Goal: Information Seeking & Learning: Learn about a topic

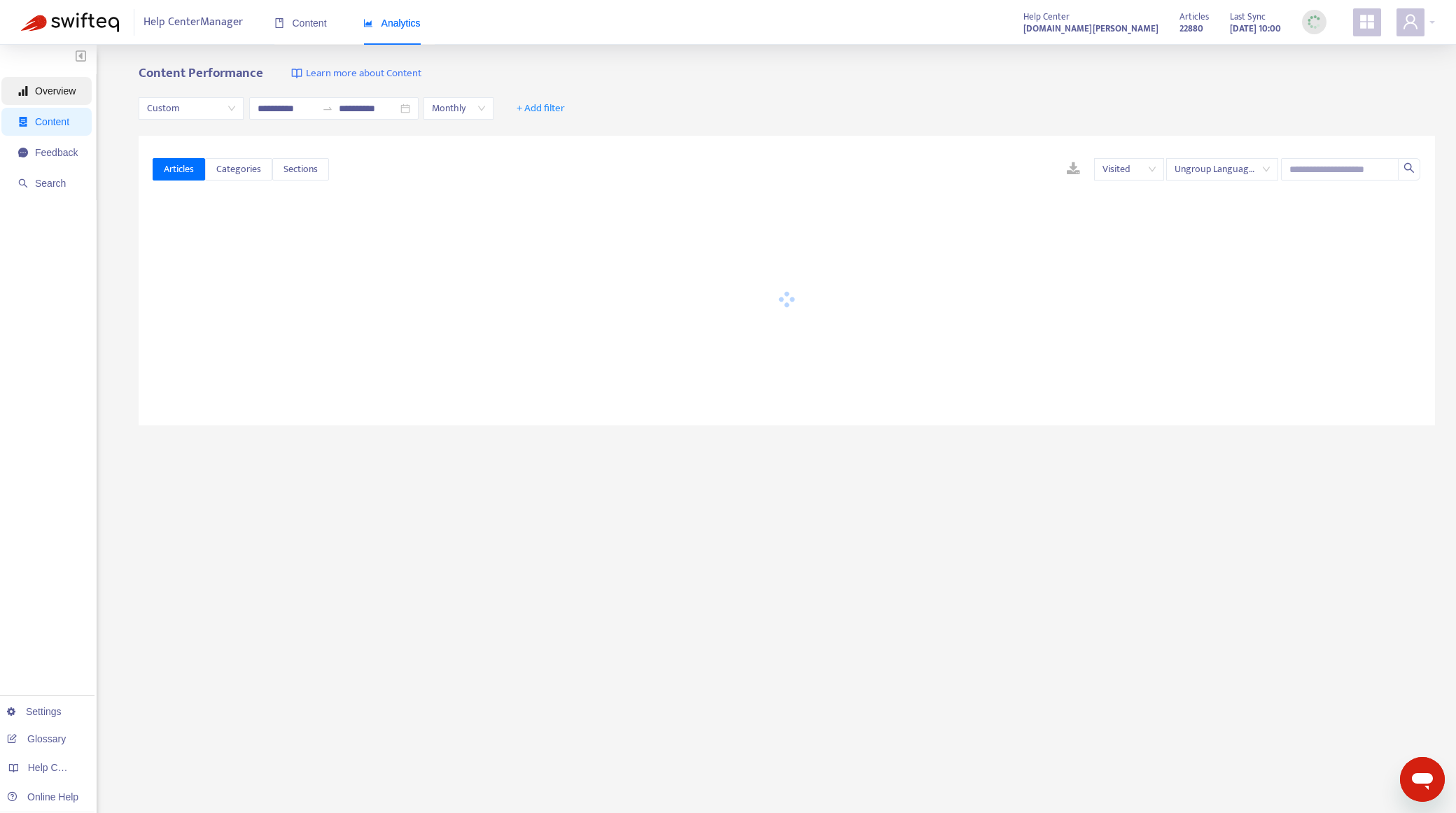
click at [40, 98] on span "Overview" at bounding box center [47, 91] width 59 height 28
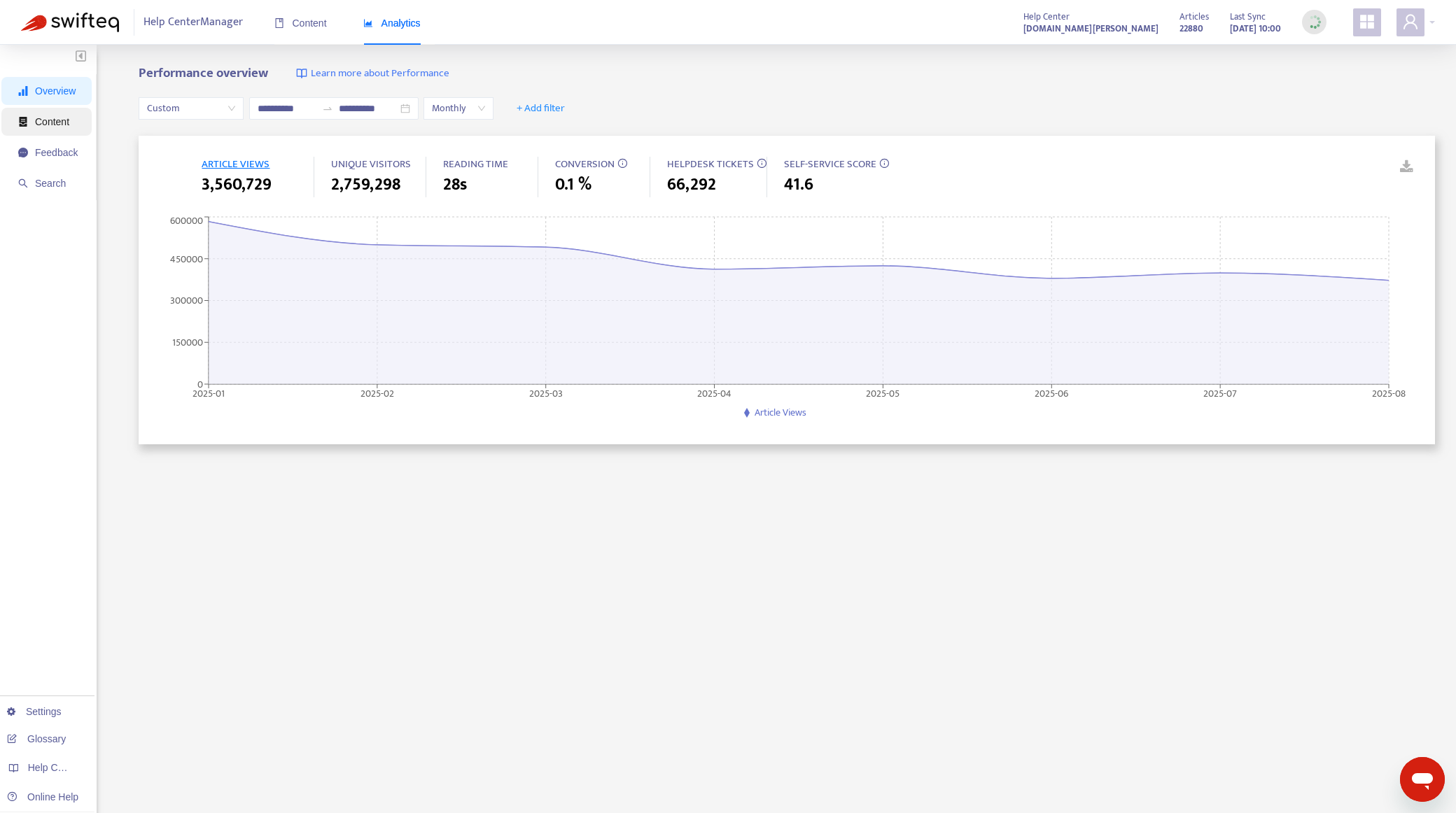
click at [62, 130] on span "Content" at bounding box center [47, 122] width 59 height 28
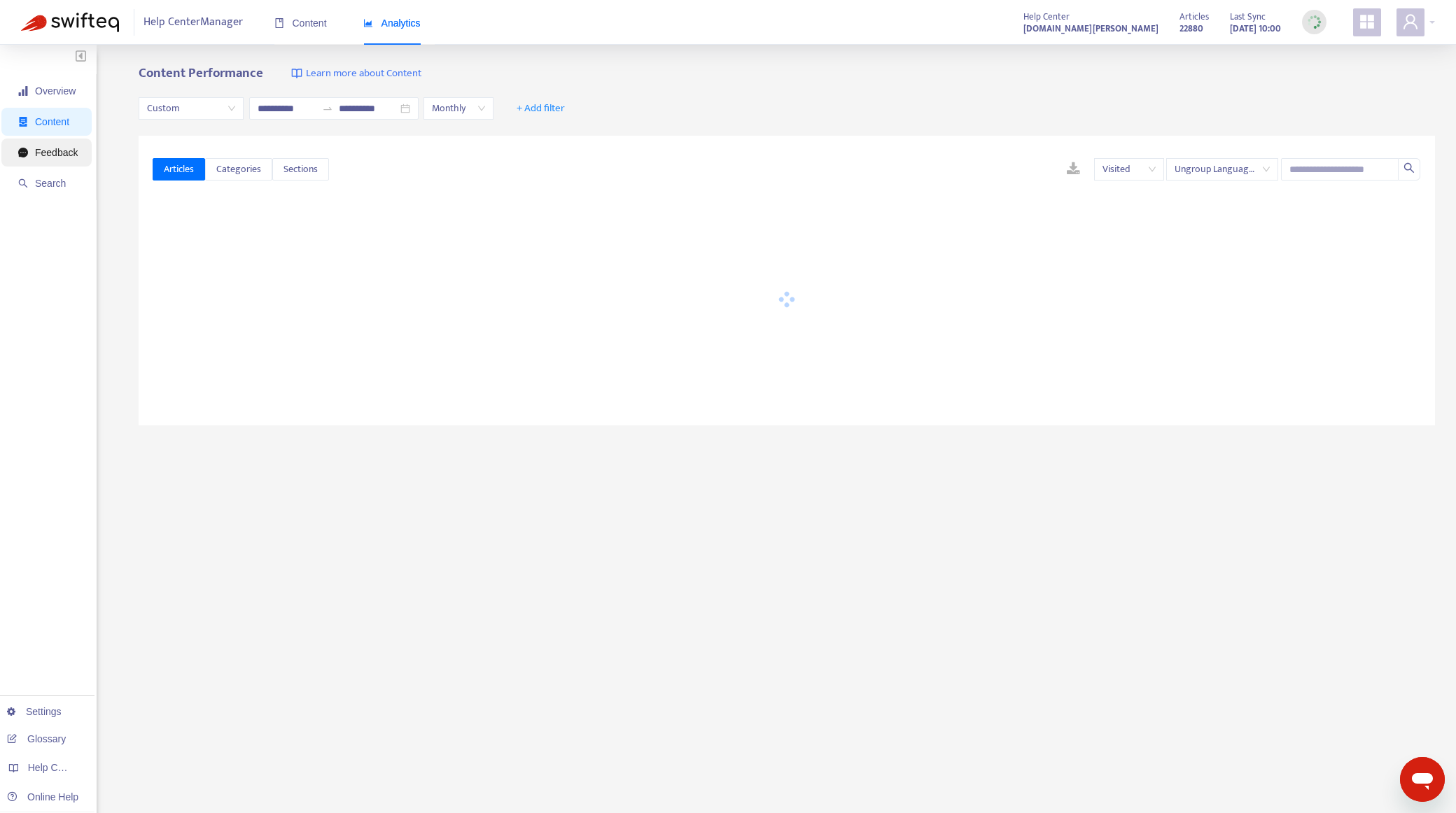
click at [61, 156] on span "Feedback" at bounding box center [55, 153] width 42 height 11
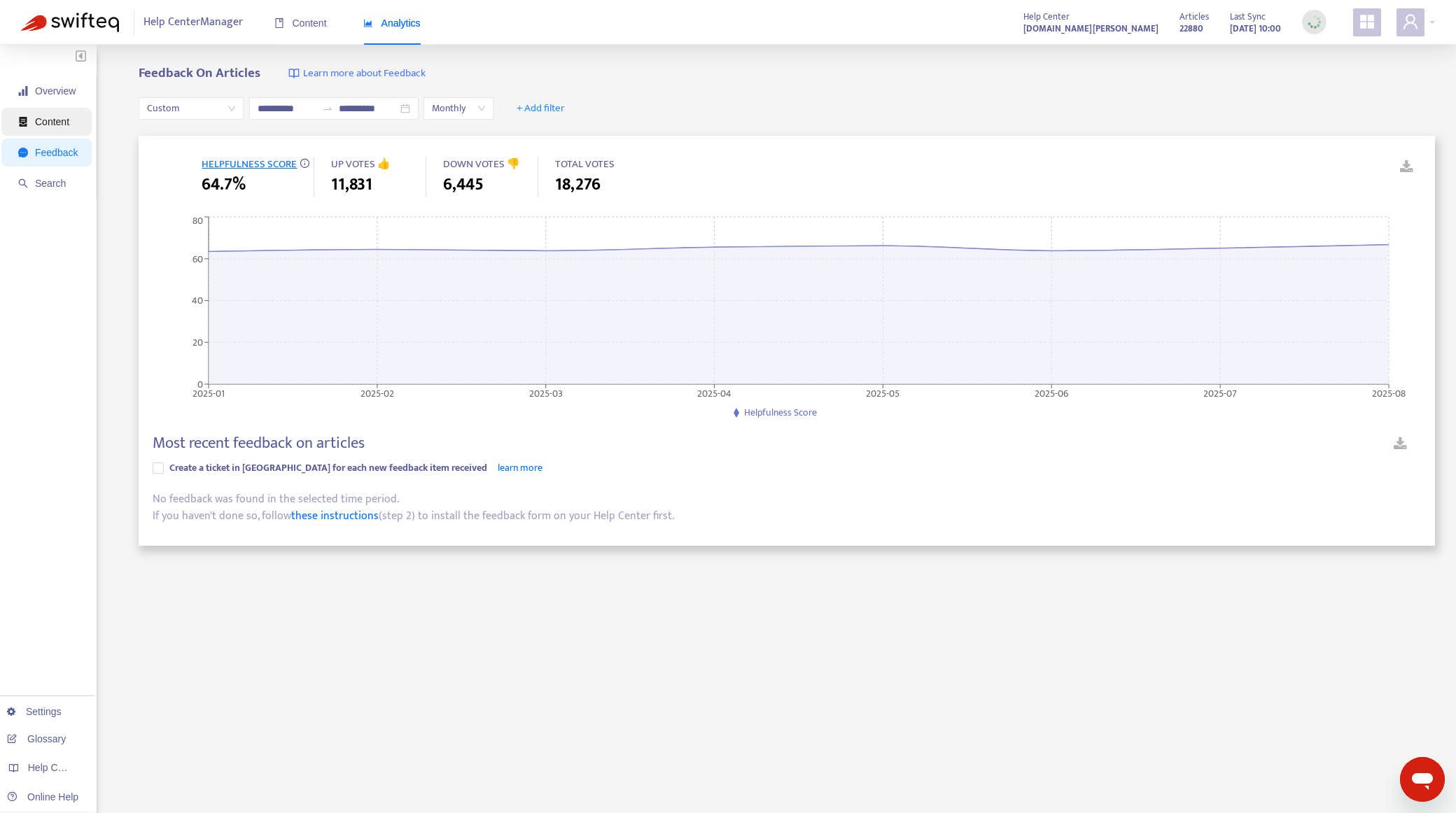
click at [59, 122] on span "Content" at bounding box center [52, 122] width 35 height 11
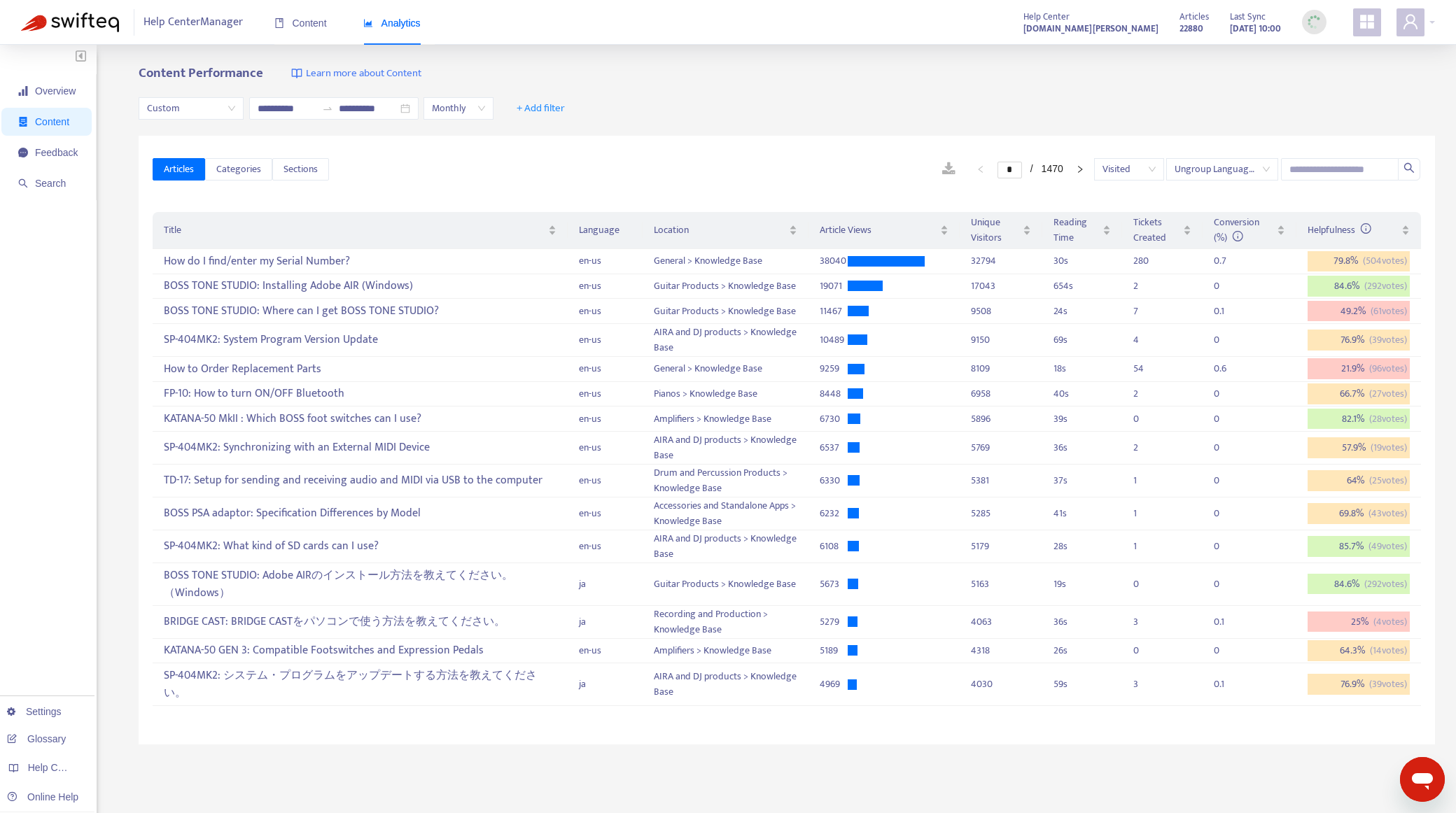
click at [930, 168] on link at bounding box center [949, 169] width 41 height 21
click at [563, 79] on div "Content Performance Learn more about Content" at bounding box center [787, 73] width 1296 height 16
click at [1436, 22] on div "Help Center Manager Content Analytics Help Center [DOMAIN_NAME][PERSON_NAME] Ar…" at bounding box center [728, 23] width 1456 height 45
click at [1427, 23] on div at bounding box center [1416, 23] width 39 height 28
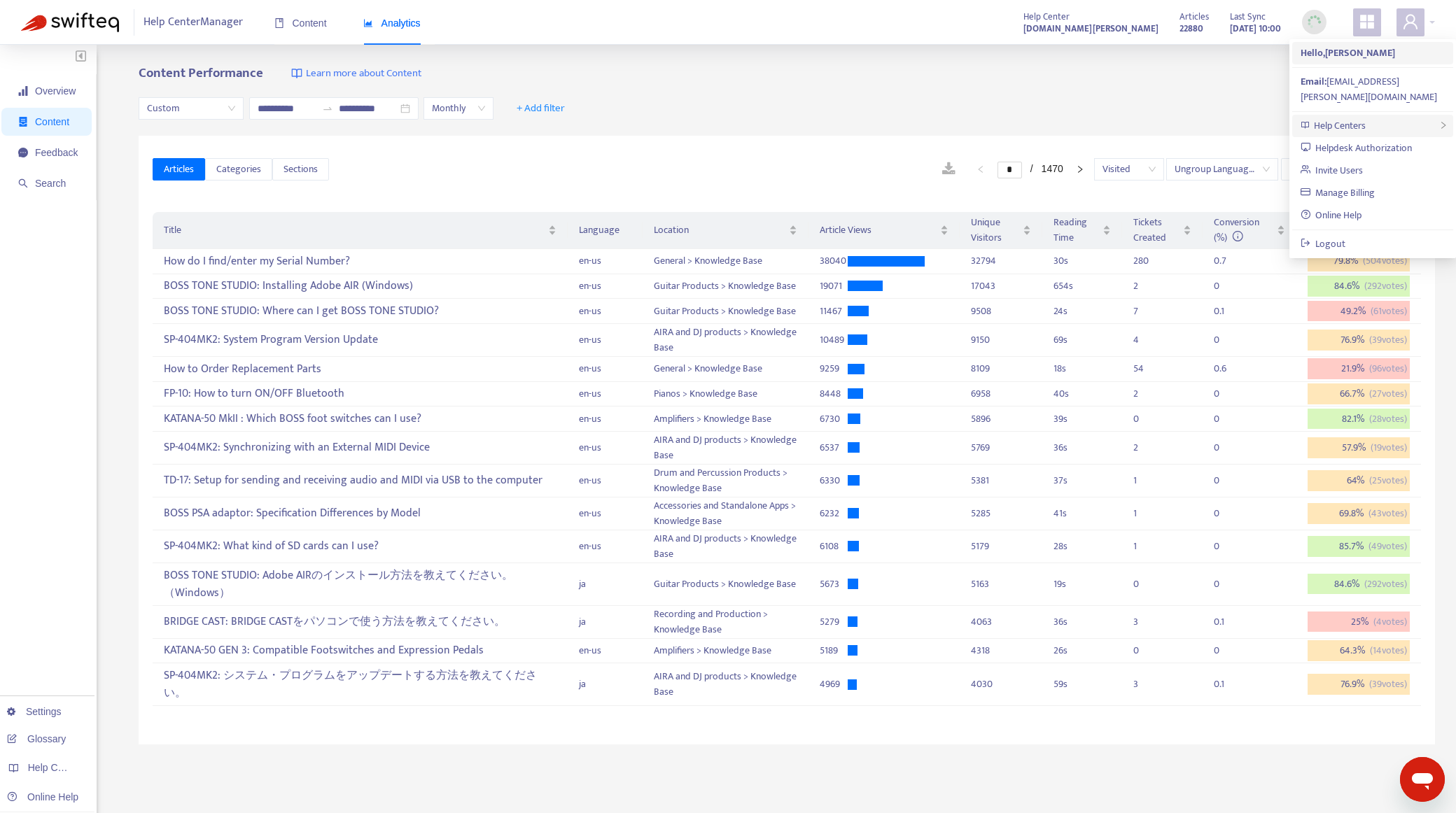
click at [1387, 115] on div "Help Centers" at bounding box center [1372, 126] width 161 height 23
click at [1238, 131] on link "[DOMAIN_NAME]" at bounding box center [1204, 135] width 85 height 16
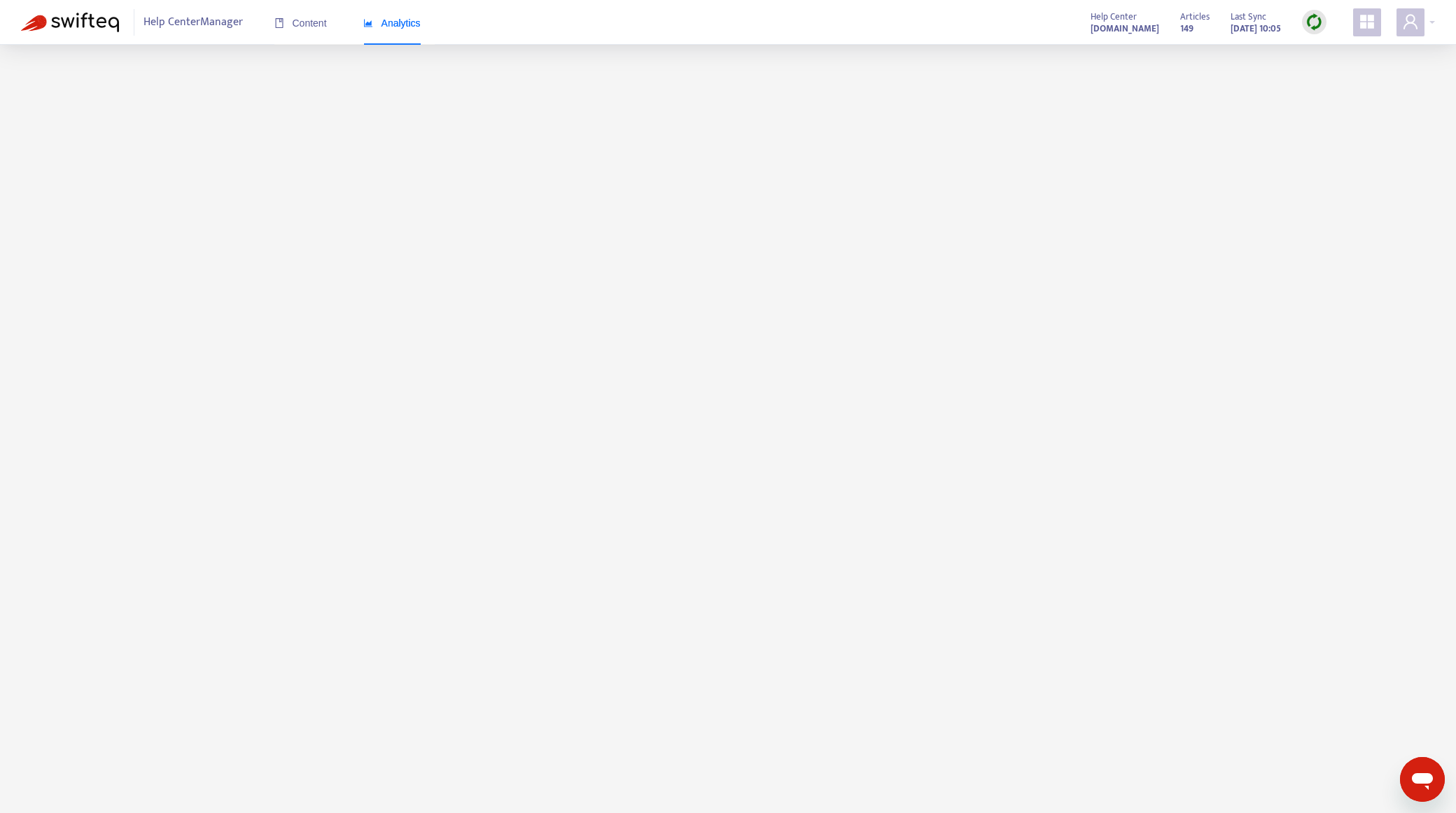
click at [1238, 131] on main at bounding box center [728, 452] width 1456 height 813
click at [931, 26] on div "Help Center Manager Content Analytics Help Center [DOMAIN_NAME] Articles 149 La…" at bounding box center [728, 23] width 1456 height 45
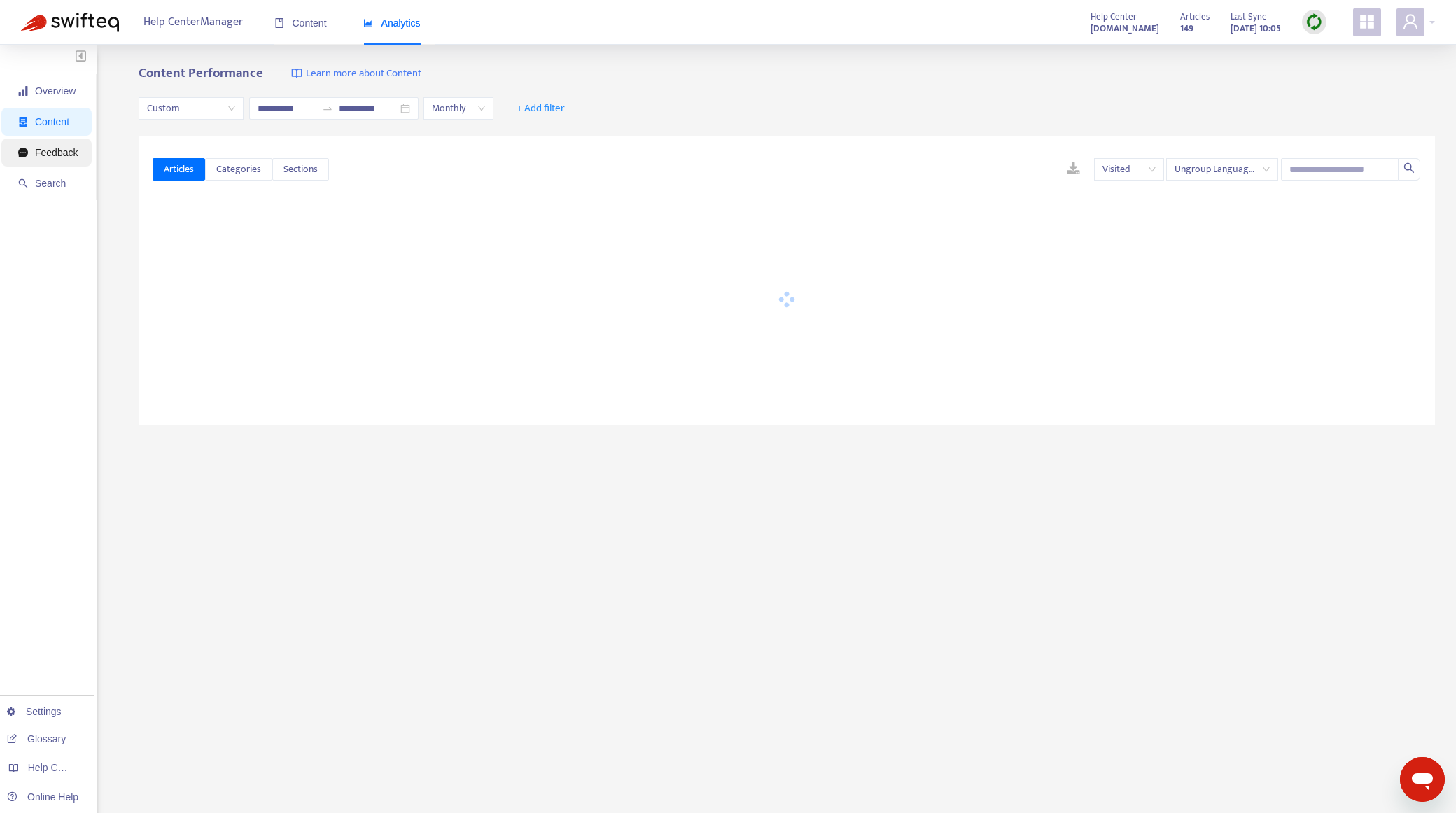
click at [50, 163] on span "Feedback" at bounding box center [47, 153] width 59 height 28
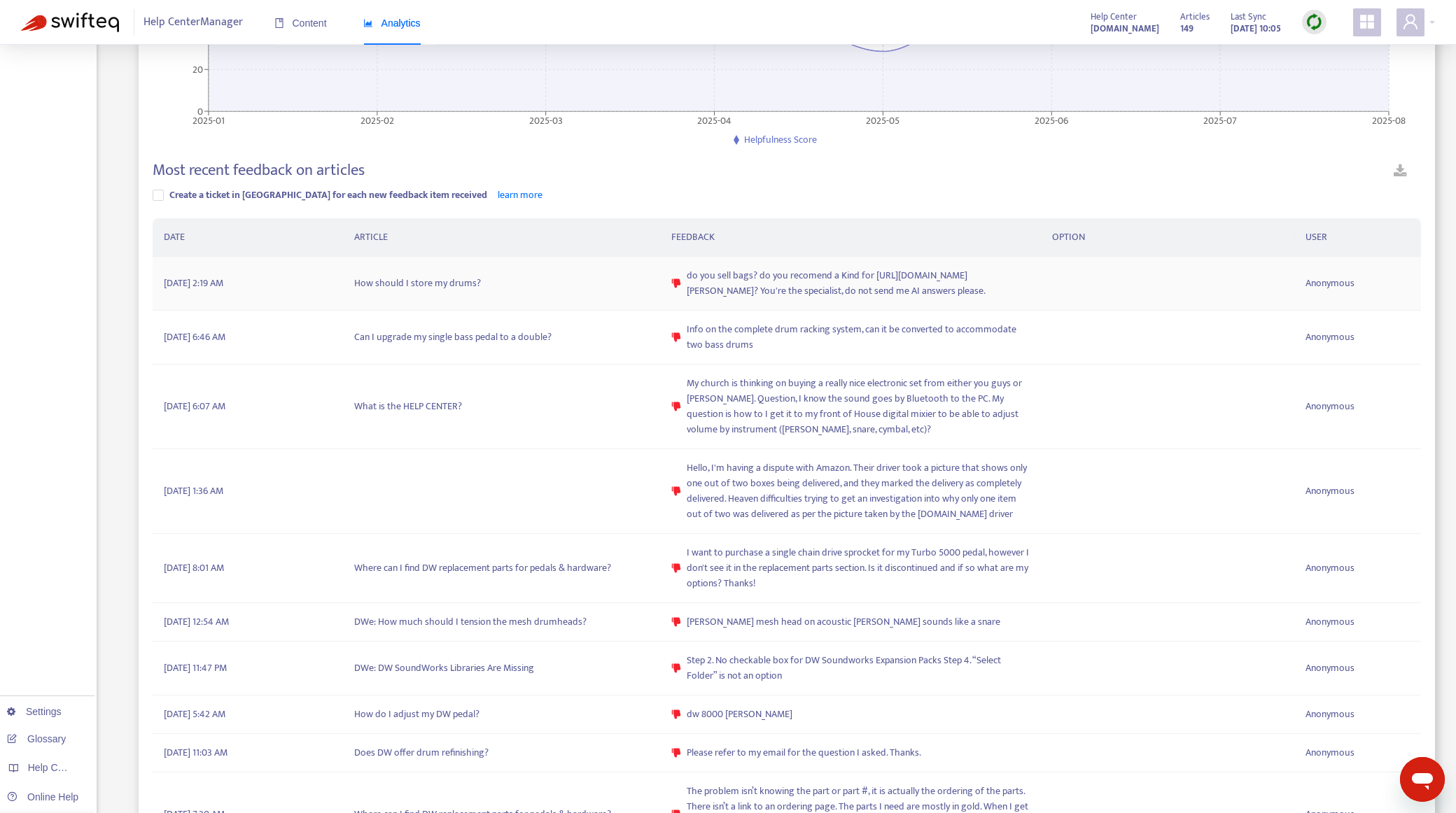
scroll to position [350, 0]
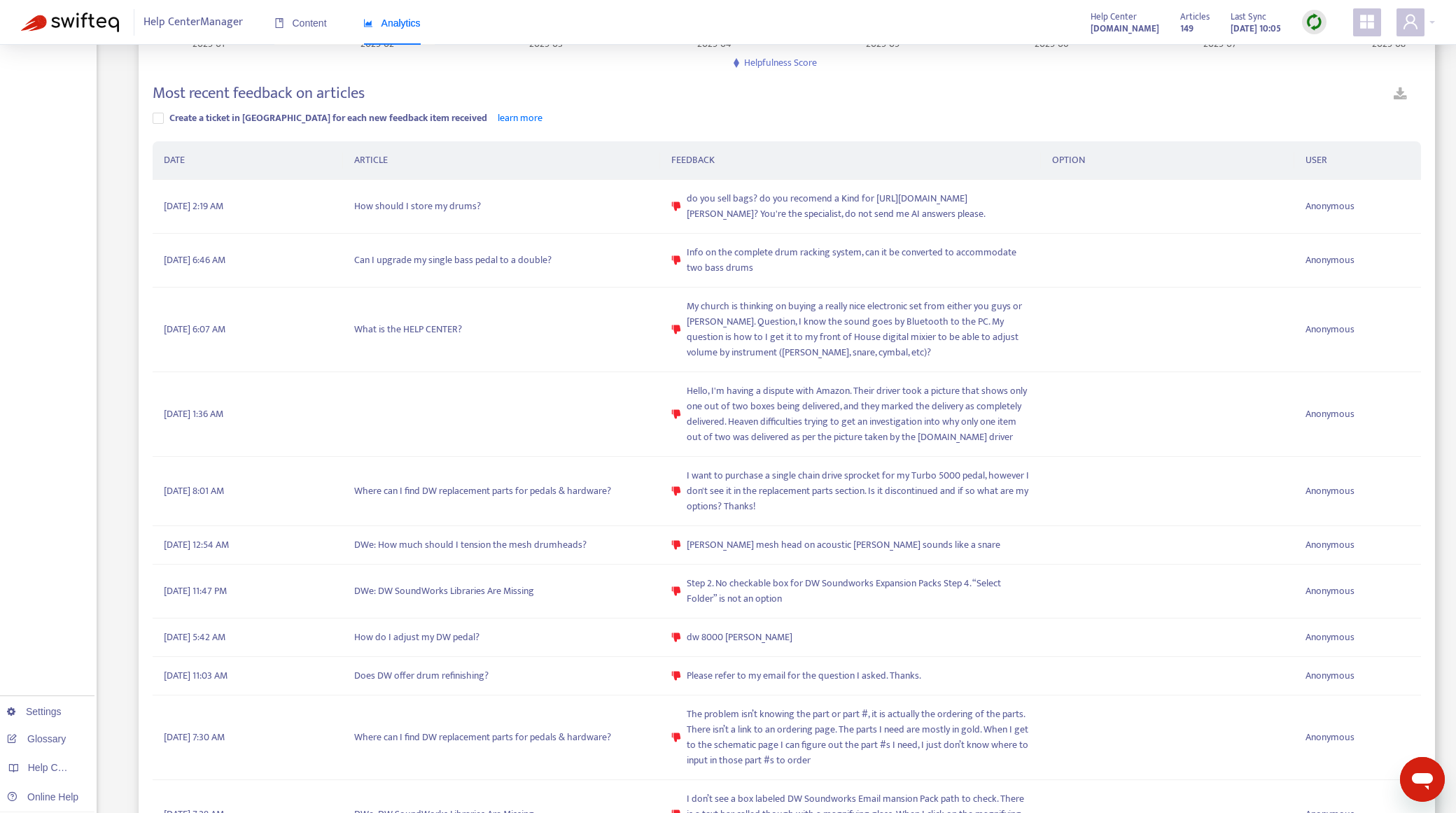
drag, startPoint x: 43, startPoint y: 376, endPoint x: 57, endPoint y: 361, distance: 20.5
click at [43, 376] on div "Overview Content Feedback Search Settings Glossary Help Centers Online Help" at bounding box center [48, 443] width 97 height 1497
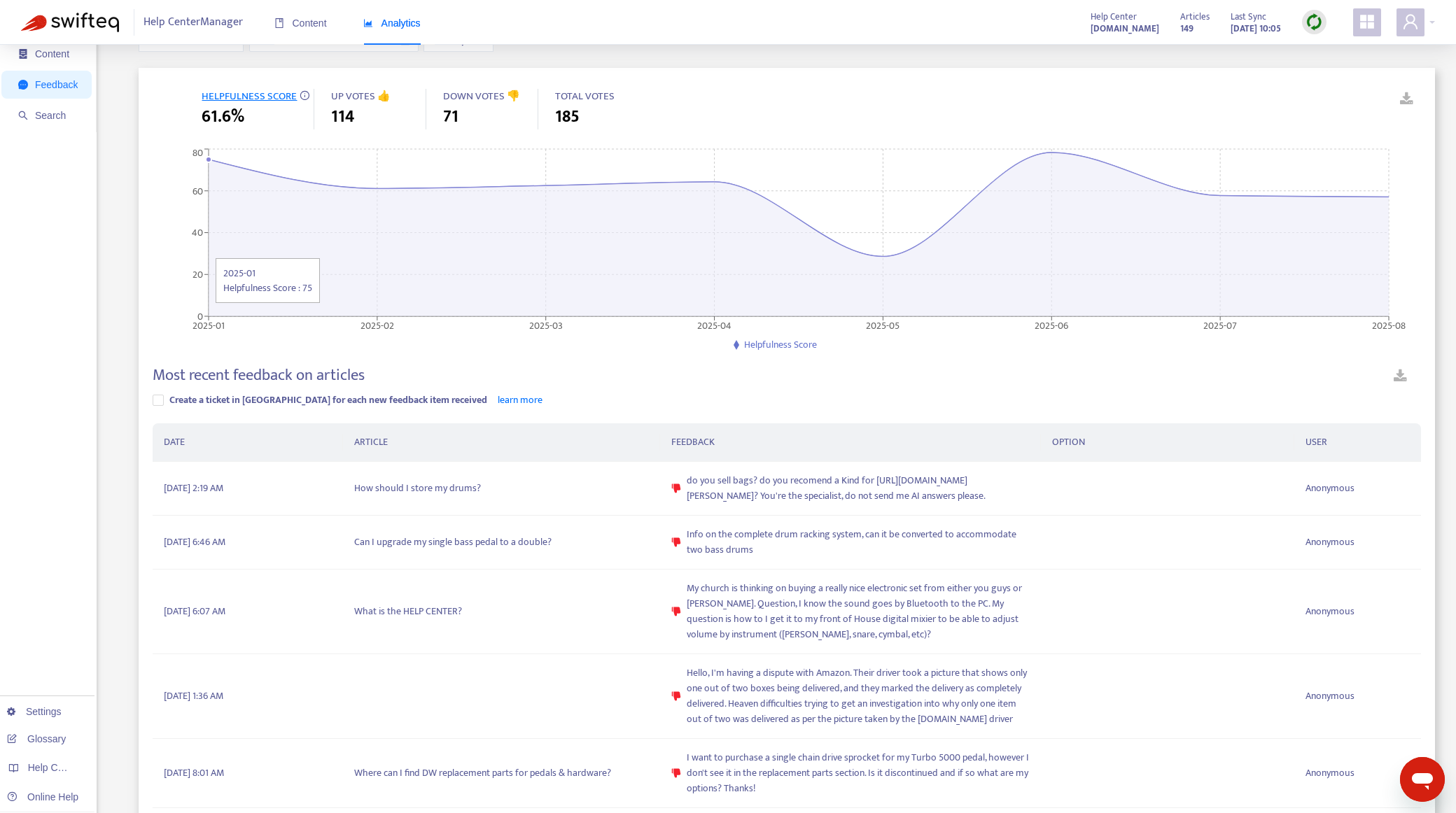
scroll to position [0, 0]
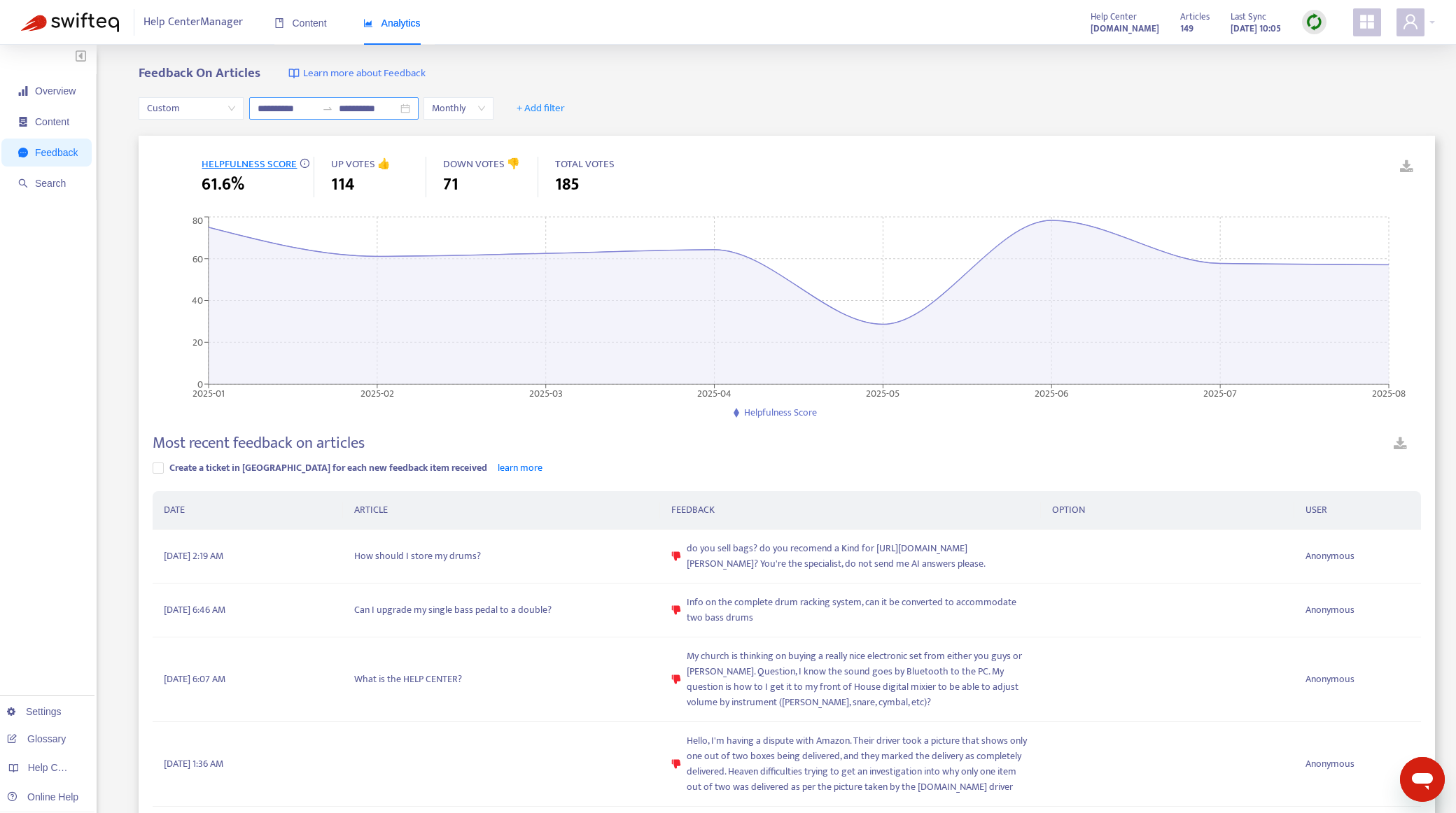
click at [271, 111] on input "**********" at bounding box center [287, 108] width 59 height 15
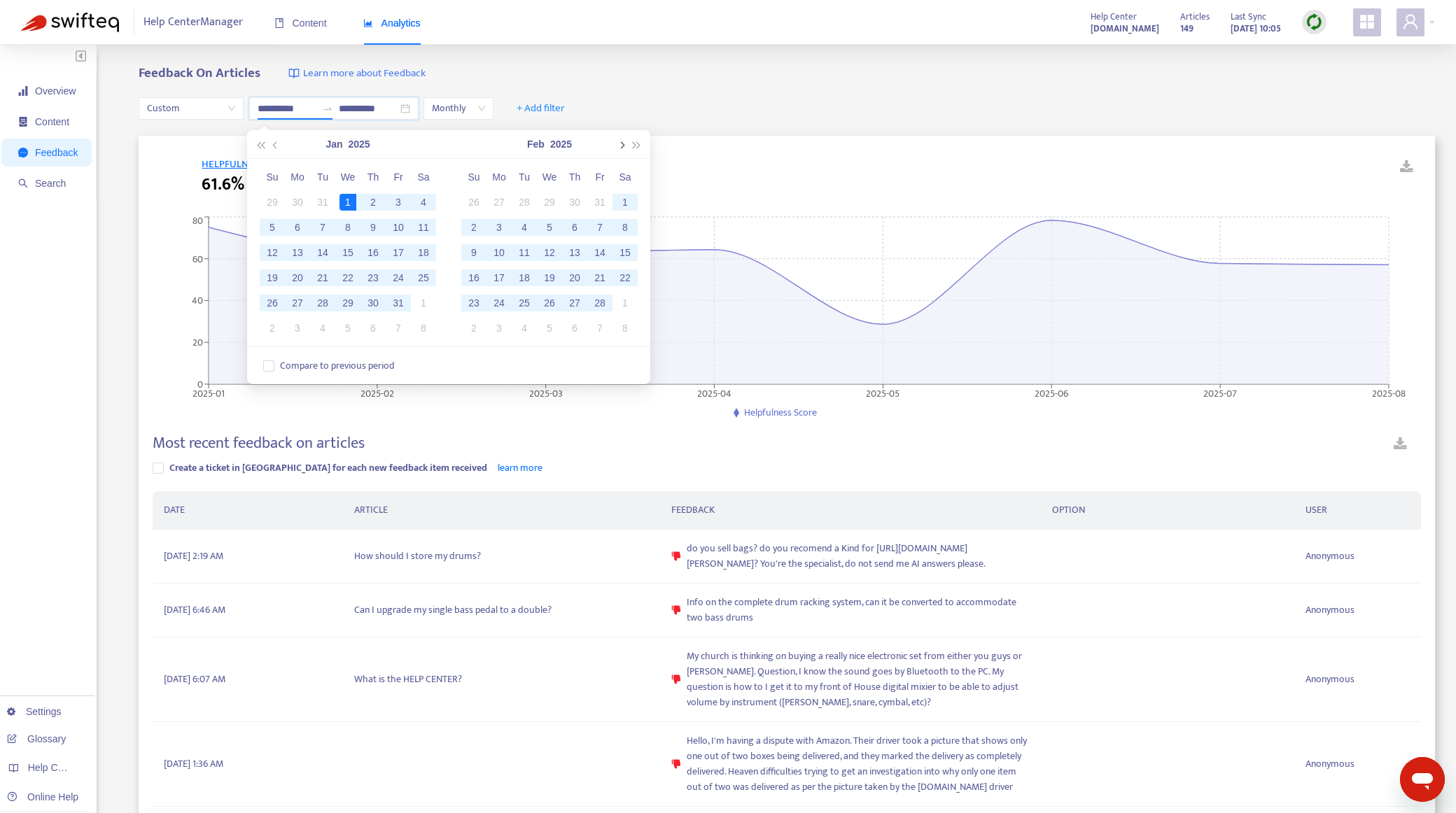
click at [617, 150] on button "button" at bounding box center [621, 145] width 15 height 28
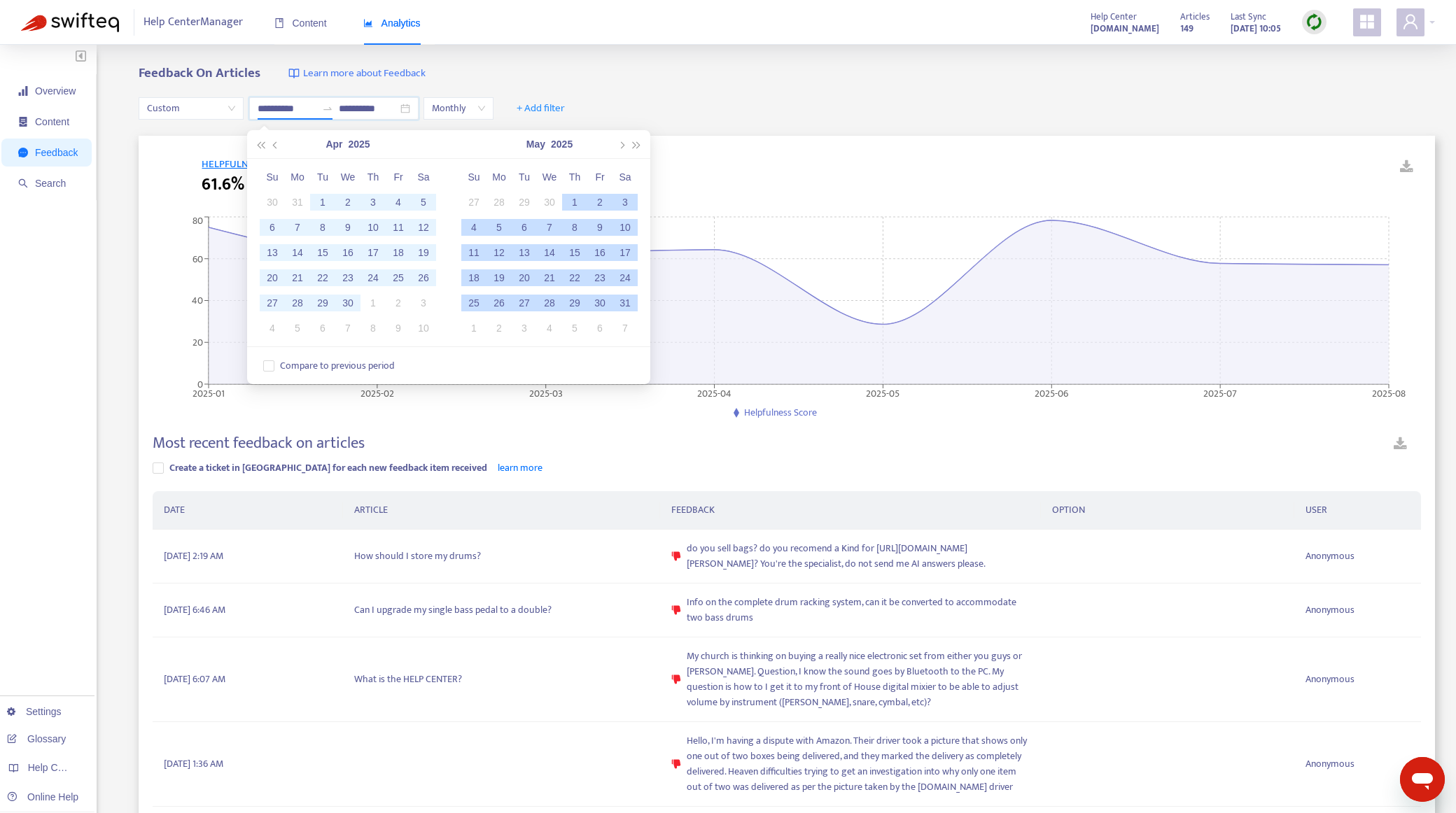
click at [570, 199] on div "1" at bounding box center [575, 202] width 17 height 17
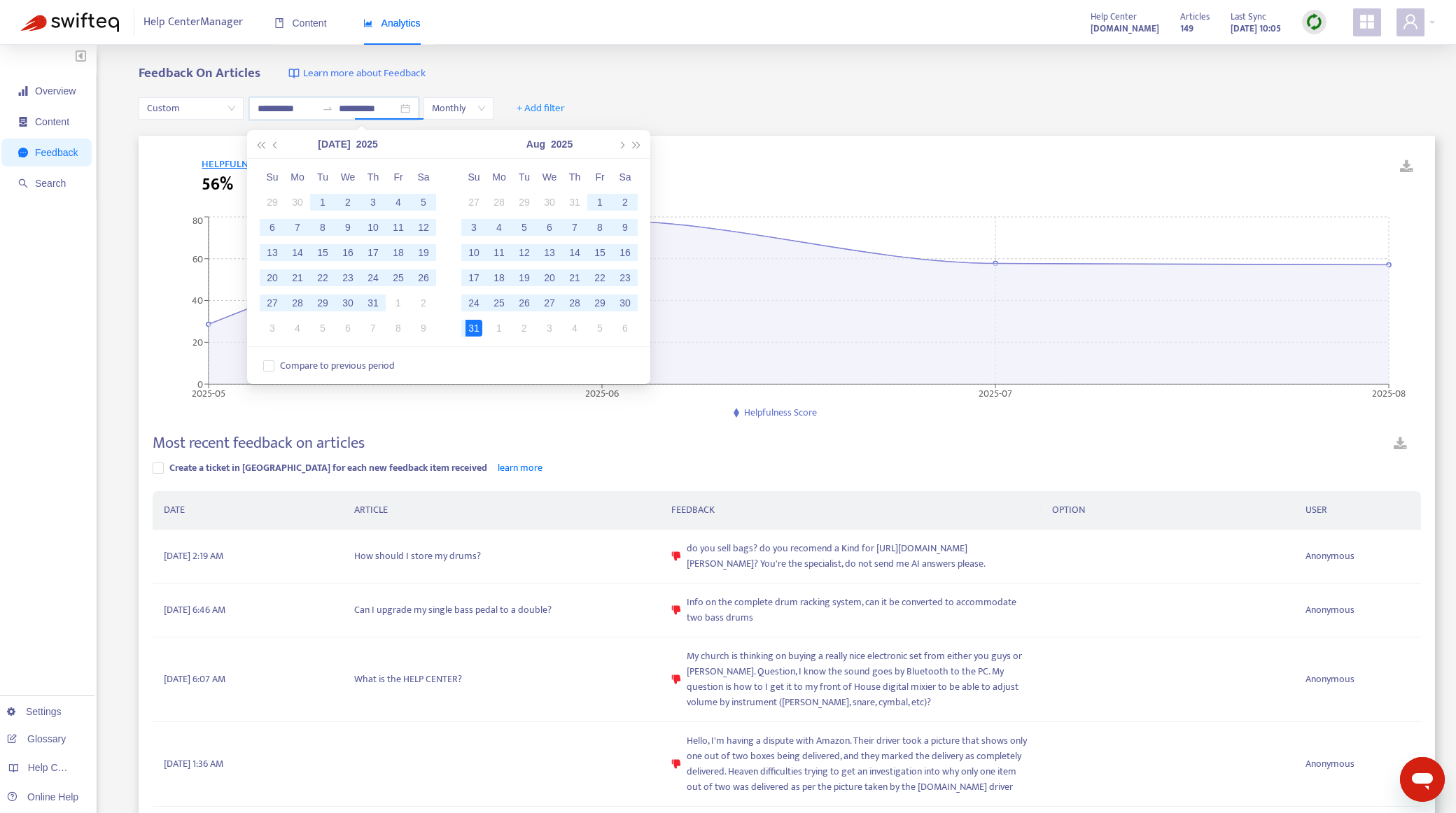
click at [54, 384] on div "Overview Content Feedback Search Settings Glossary Help Centers Online Help" at bounding box center [48, 540] width 97 height 989
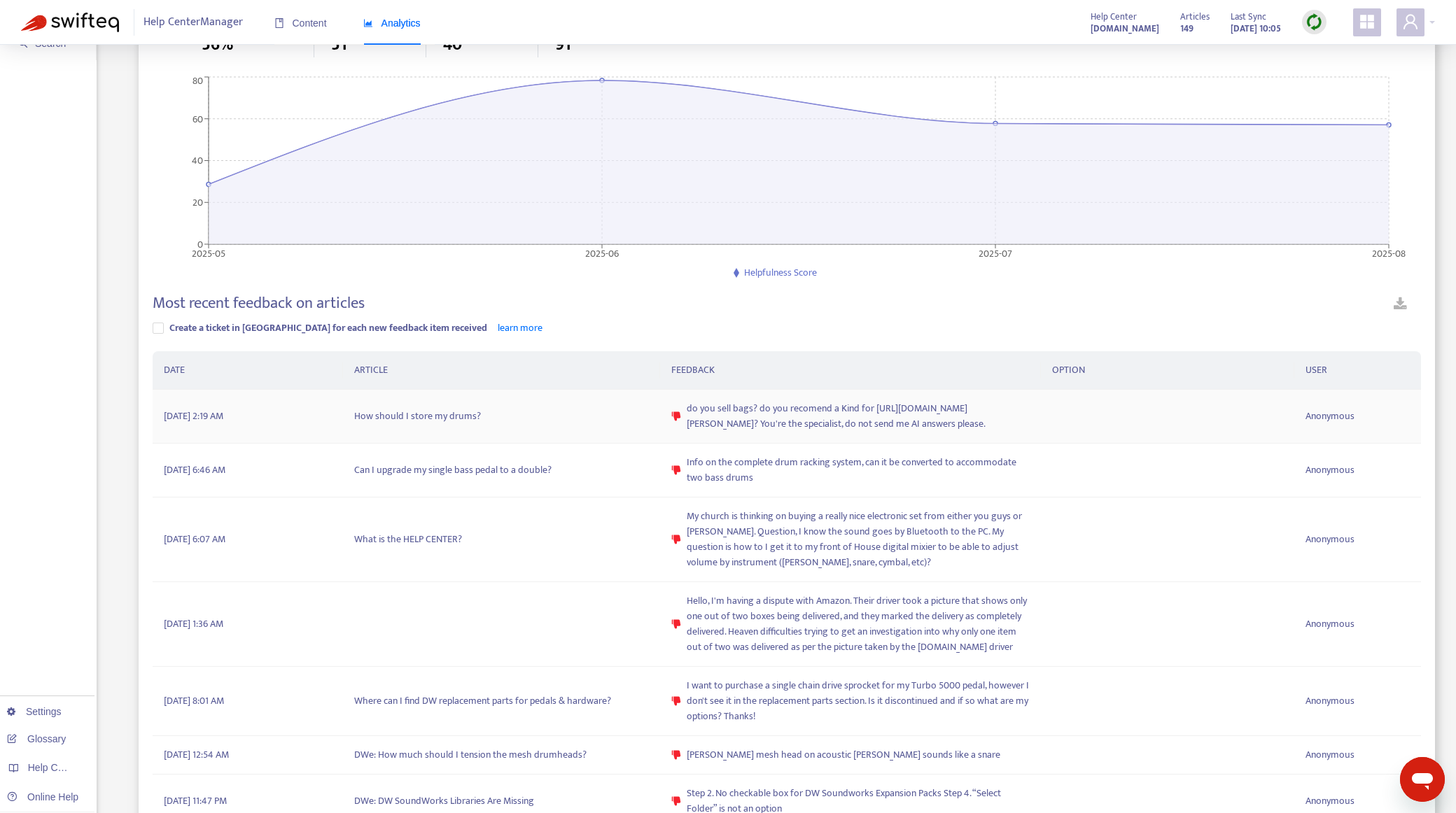
scroll to position [237, 0]
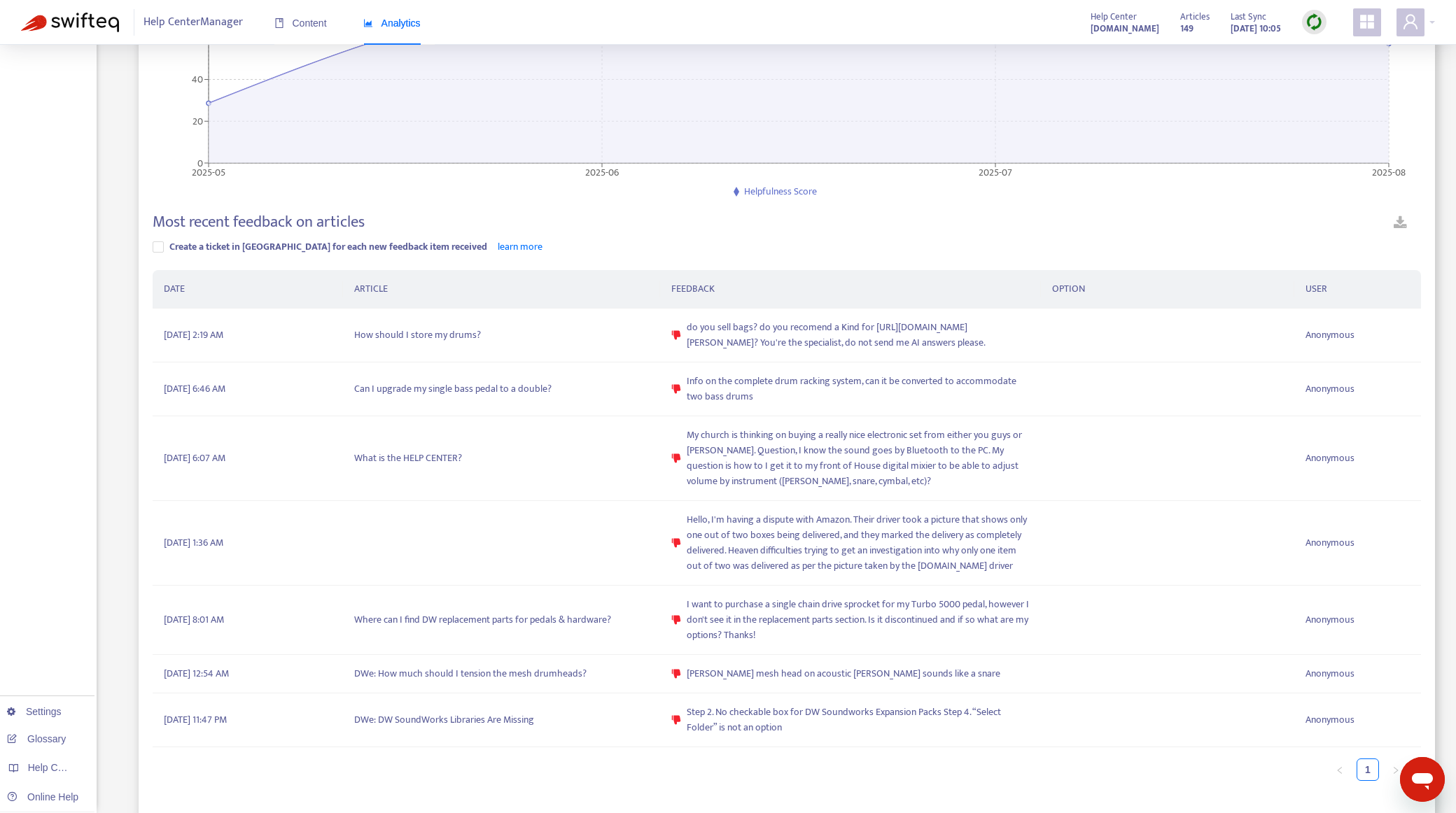
click at [87, 492] on div "Overview Content Feedback Search Settings Glossary Help Centers Online Help" at bounding box center [48, 318] width 97 height 989
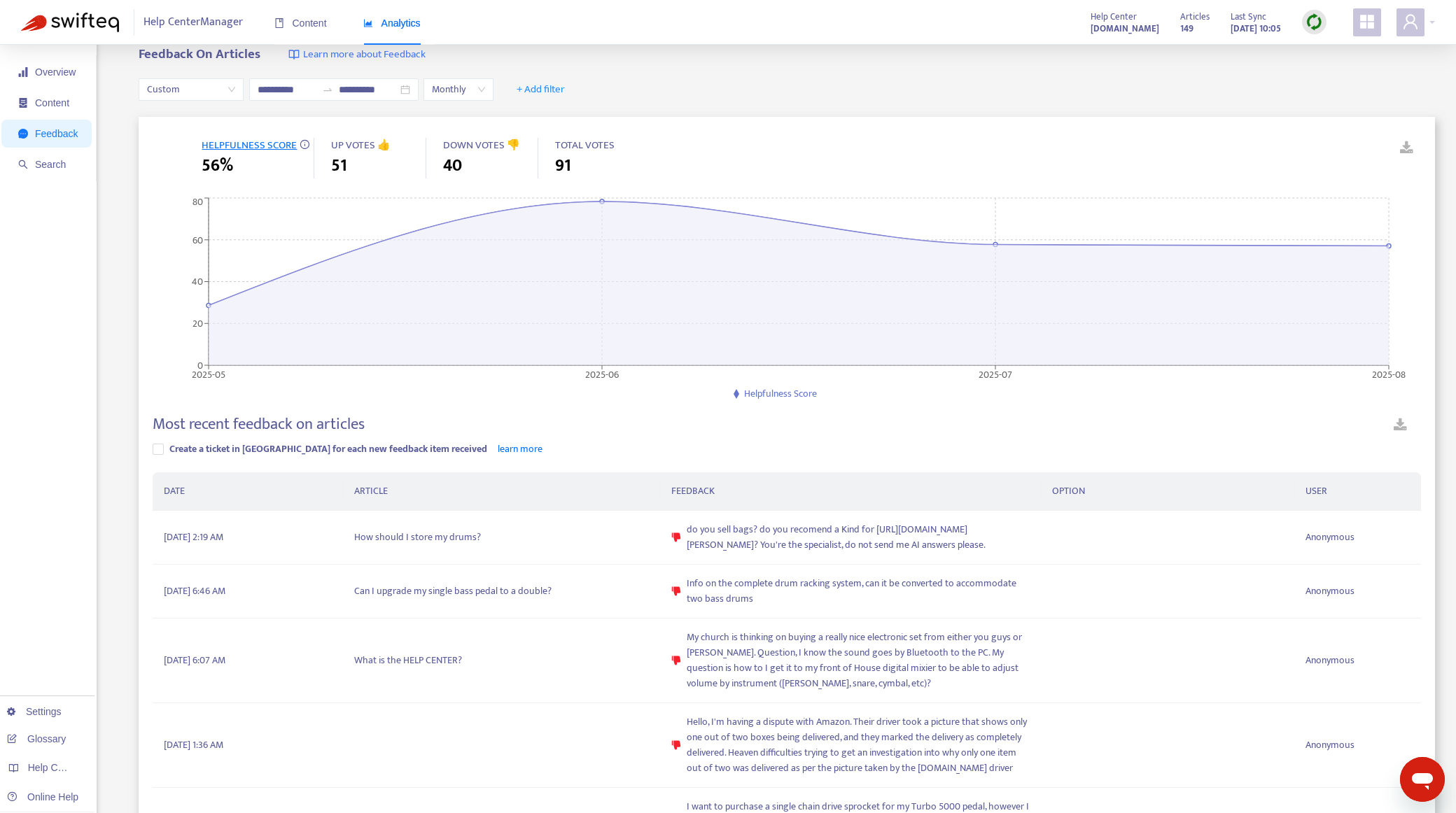
scroll to position [0, 0]
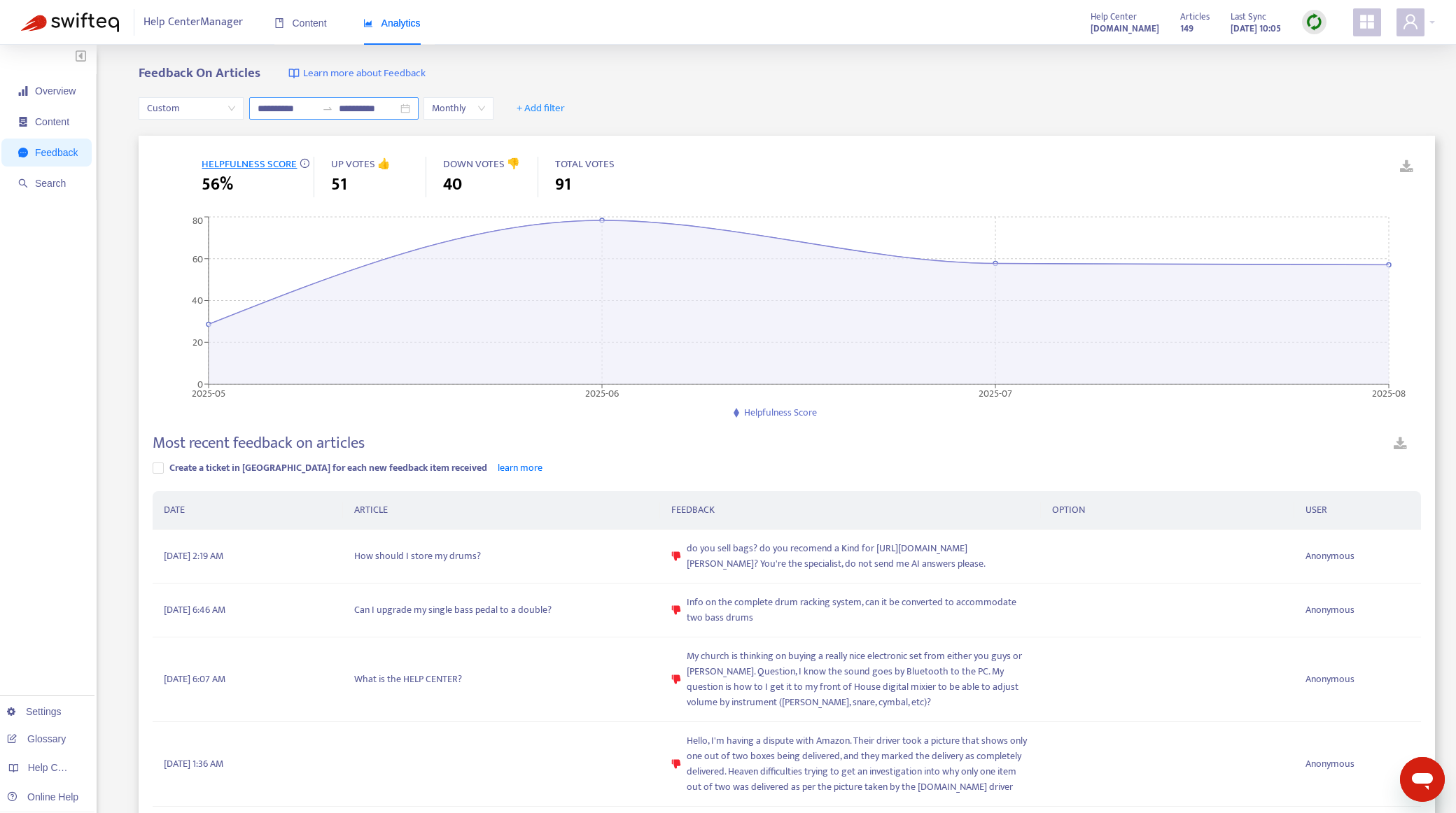
click at [293, 111] on input "**********" at bounding box center [287, 108] width 59 height 15
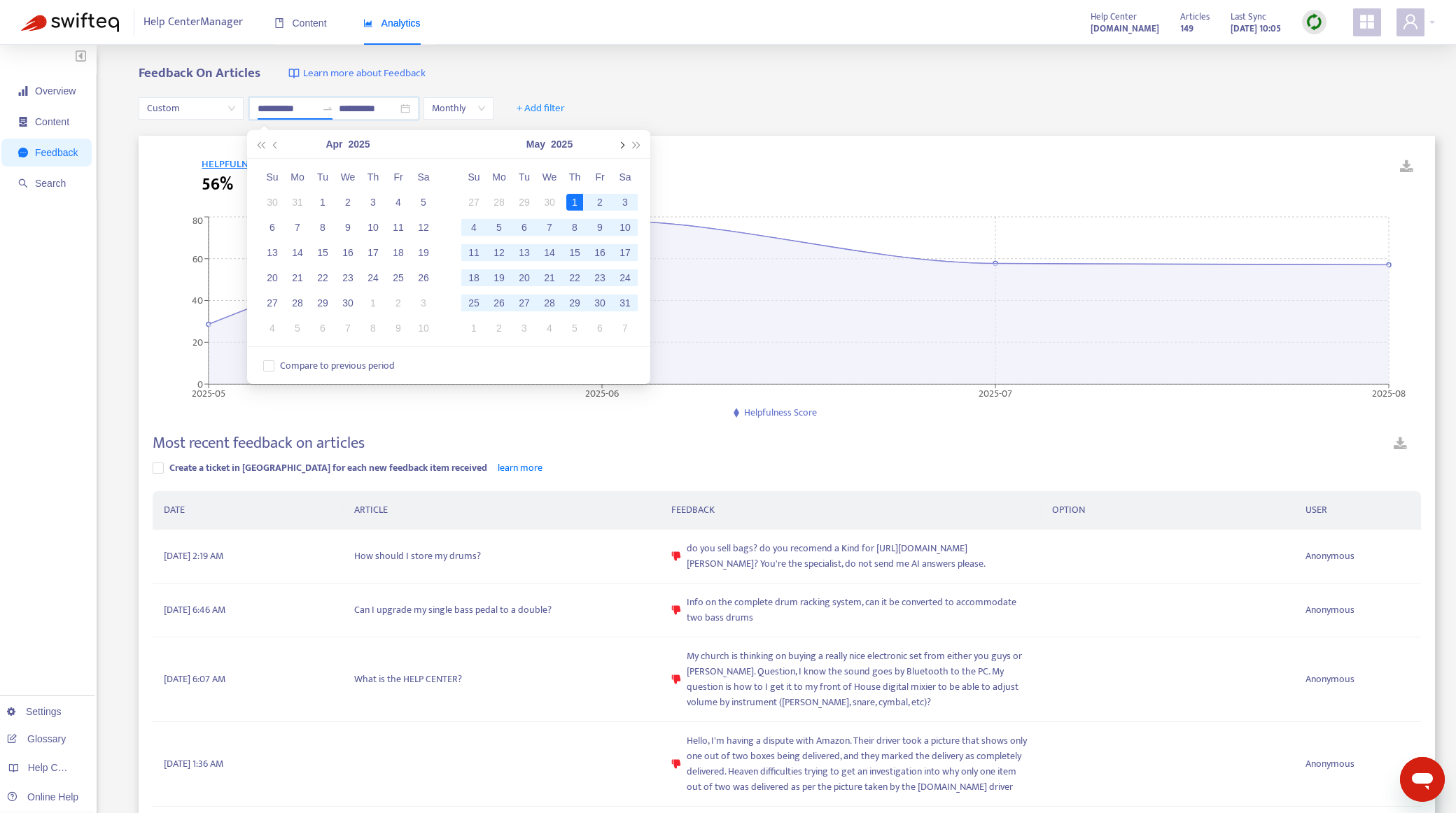
click at [620, 145] on span "button" at bounding box center [620, 145] width 7 height 7
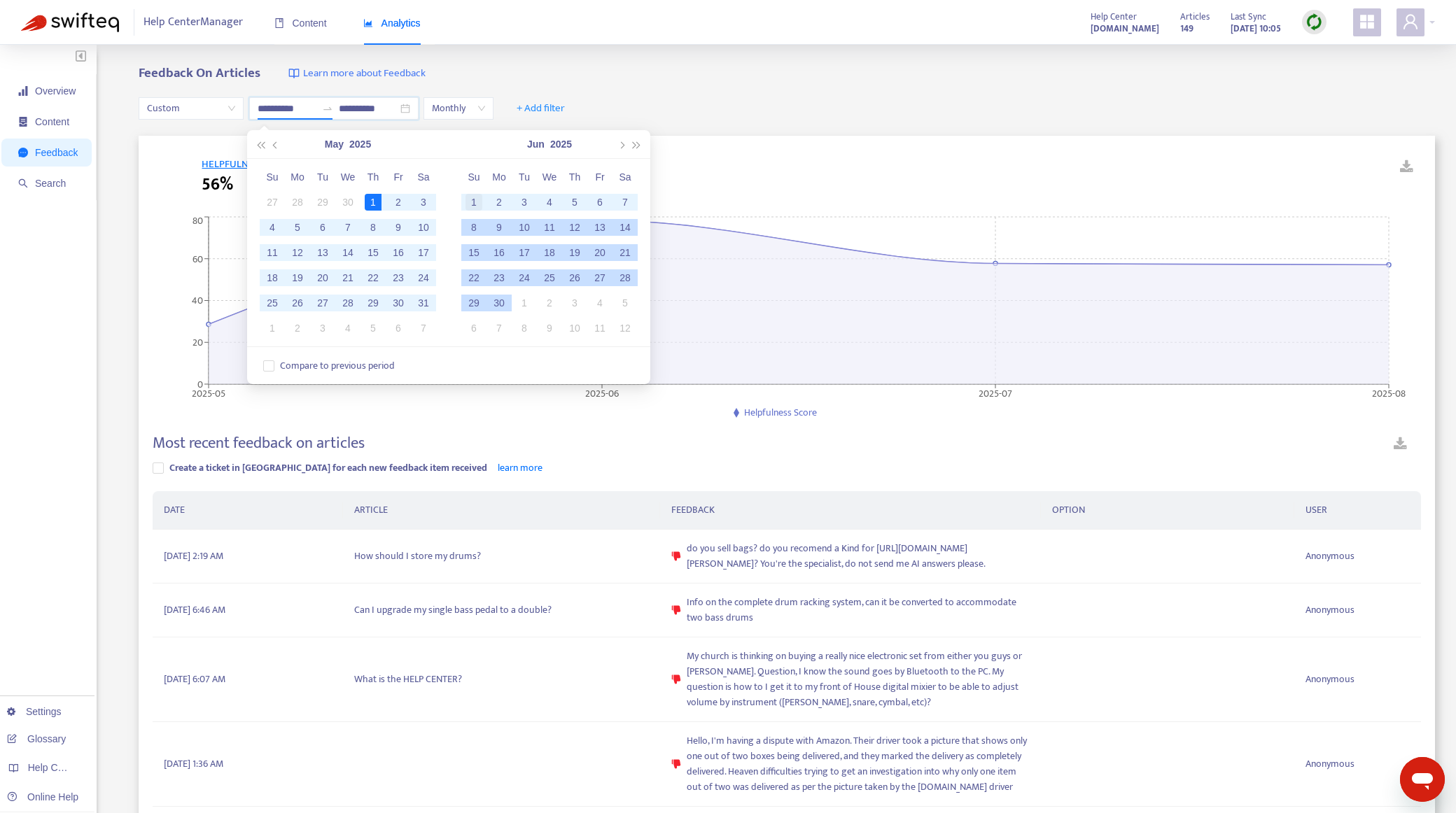
type input "**********"
click at [469, 196] on div "1" at bounding box center [474, 202] width 17 height 17
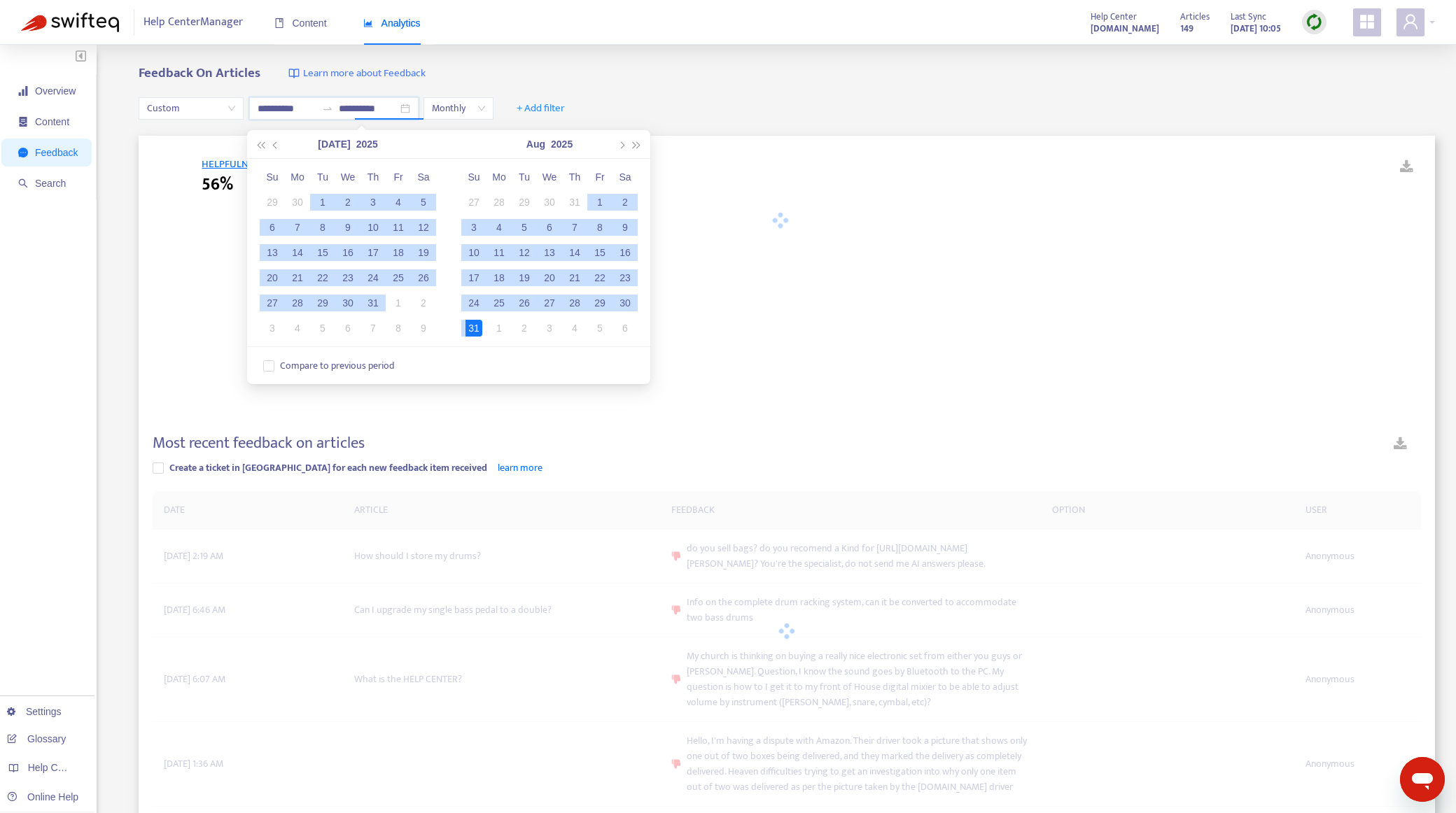
type input "**********"
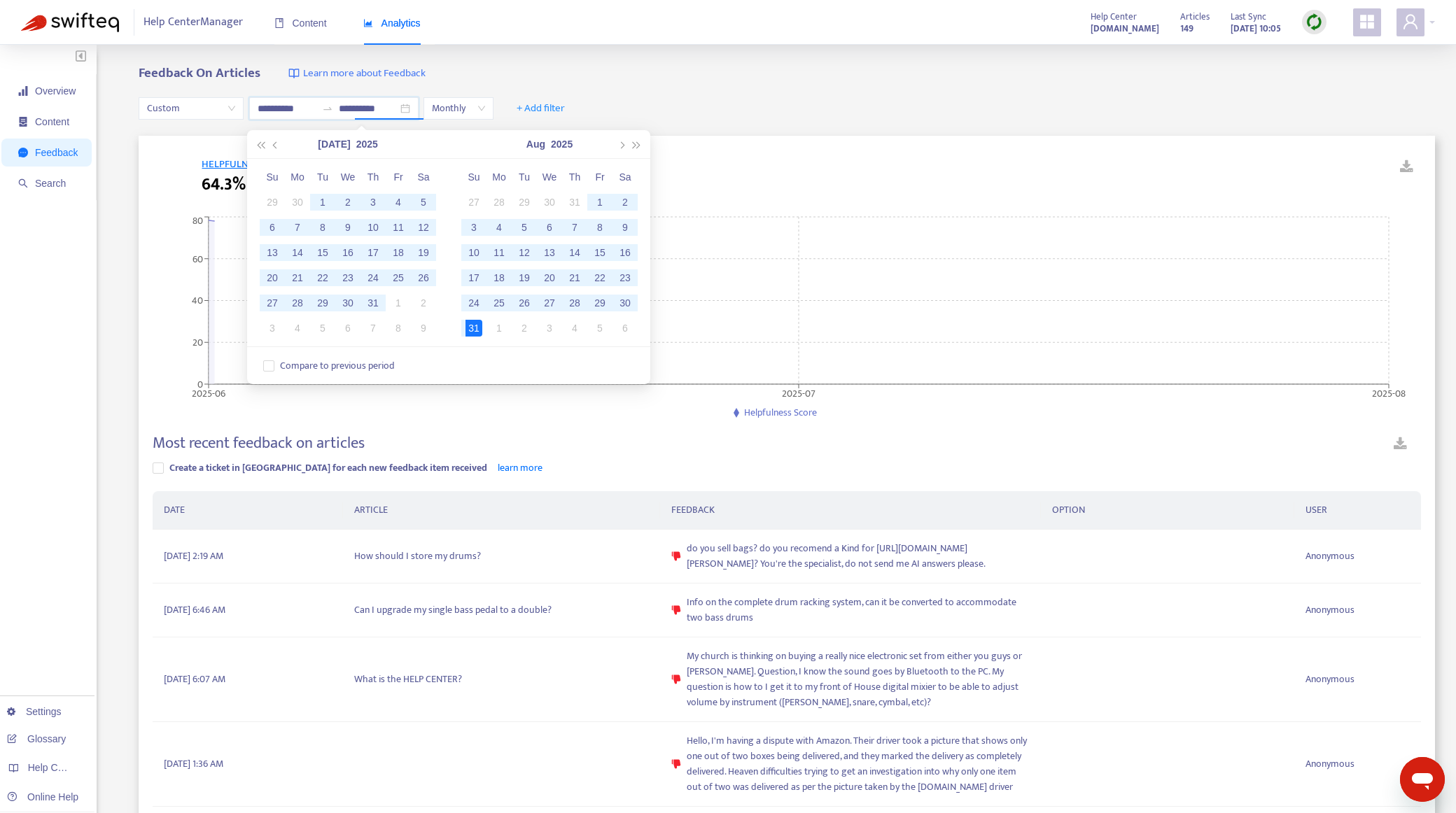
click at [783, 92] on div "**********" at bounding box center [787, 108] width 1296 height 54
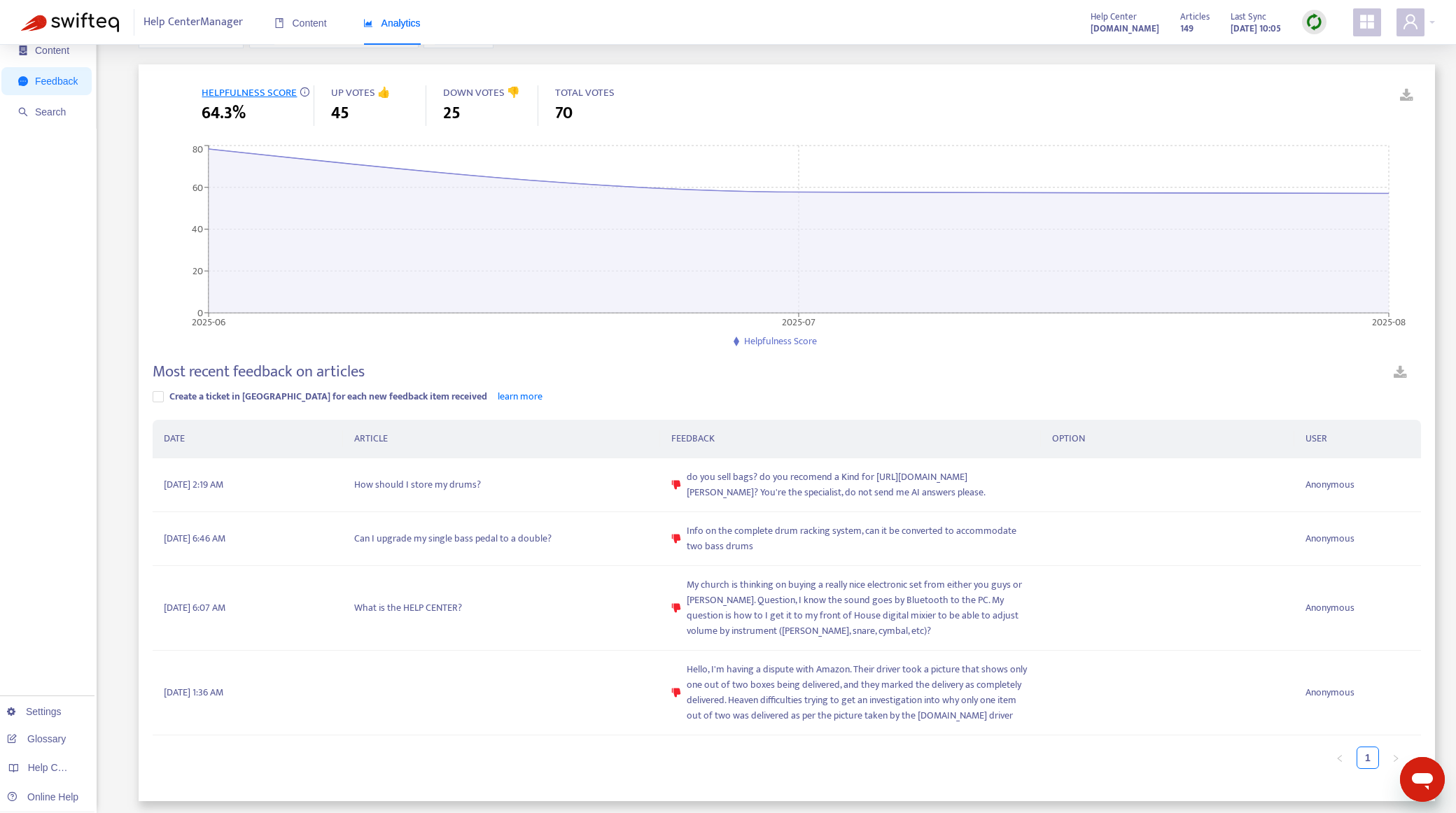
scroll to position [75, 0]
click at [1393, 372] on link at bounding box center [1401, 375] width 41 height 24
drag, startPoint x: 55, startPoint y: 426, endPoint x: 194, endPoint y: 429, distance: 139.0
click at [55, 426] on div "Overview Content Feedback Search Settings Glossary Help Centers Online Help" at bounding box center [48, 393] width 97 height 839
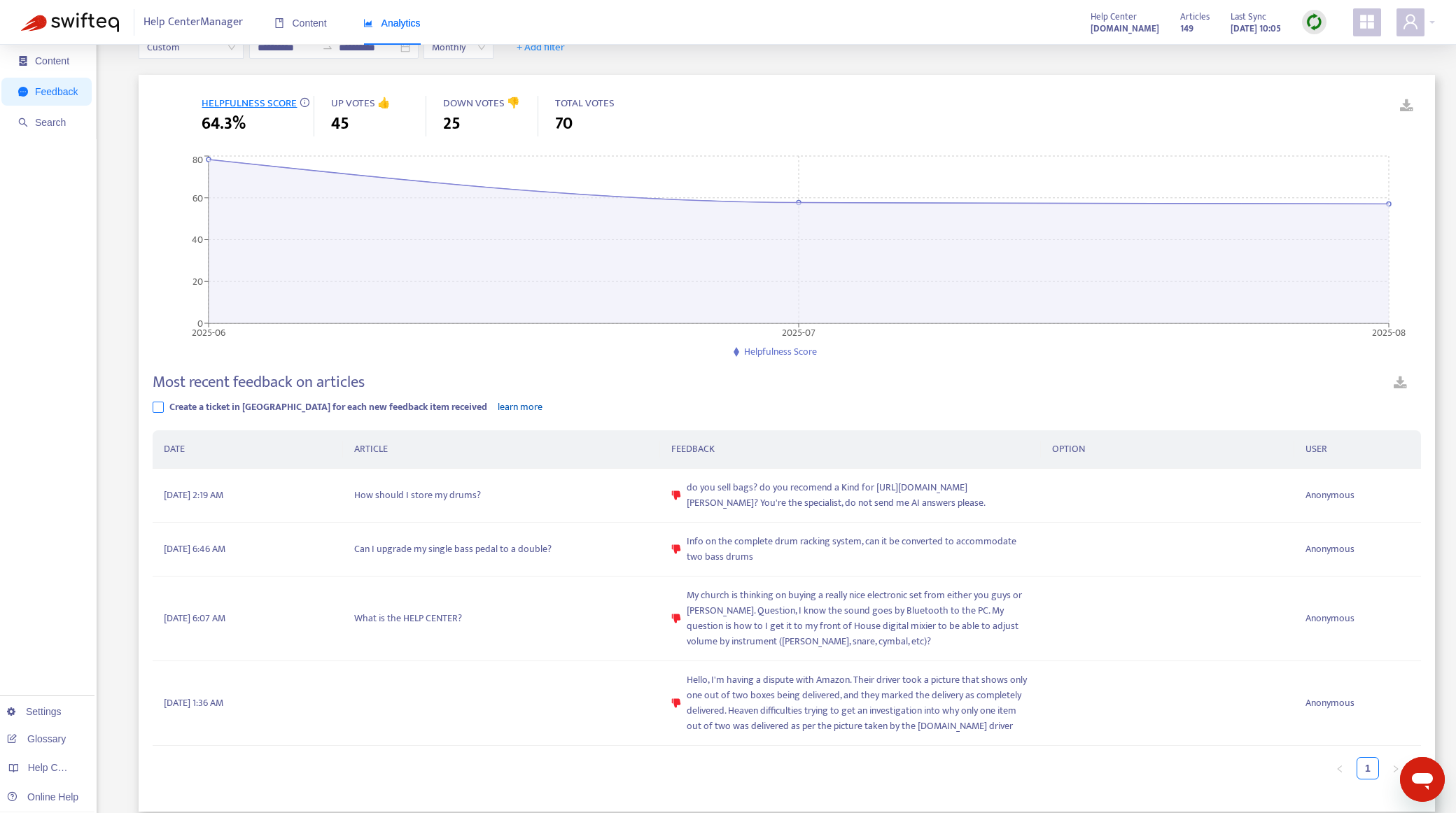
scroll to position [0, 0]
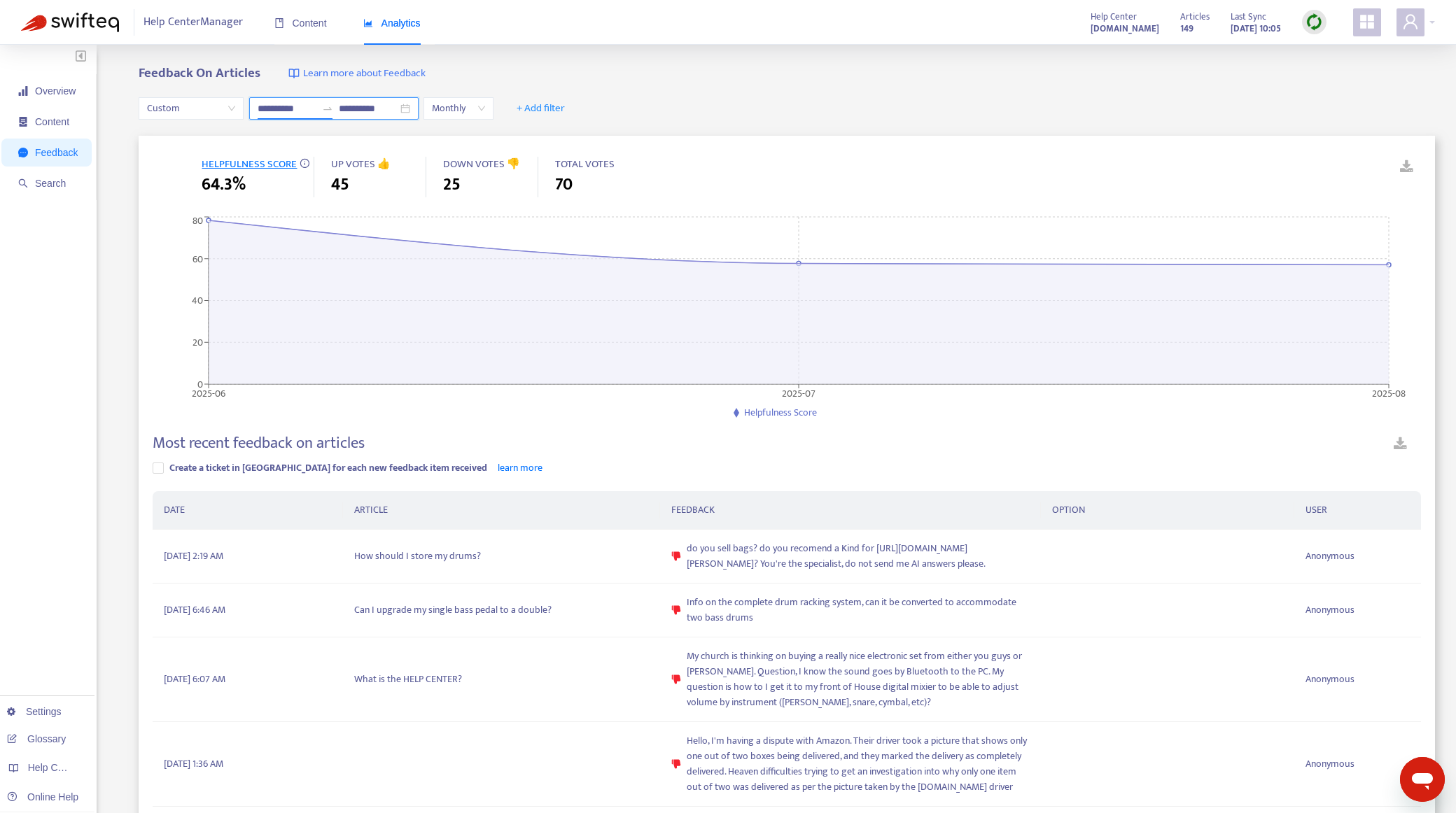
click at [276, 111] on input "**********" at bounding box center [287, 108] width 59 height 15
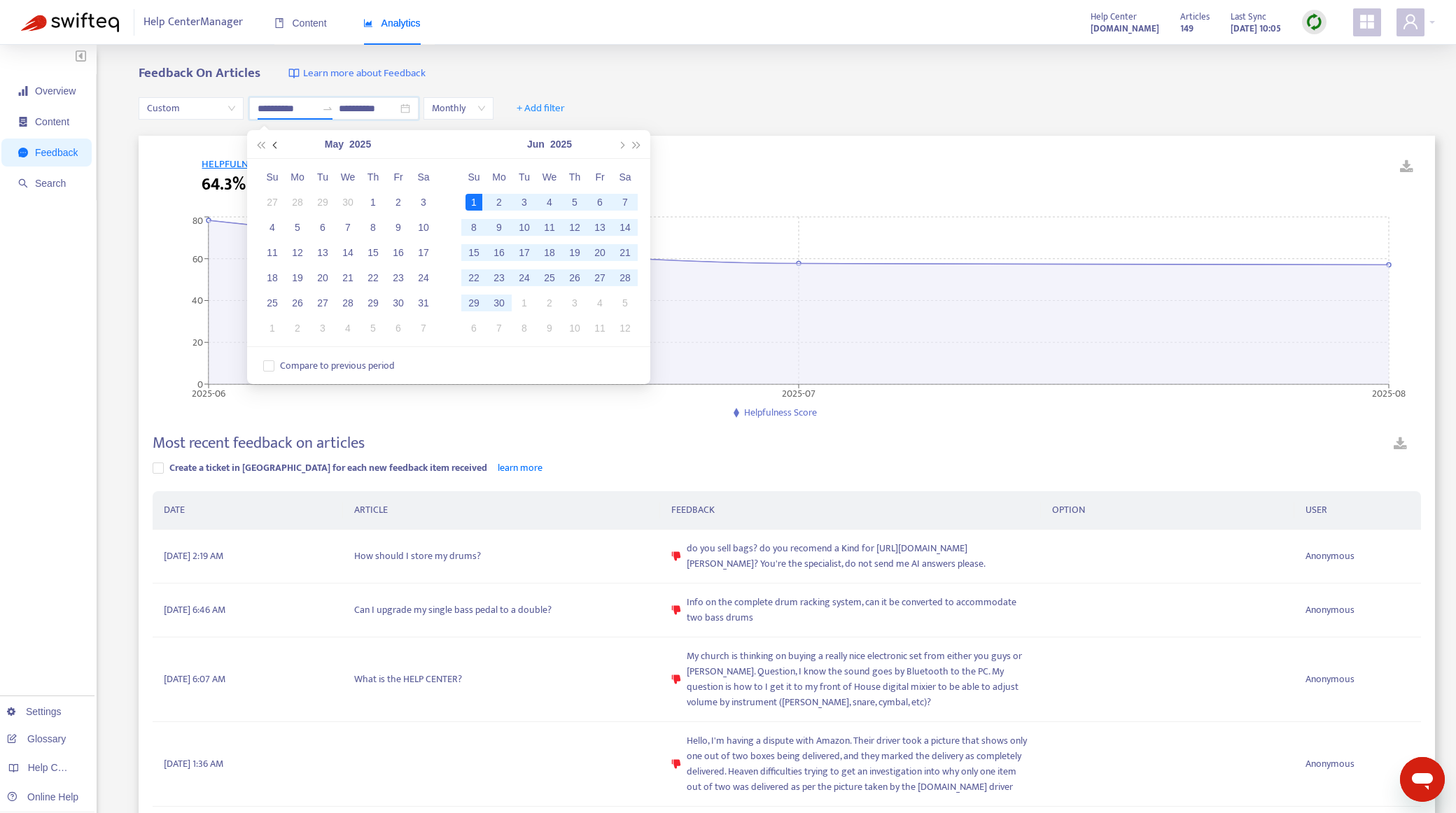
click at [273, 151] on button "button" at bounding box center [275, 145] width 15 height 28
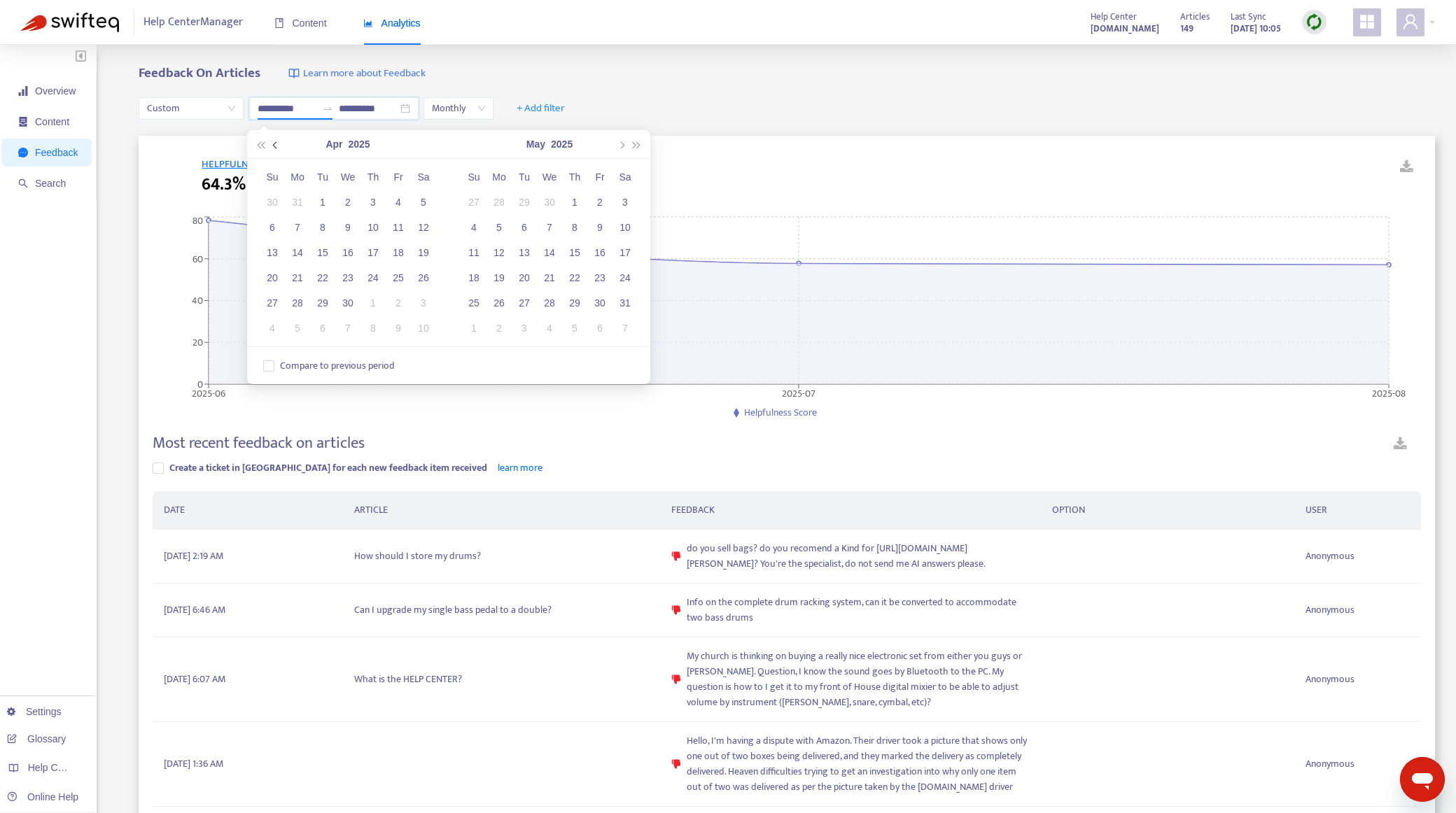
click at [273, 151] on button "button" at bounding box center [275, 145] width 15 height 28
type input "**********"
click at [418, 201] on div "1" at bounding box center [424, 202] width 17 height 17
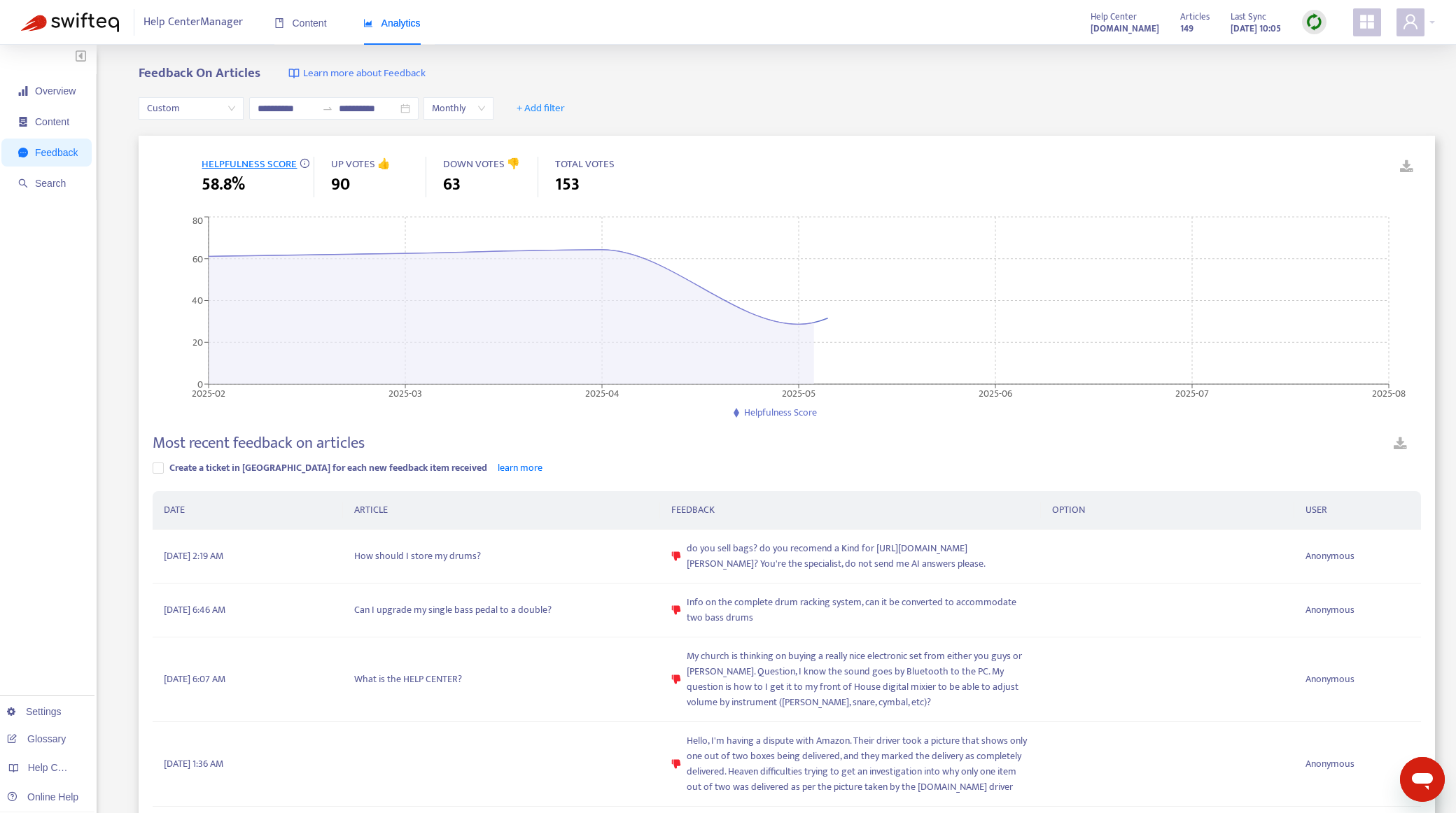
click at [728, 70] on div "Feedback On Articles Learn more about Feedback" at bounding box center [787, 73] width 1296 height 16
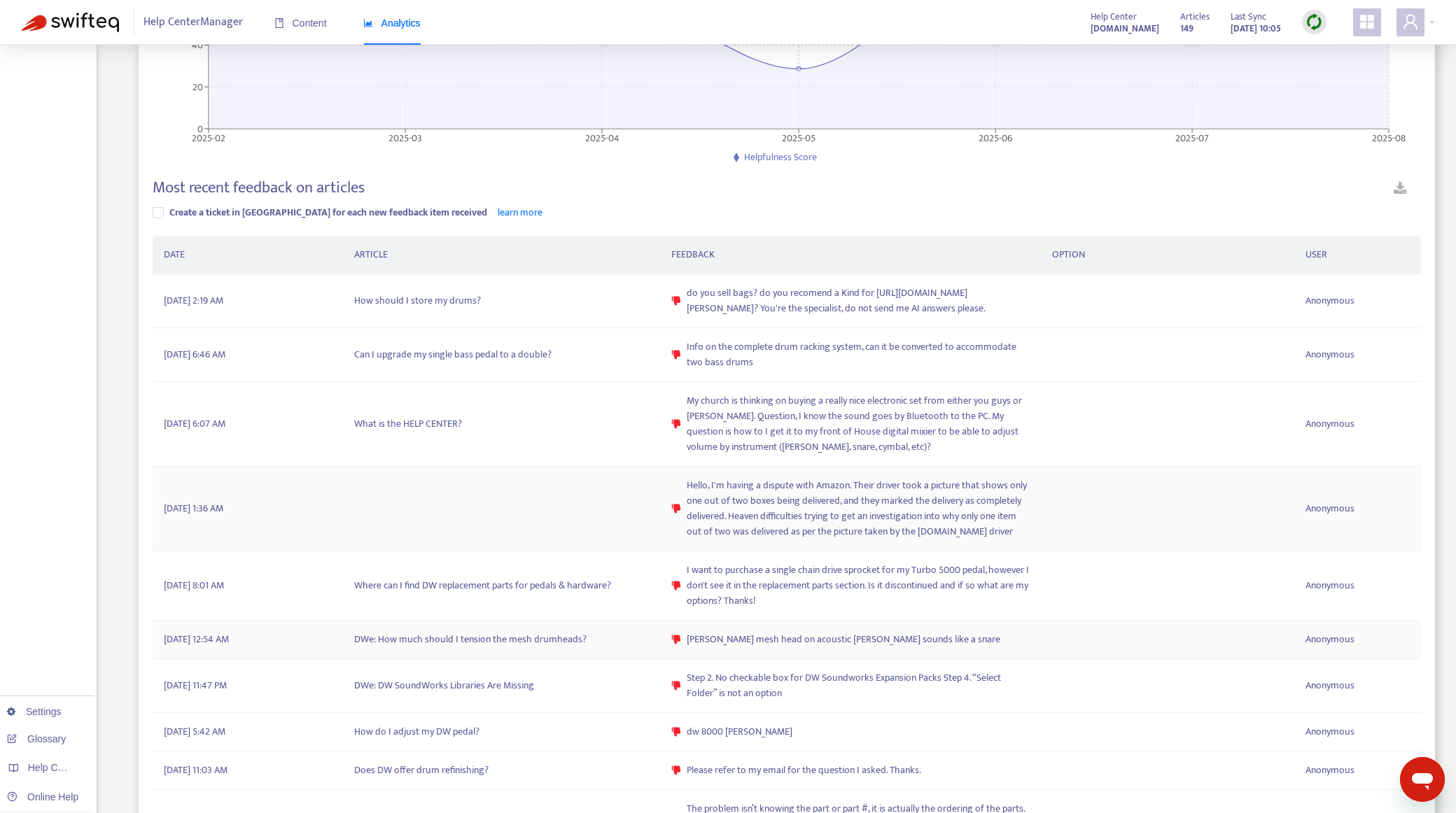
scroll to position [280, 0]
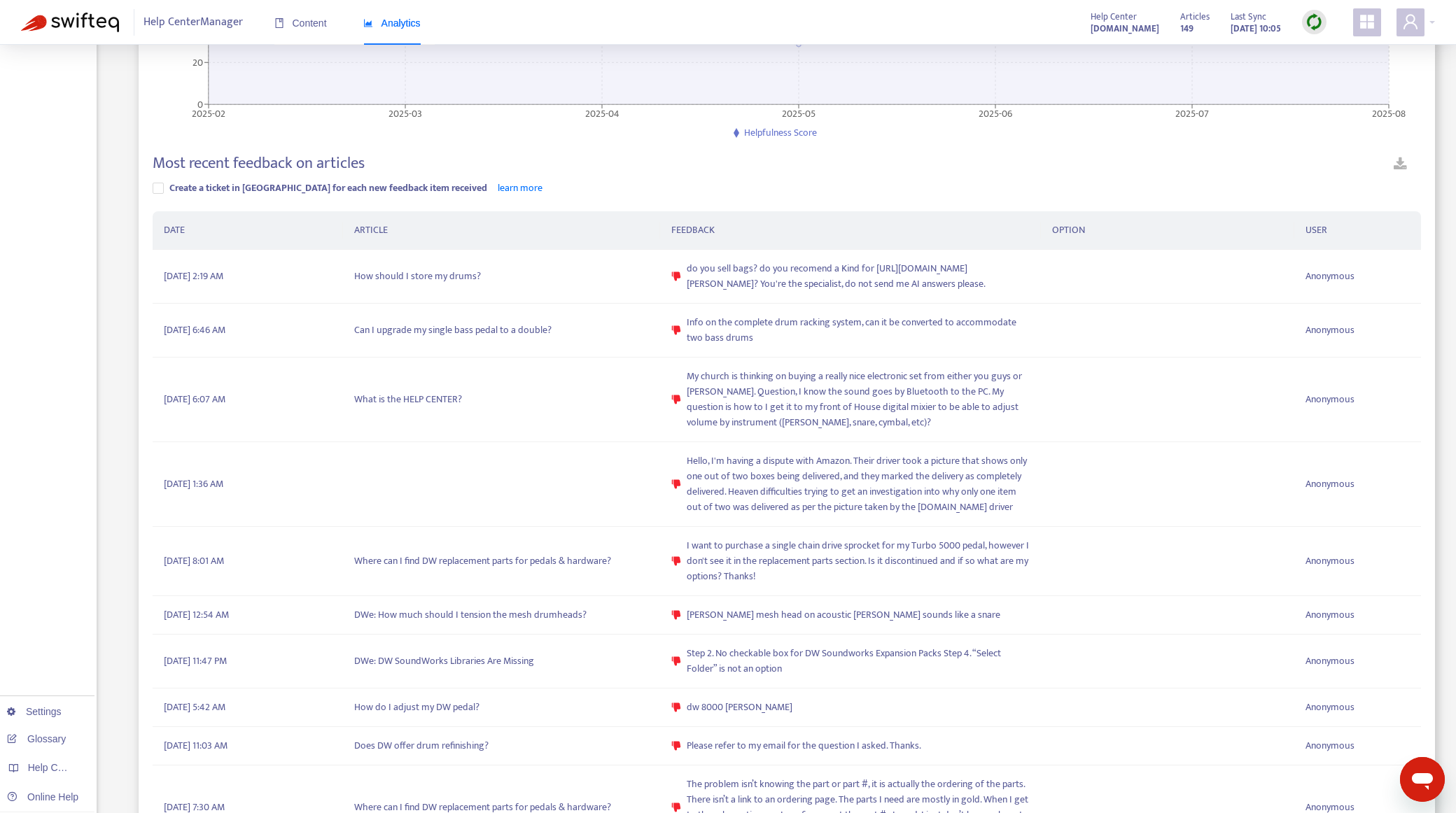
drag, startPoint x: 50, startPoint y: 283, endPoint x: 460, endPoint y: 210, distance: 416.4
click at [50, 283] on div "Overview Content Feedback Search Settings Glossary Help Centers Online Help" at bounding box center [48, 394] width 97 height 1259
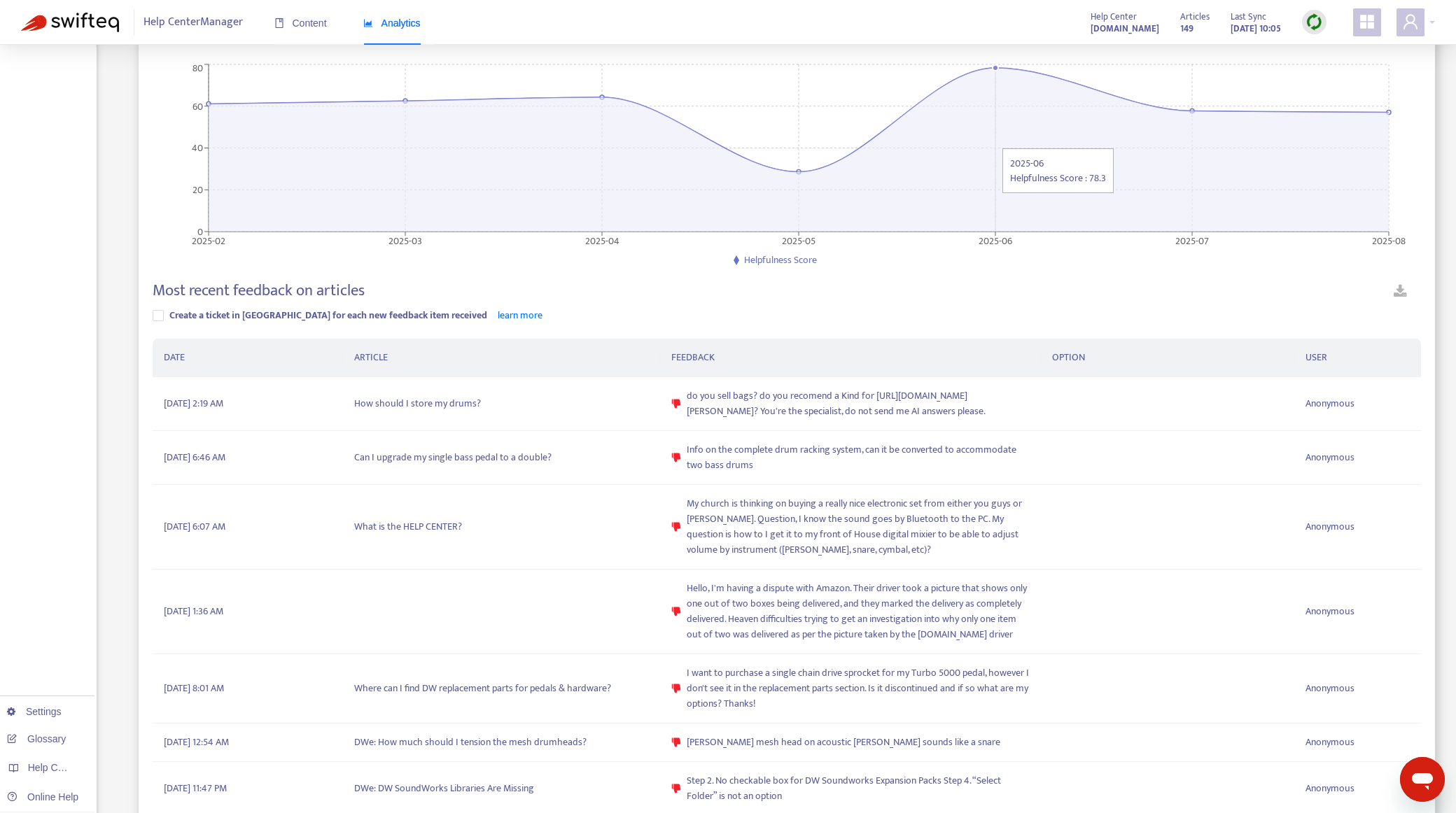
scroll to position [70, 0]
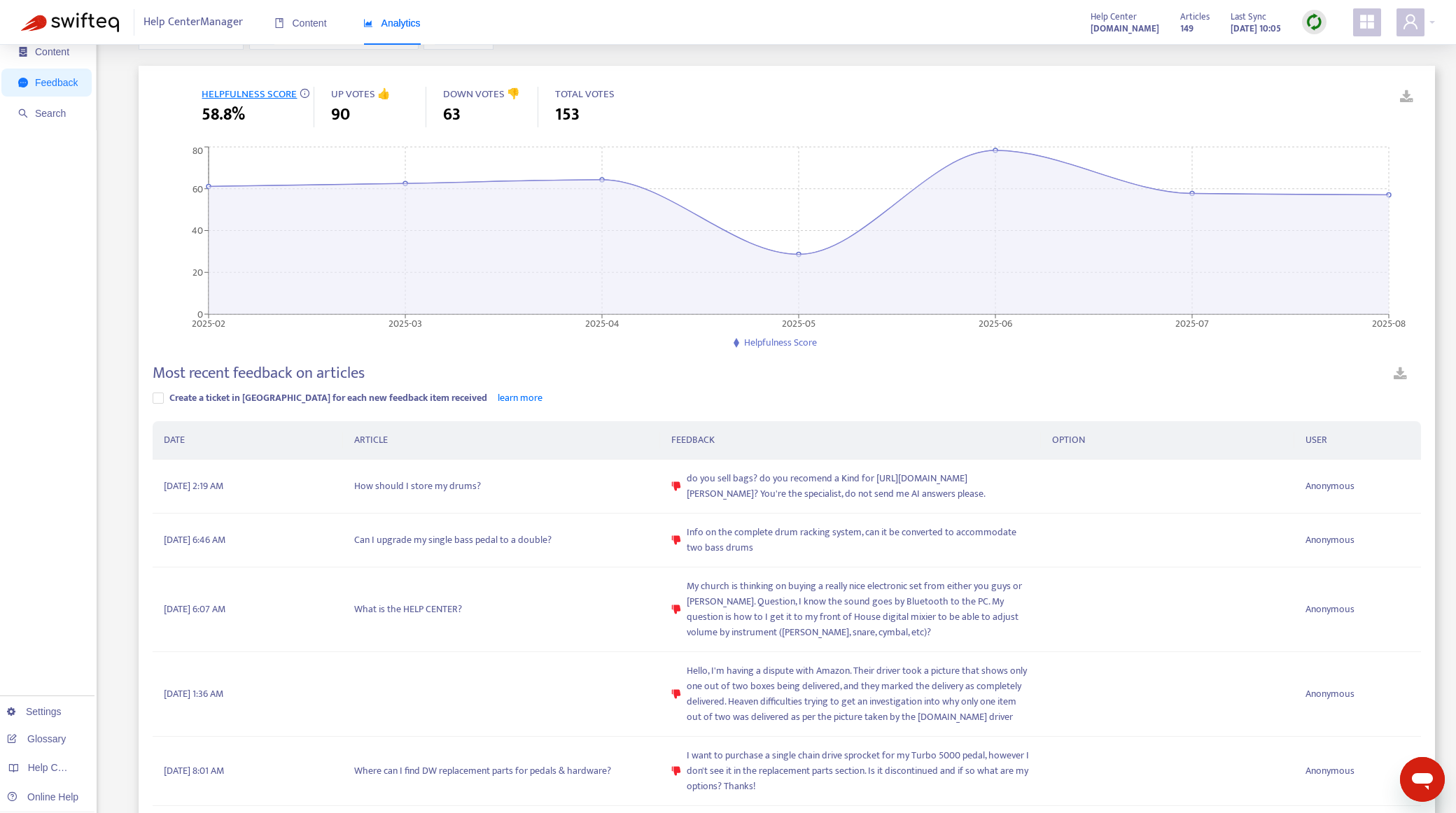
click at [1399, 373] on link at bounding box center [1401, 376] width 41 height 24
click at [63, 552] on div "Overview Content Feedback Search Settings Glossary Help Centers Online Help" at bounding box center [48, 604] width 97 height 1259
click at [441, 499] on td "How should I store my drums?" at bounding box center [502, 486] width 318 height 54
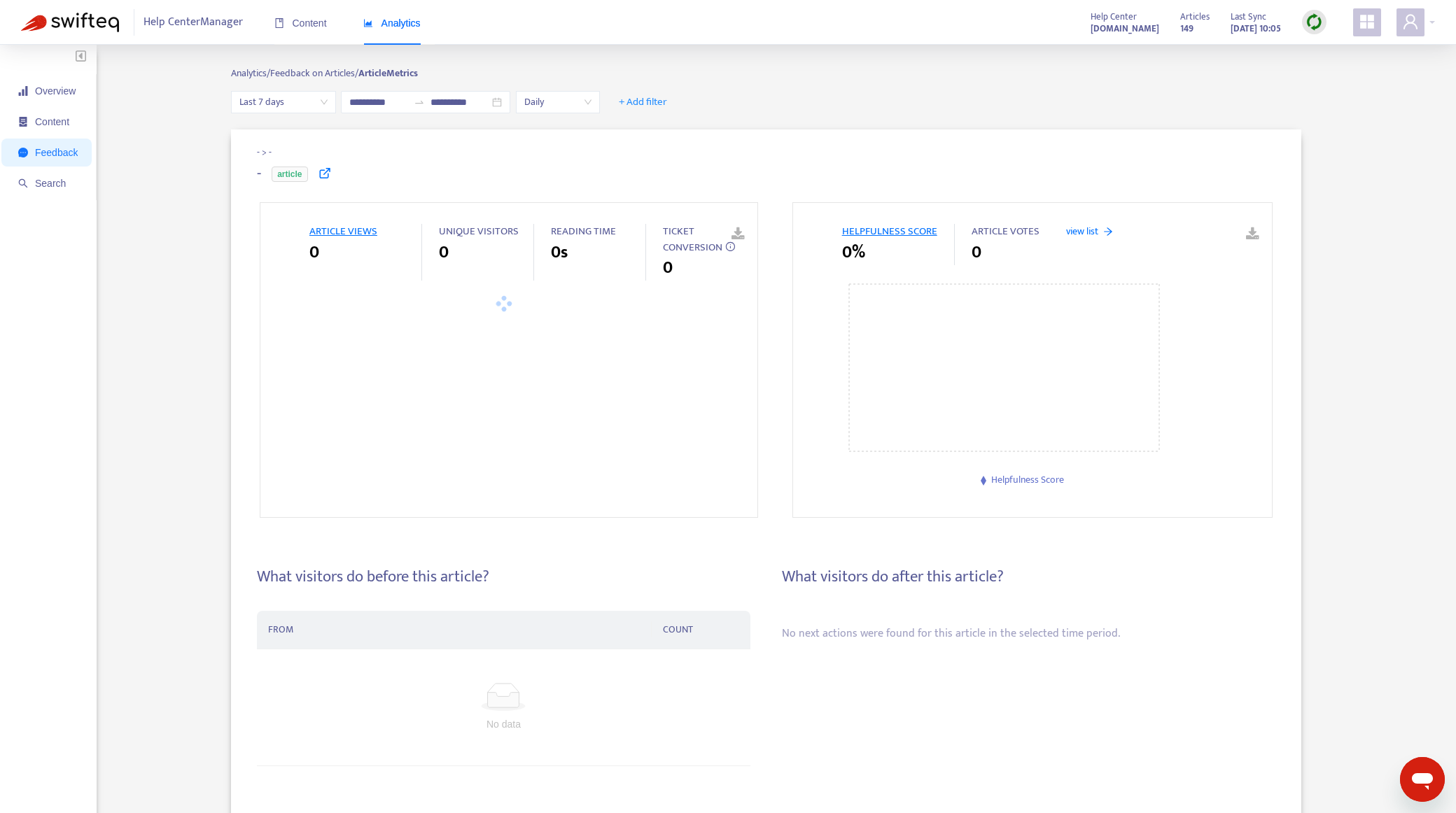
type input "**********"
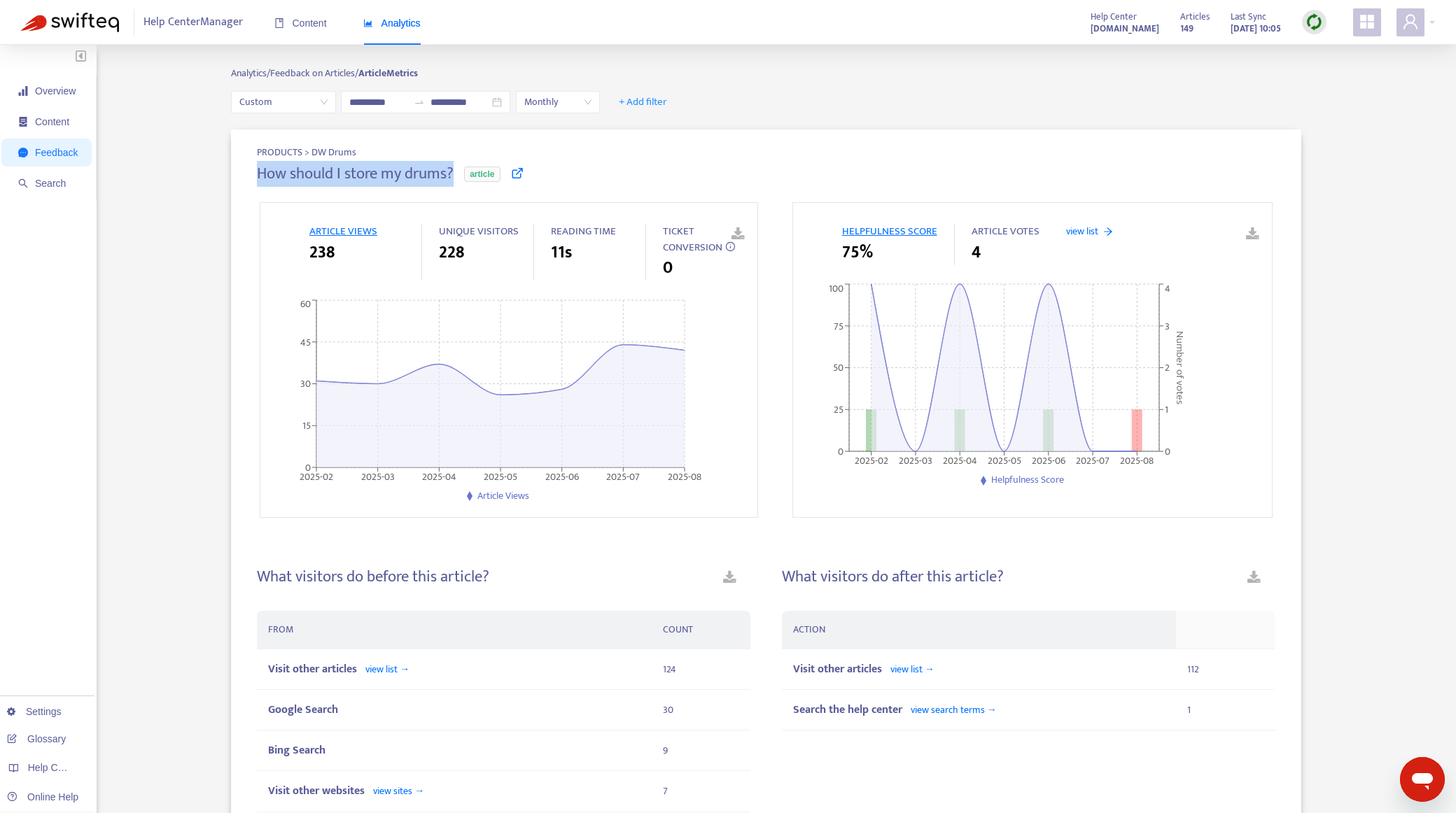
drag, startPoint x: 253, startPoint y: 174, endPoint x: 459, endPoint y: 172, distance: 206.0
click at [459, 172] on div "PRODUCTS > DW Drums How should I store my drums? article ARTICLE VIEWS 238 UNIQ…" at bounding box center [766, 790] width 1070 height 1323
copy h4 "How should I store my drums?"
click at [173, 450] on div "PRODUCTS > DW Drums How should I store my drums? article ARTICLE VIEWS 238 UNIQ…" at bounding box center [766, 799] width 1339 height 1339
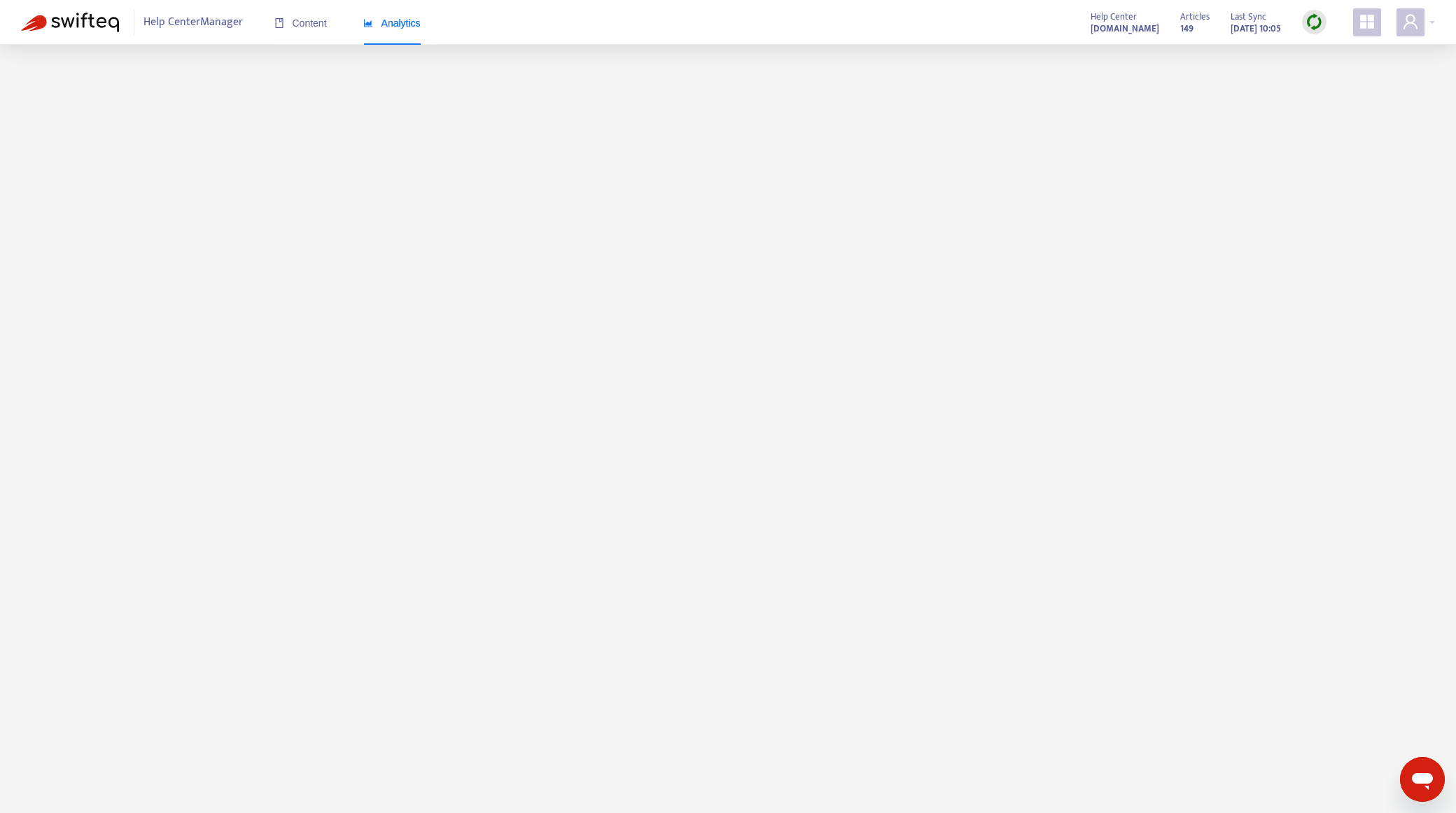
scroll to position [70, 0]
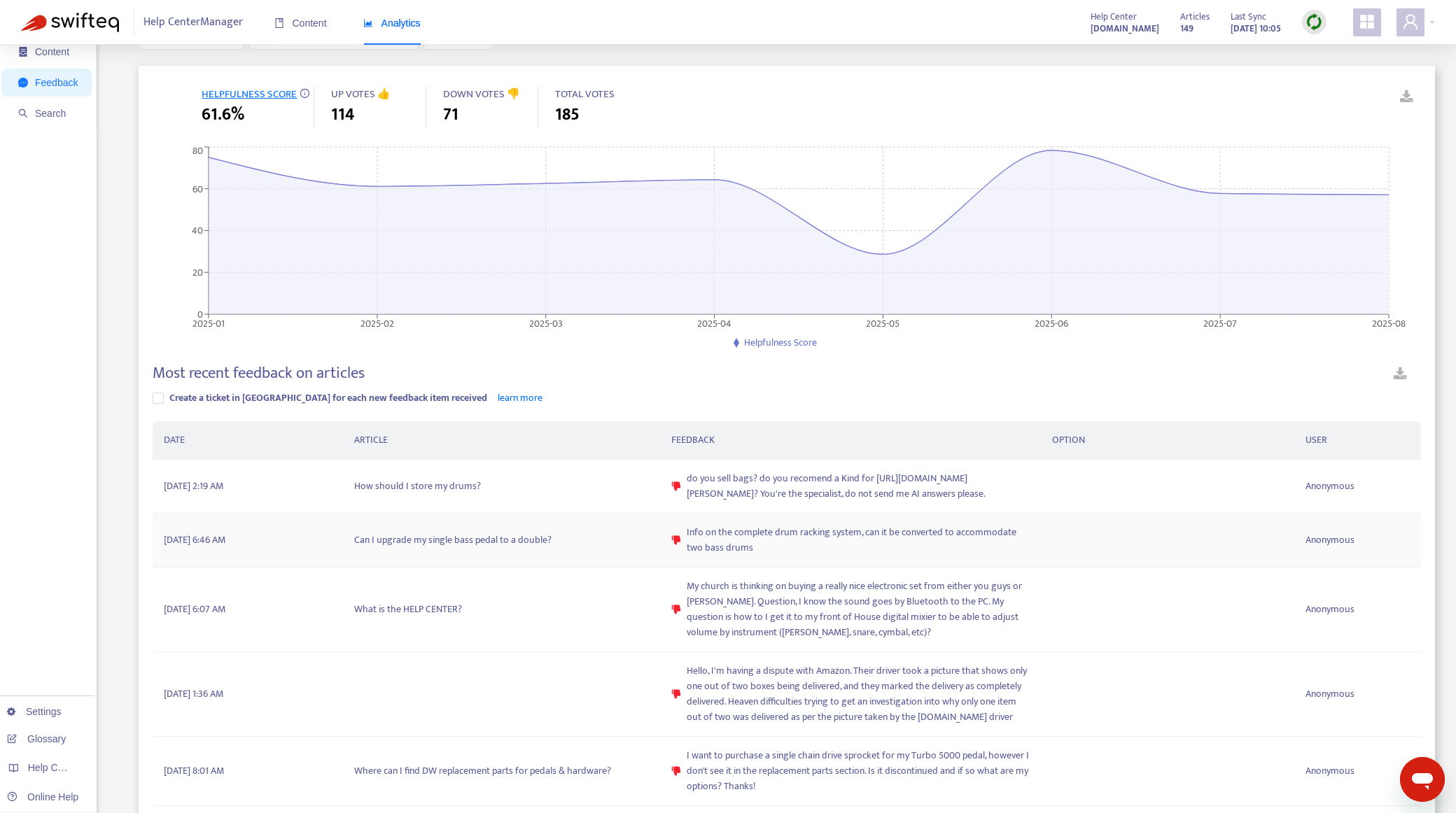
click at [476, 567] on td "Can I upgrade my single bass pedal to a double?" at bounding box center [502, 540] width 318 height 54
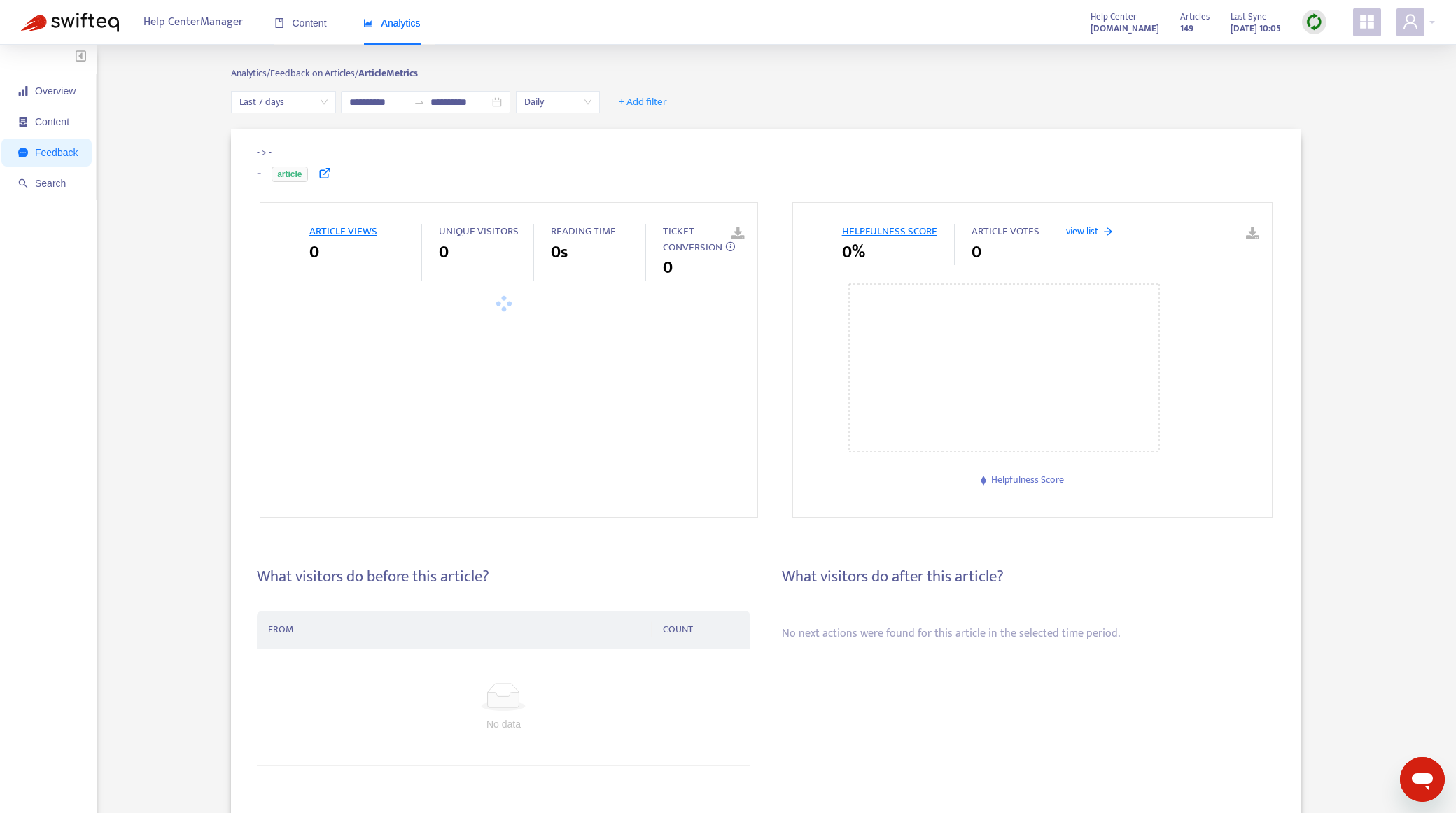
type input "**********"
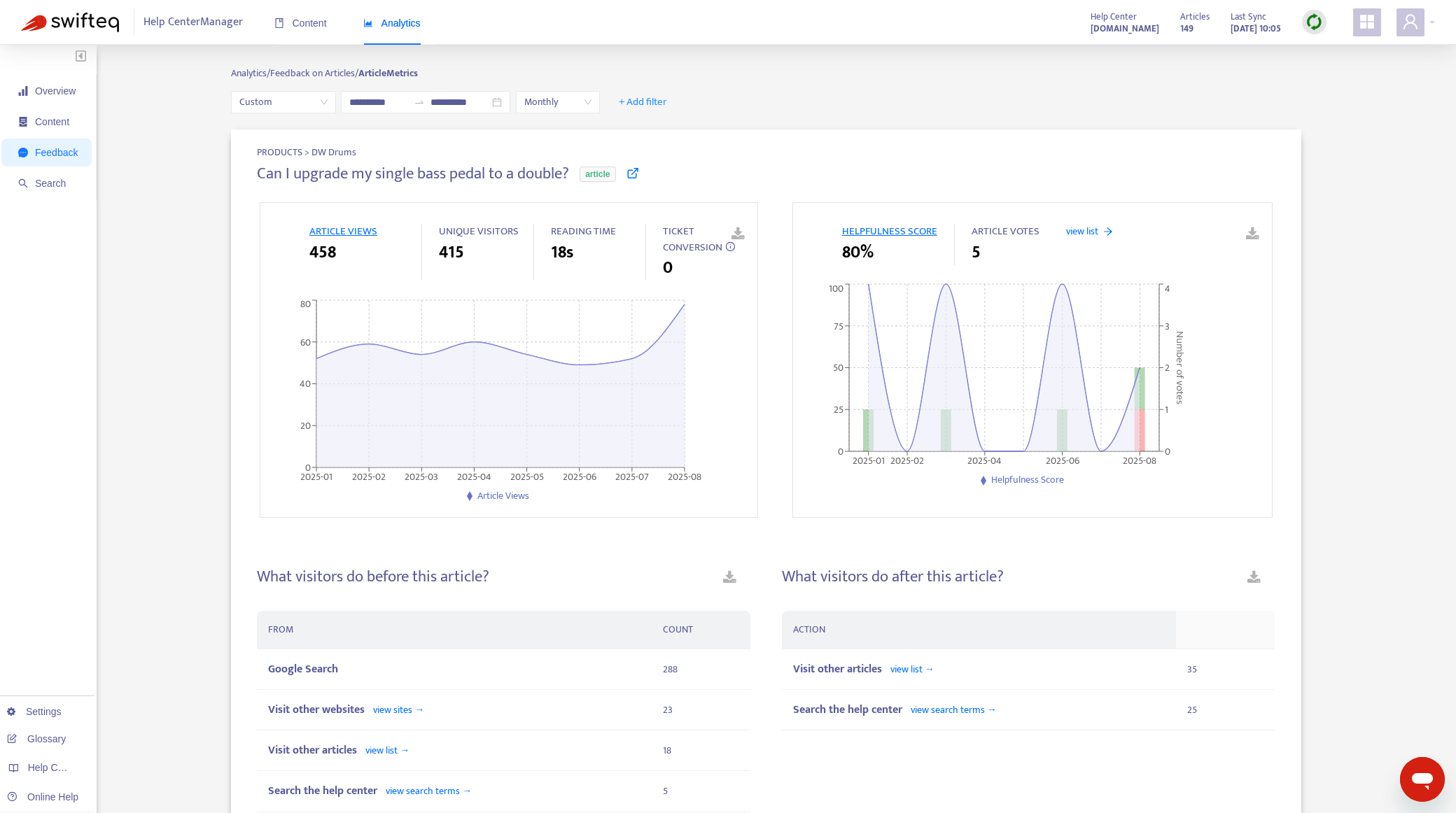
click at [29, 504] on div "Overview Content Feedback Search Settings Glossary Help Centers Online Help" at bounding box center [48, 753] width 97 height 1416
click at [1431, 21] on div at bounding box center [1416, 23] width 39 height 28
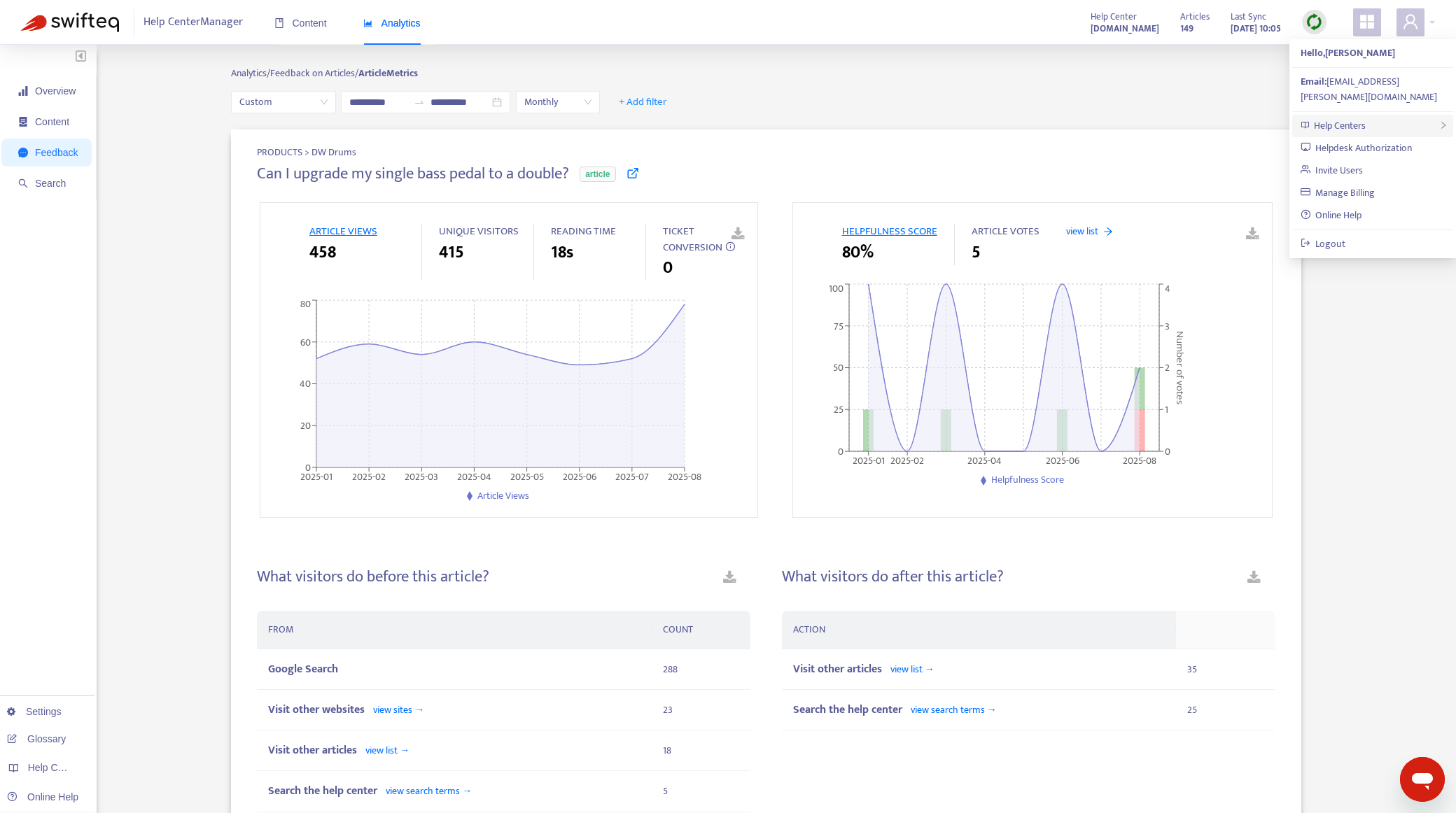
click at [1382, 115] on div "Help Centers" at bounding box center [1372, 126] width 161 height 23
click at [1238, 119] on link "[DOMAIN_NAME][PERSON_NAME]" at bounding box center [1239, 113] width 152 height 16
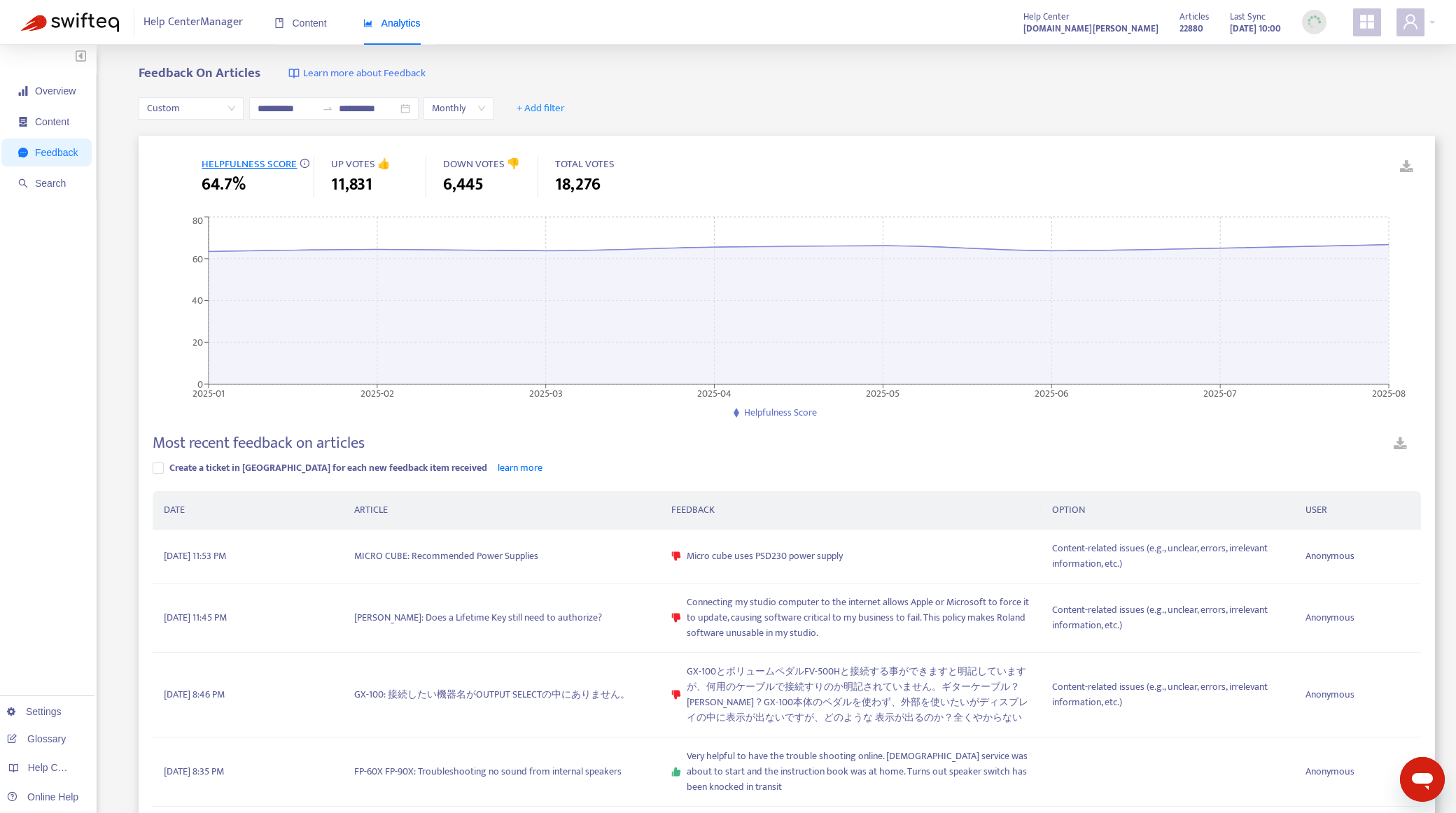
click at [205, 106] on span "Custom" at bounding box center [192, 108] width 88 height 21
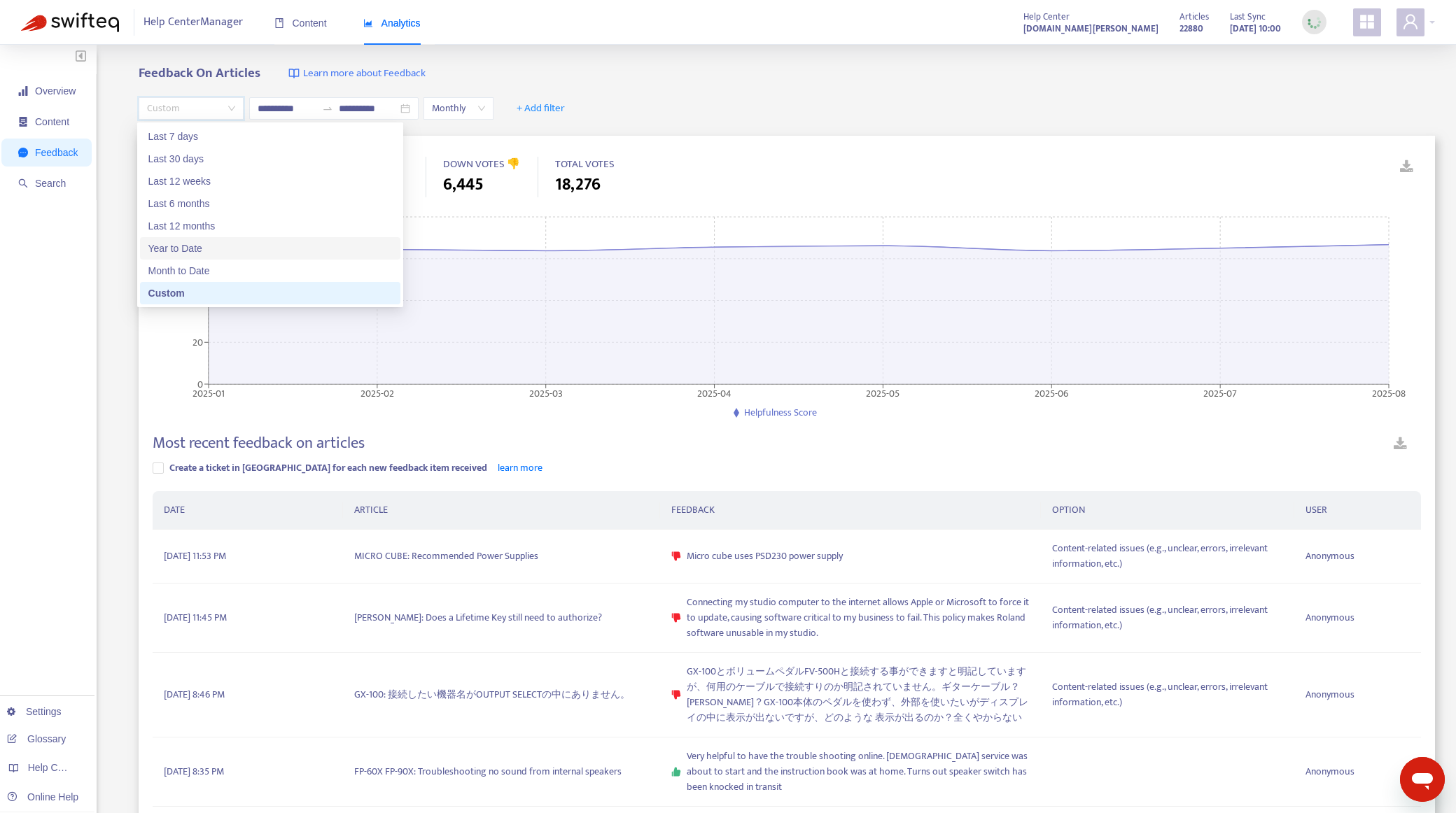
drag, startPoint x: 216, startPoint y: 252, endPoint x: 457, endPoint y: 165, distance: 256.2
click at [216, 252] on div "Year to Date" at bounding box center [270, 248] width 243 height 15
type input "**********"
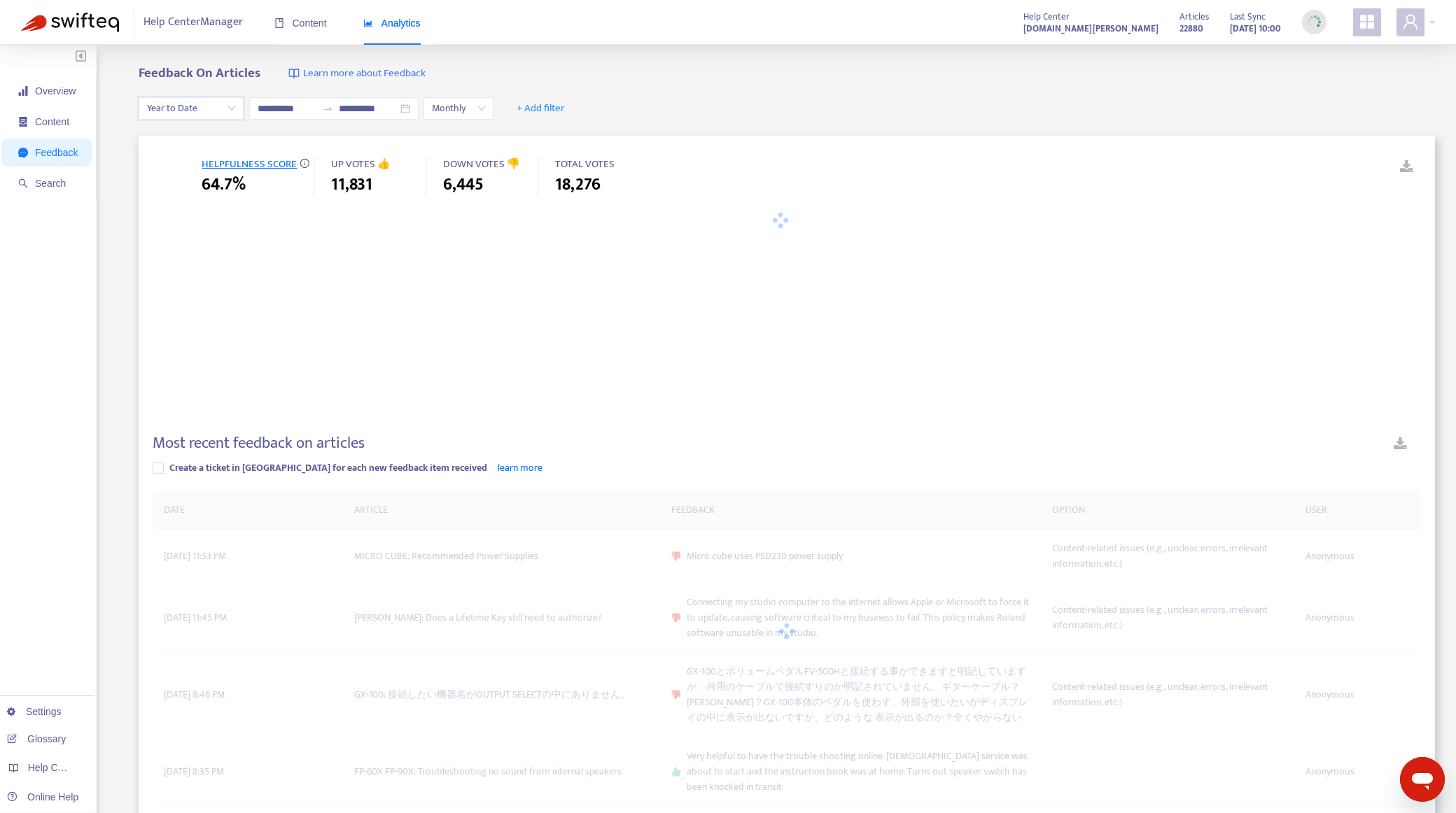
drag, startPoint x: 733, startPoint y: 100, endPoint x: 713, endPoint y: 92, distance: 21.5
click at [713, 92] on div "**********" at bounding box center [787, 108] width 1296 height 54
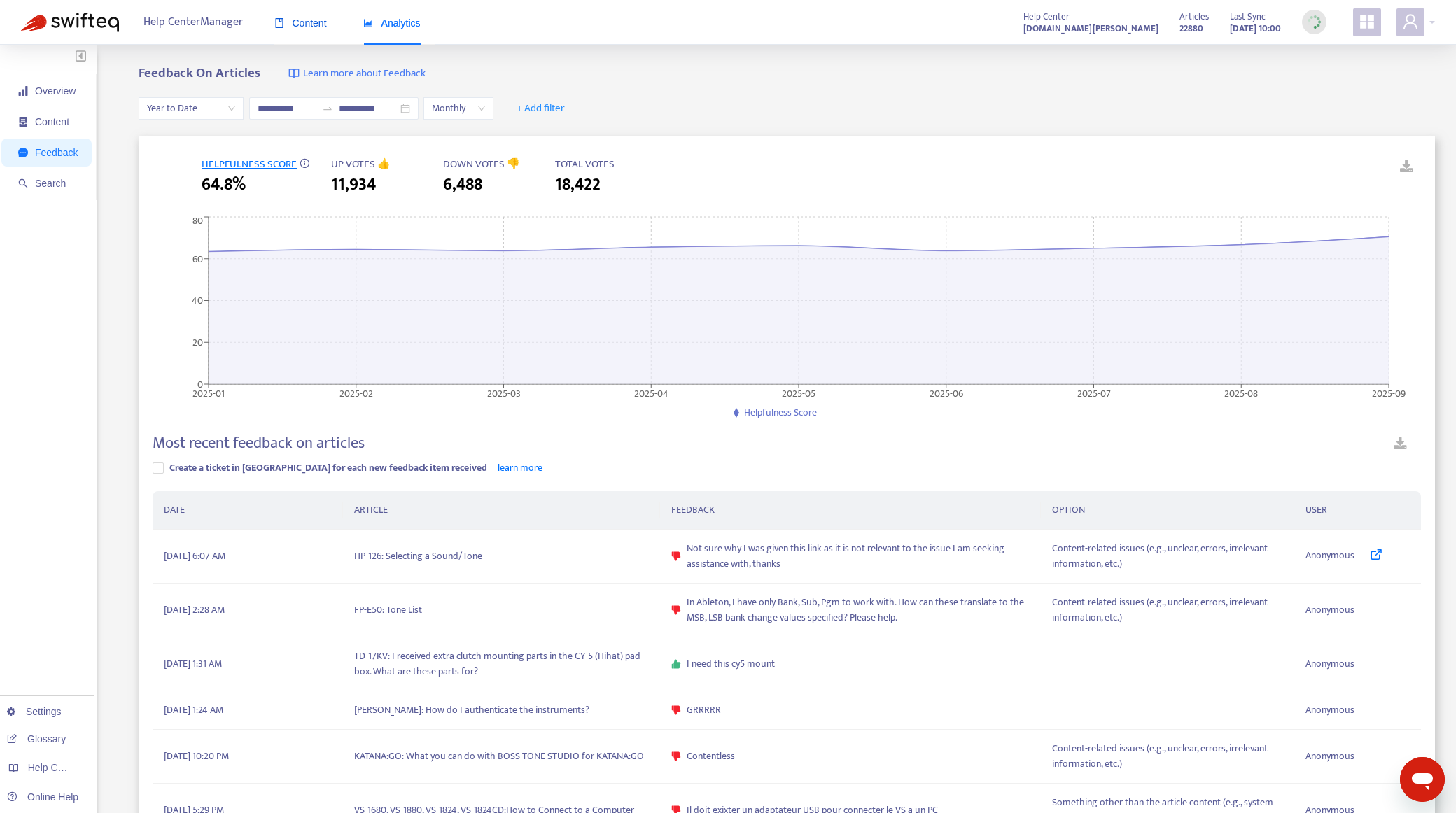
click at [307, 21] on span "Content" at bounding box center [301, 23] width 53 height 11
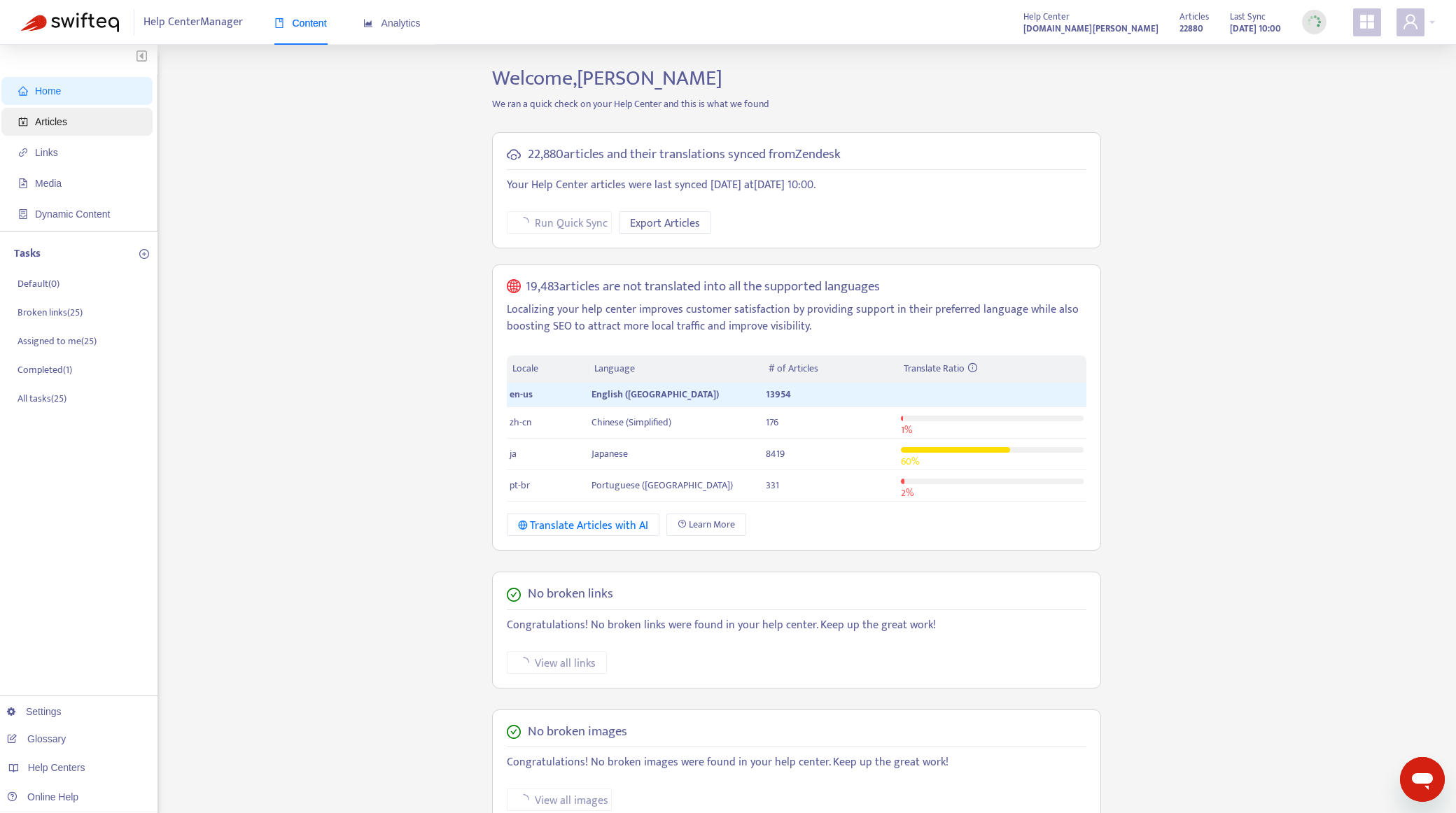
click at [114, 130] on span "Articles" at bounding box center [79, 122] width 123 height 28
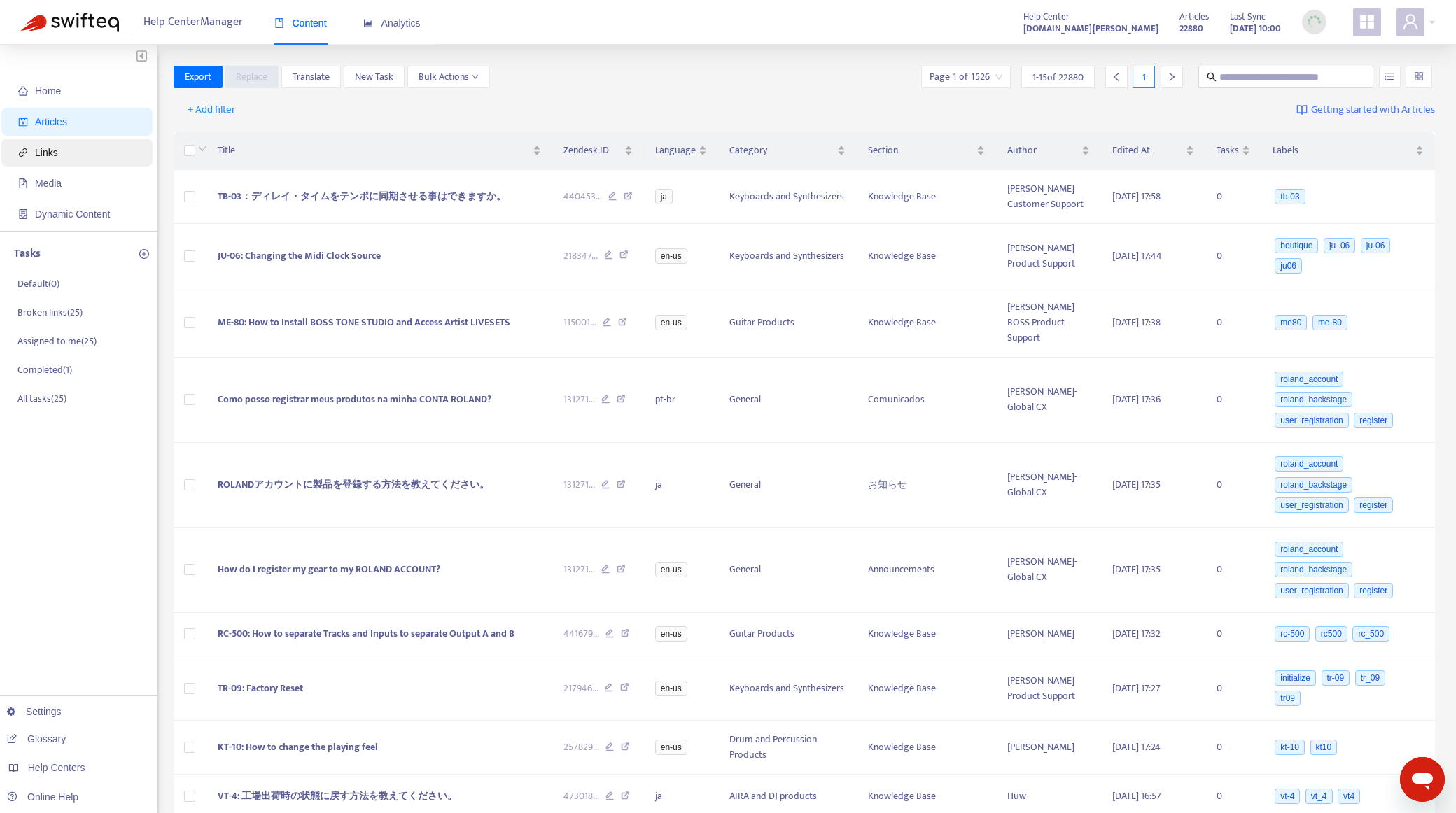
click at [114, 153] on span "Links" at bounding box center [79, 153] width 123 height 28
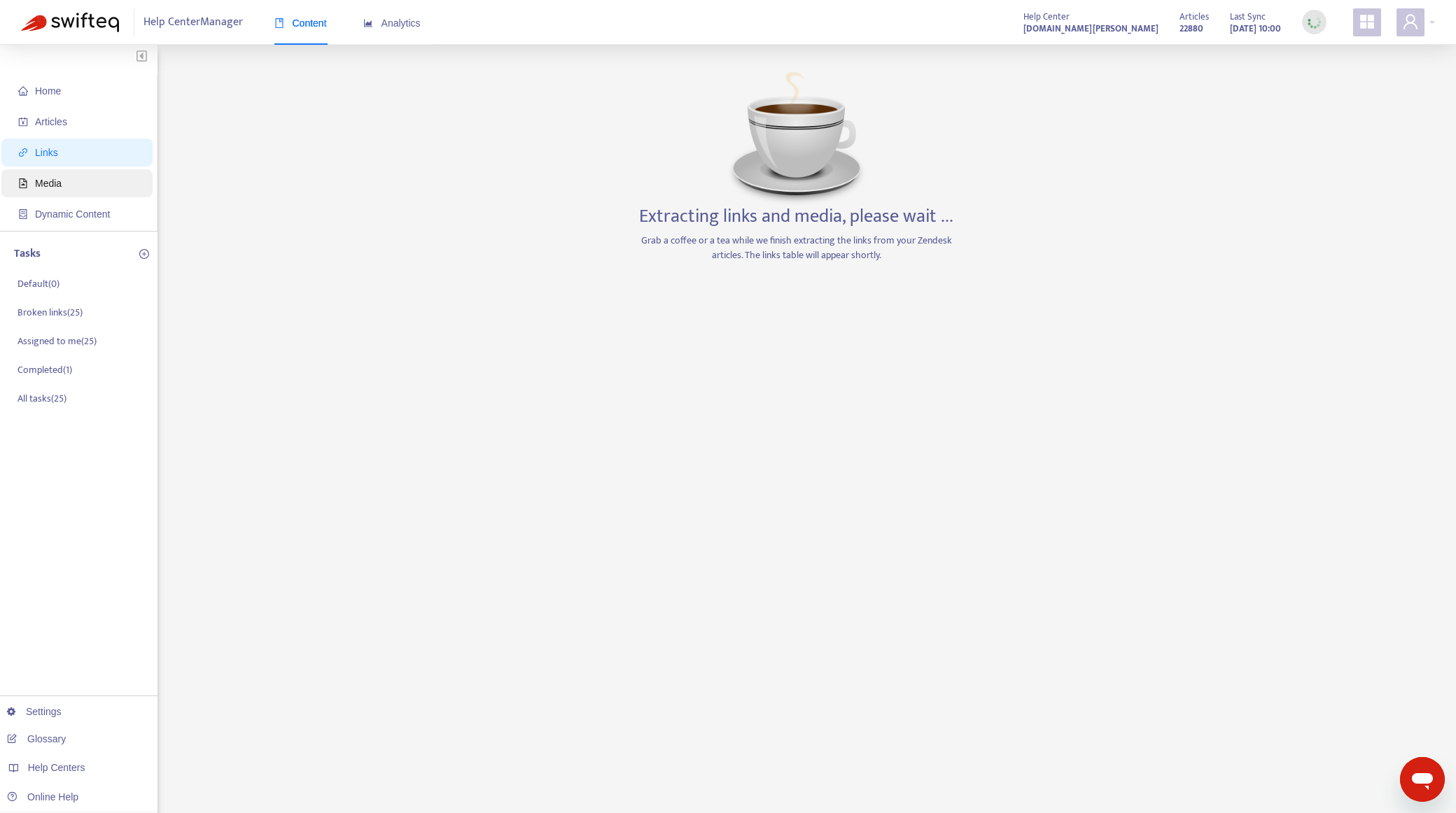
click at [107, 177] on span "Media" at bounding box center [79, 183] width 123 height 28
click at [69, 154] on span "Links" at bounding box center [79, 153] width 123 height 28
click at [70, 125] on span "Articles" at bounding box center [79, 122] width 123 height 28
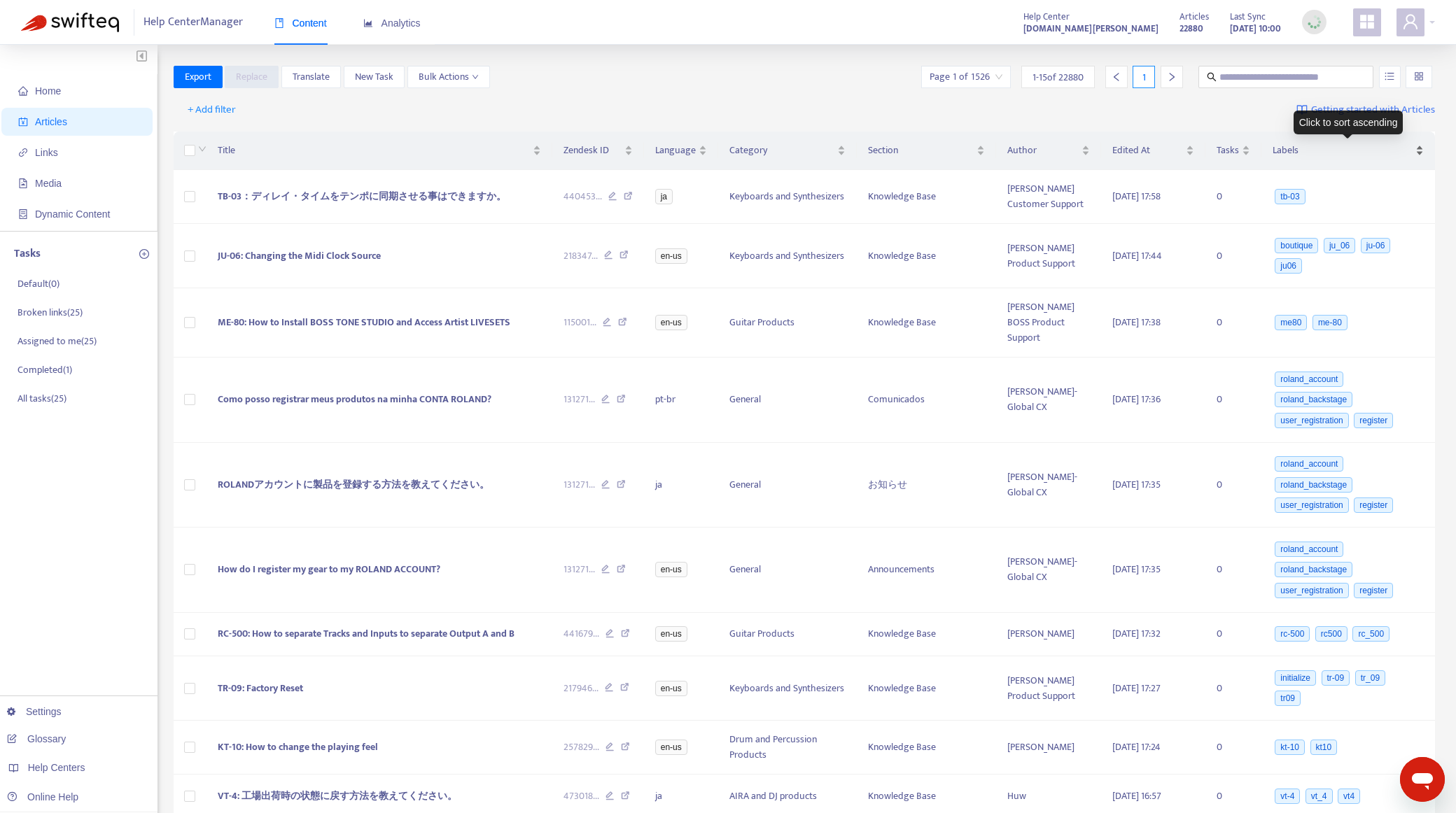
click at [1281, 152] on span "Labels" at bounding box center [1342, 150] width 140 height 15
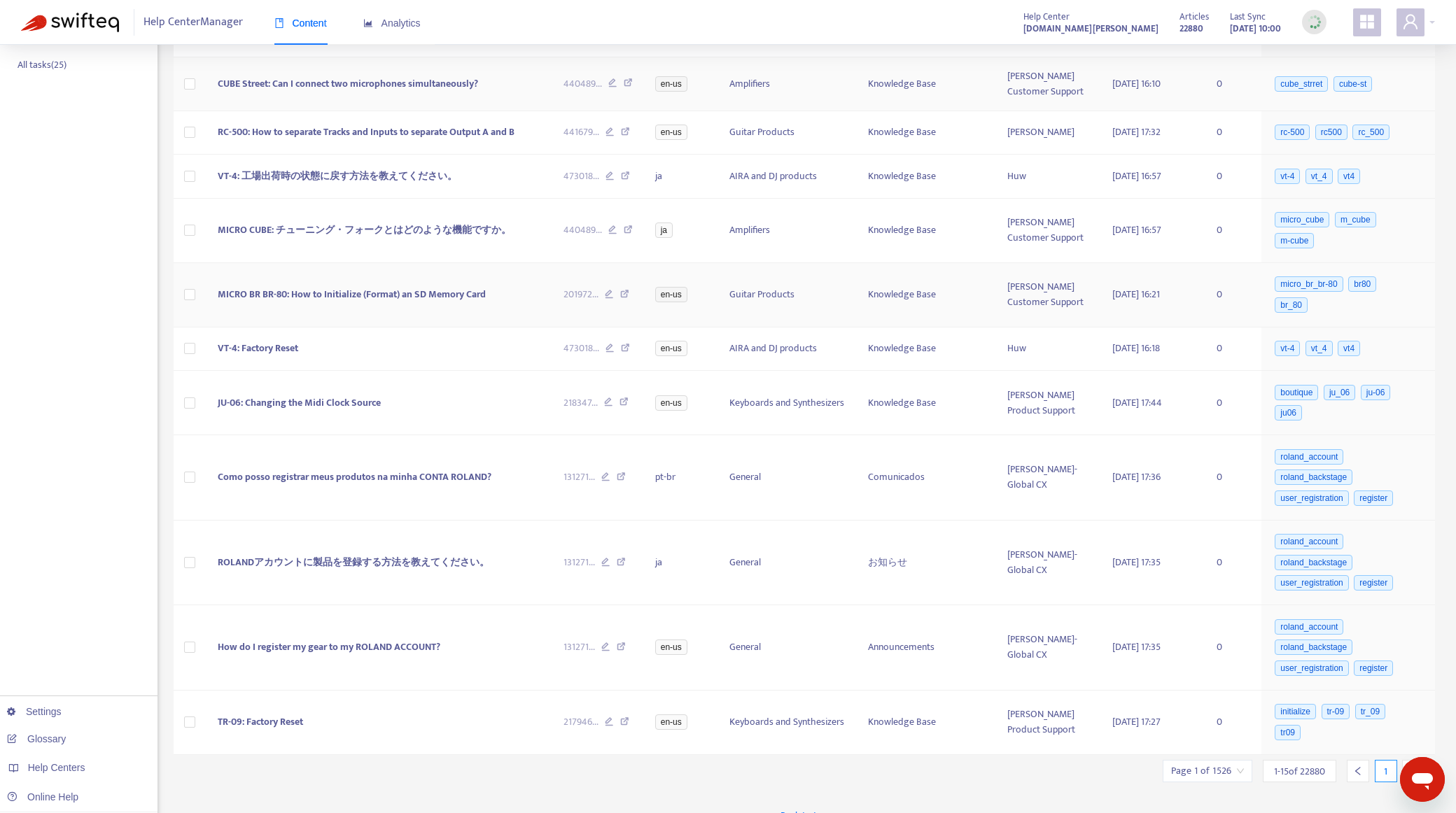
scroll to position [339, 0]
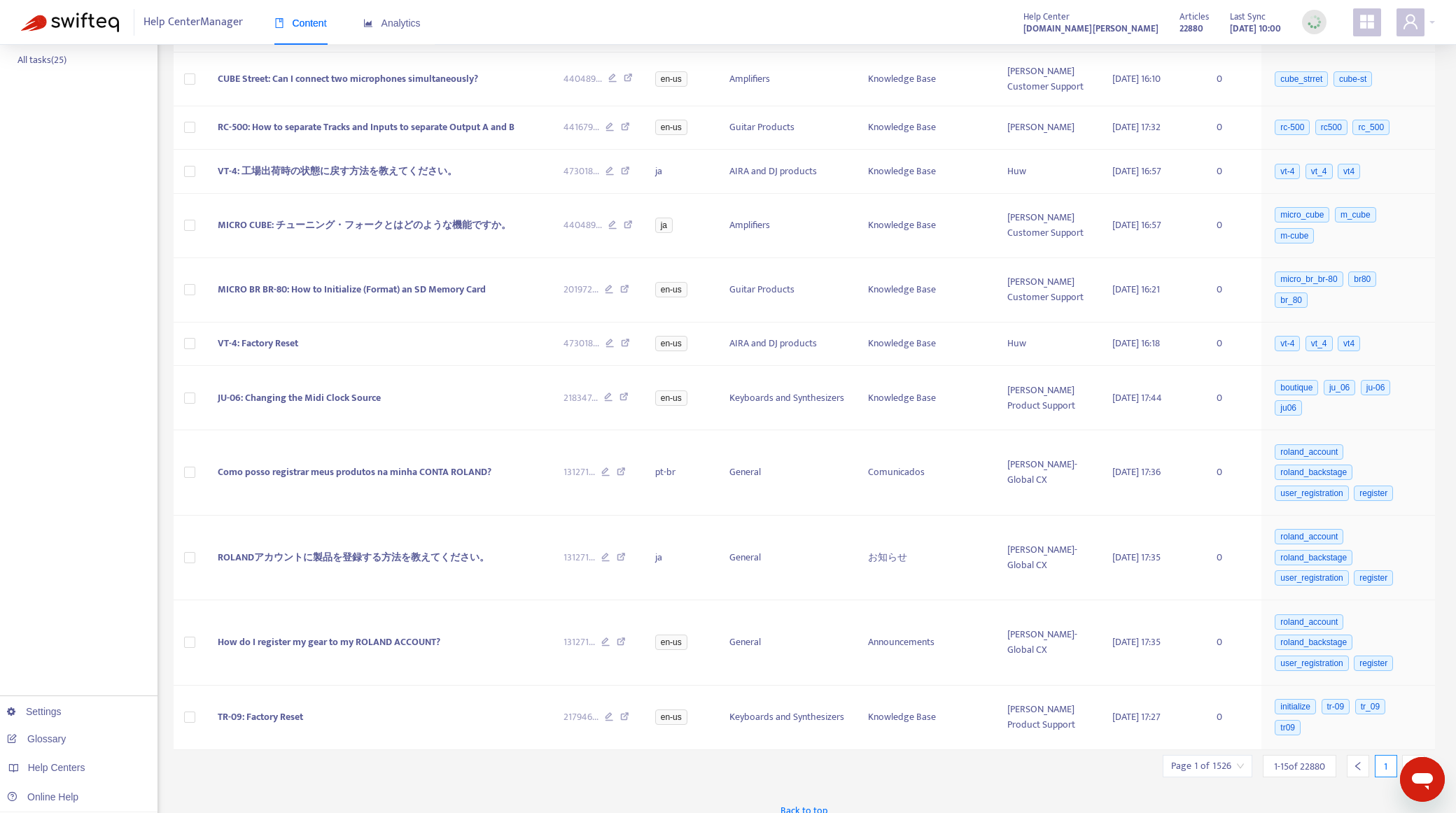
click at [1408, 755] on div at bounding box center [1414, 766] width 23 height 23
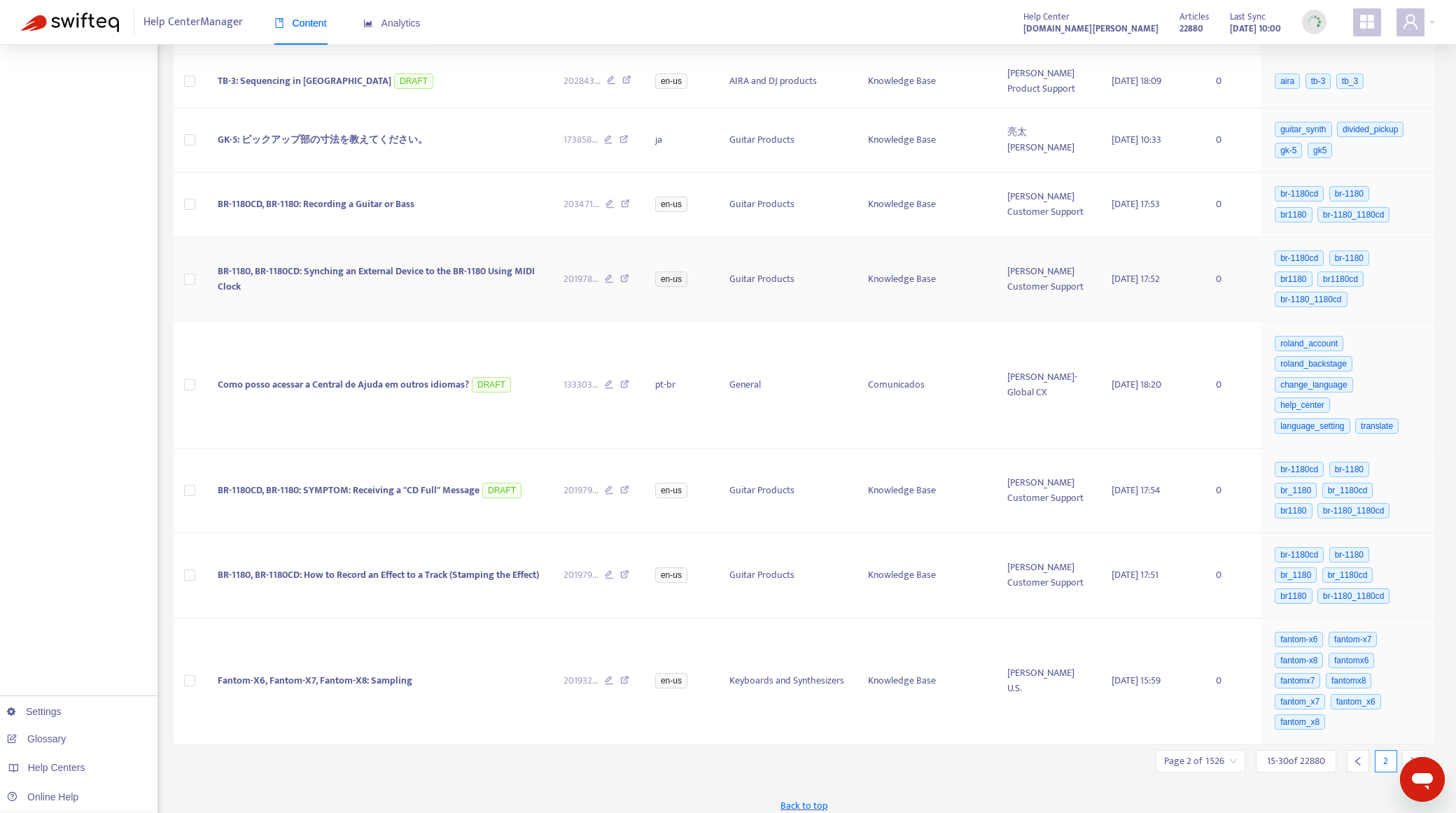
scroll to position [575, 0]
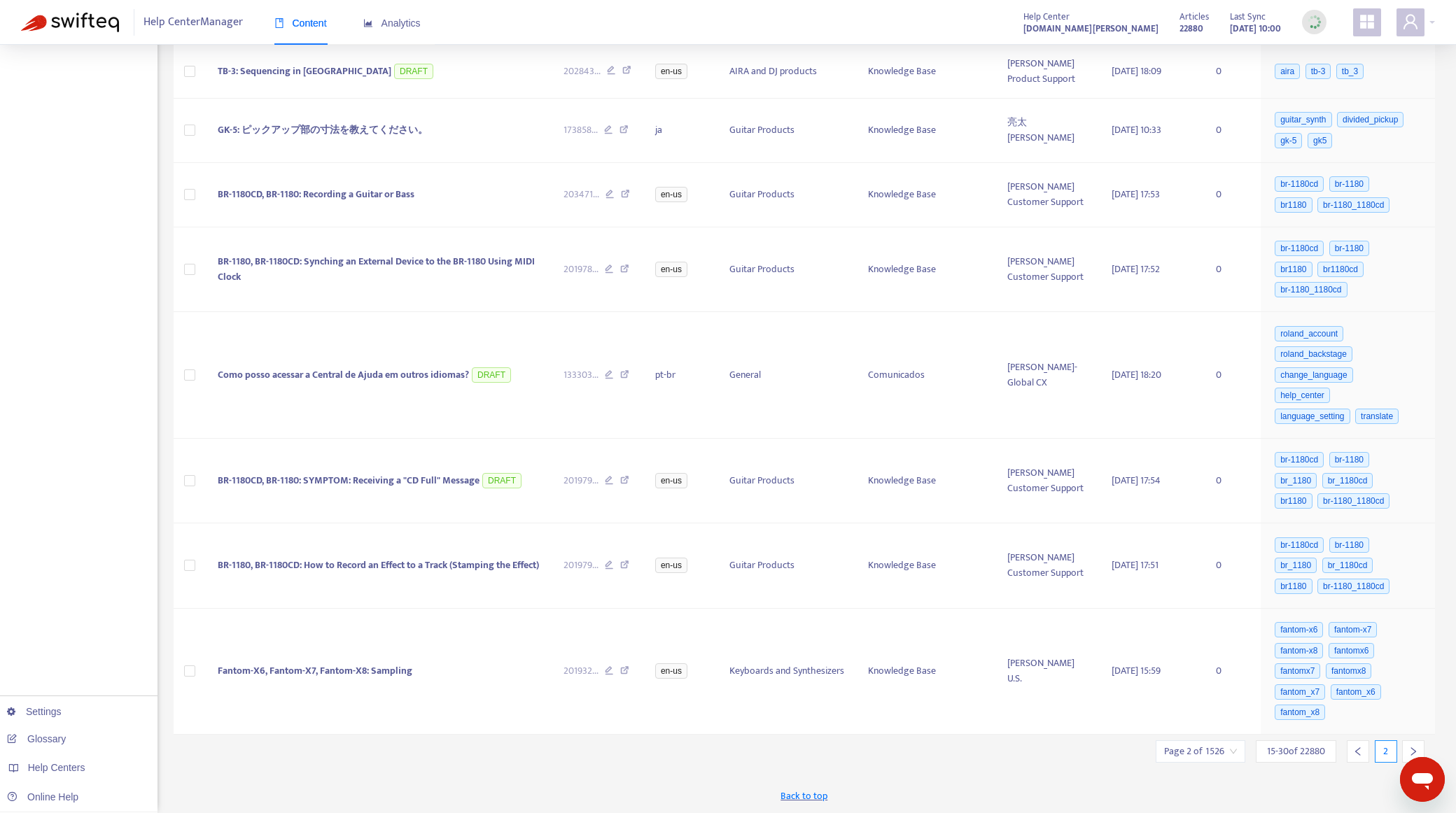
click at [1413, 745] on div at bounding box center [1414, 751] width 23 height 23
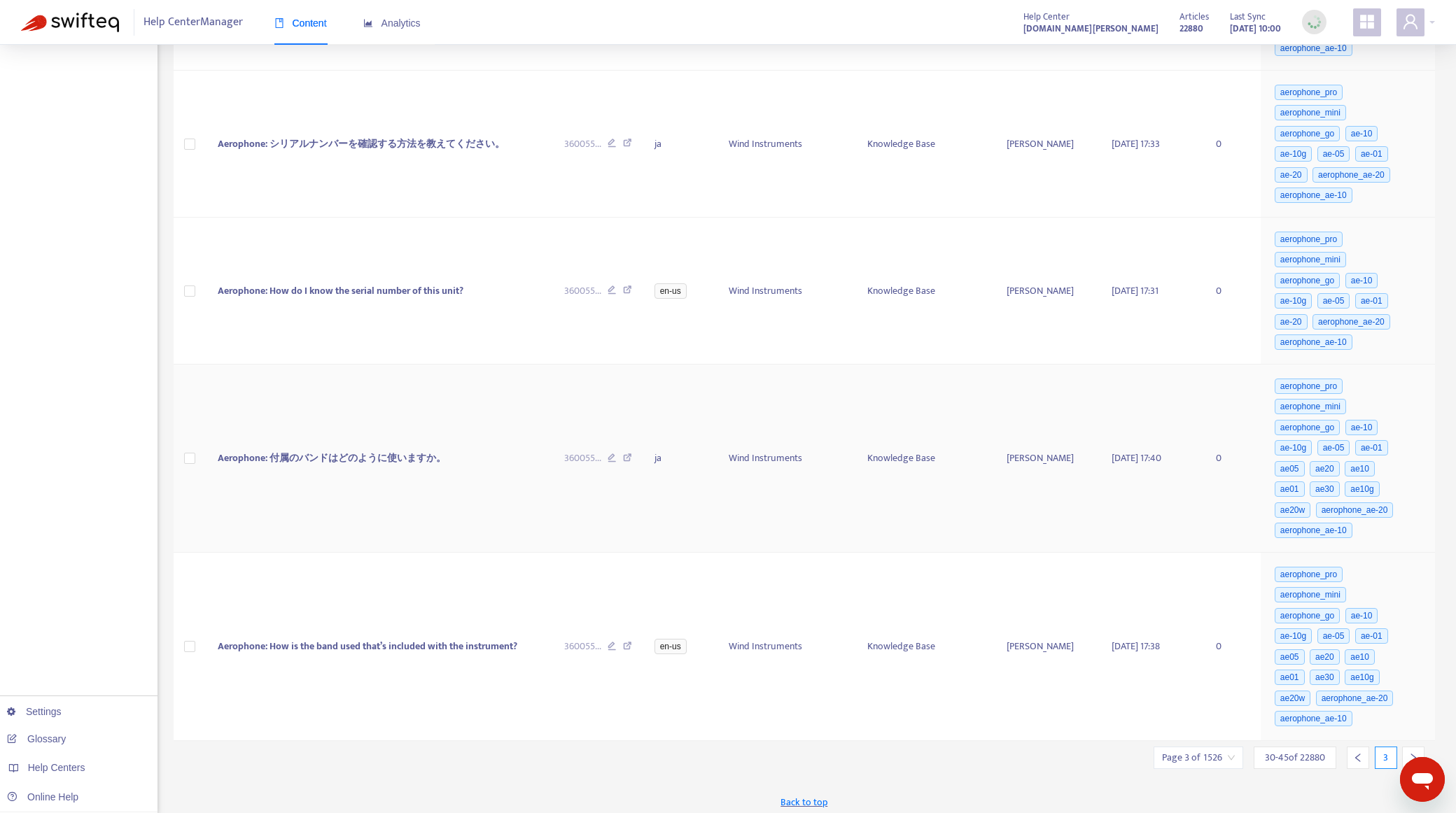
scroll to position [823, 0]
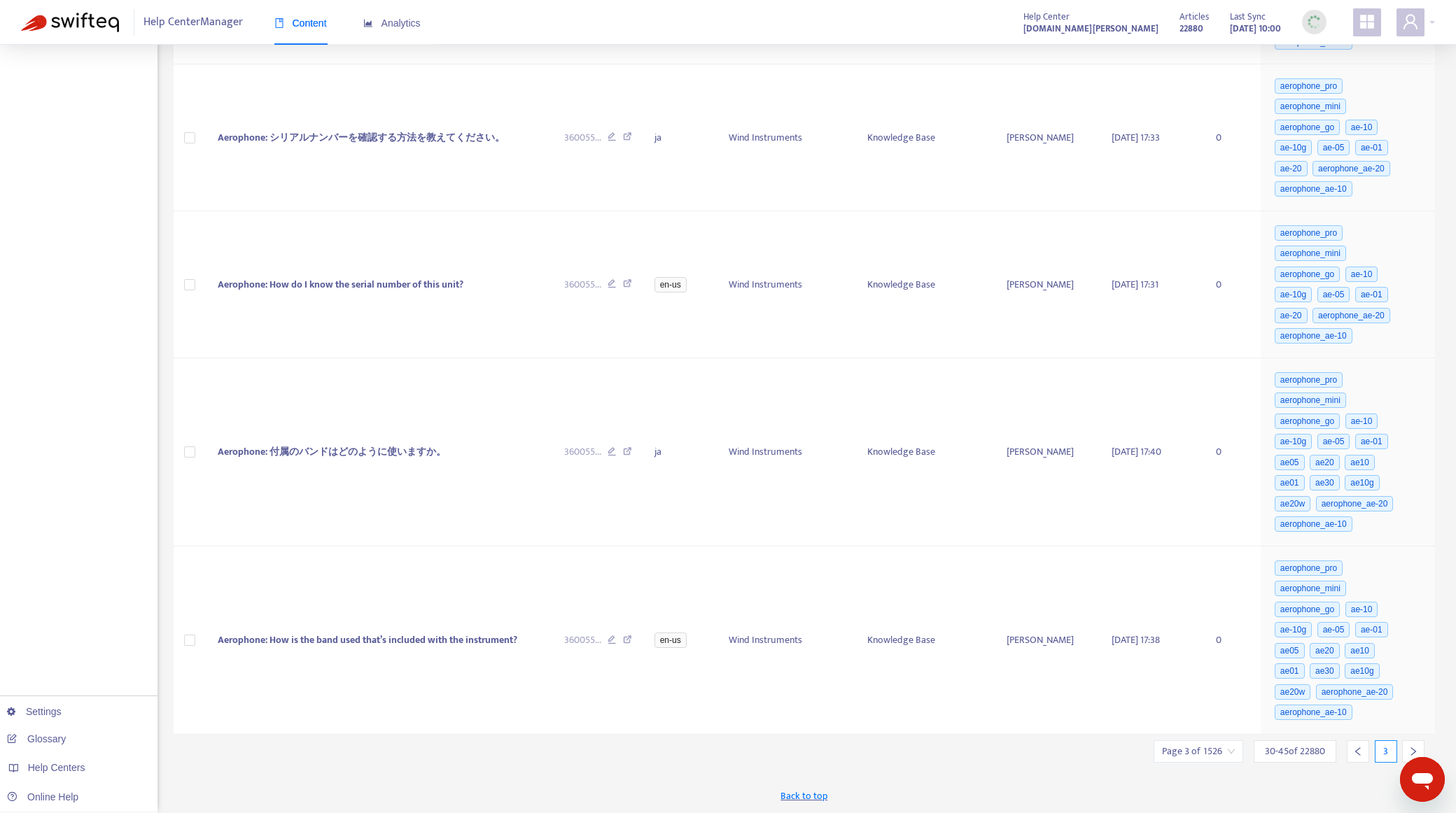
click at [1411, 748] on icon "right" at bounding box center [1413, 751] width 9 height 9
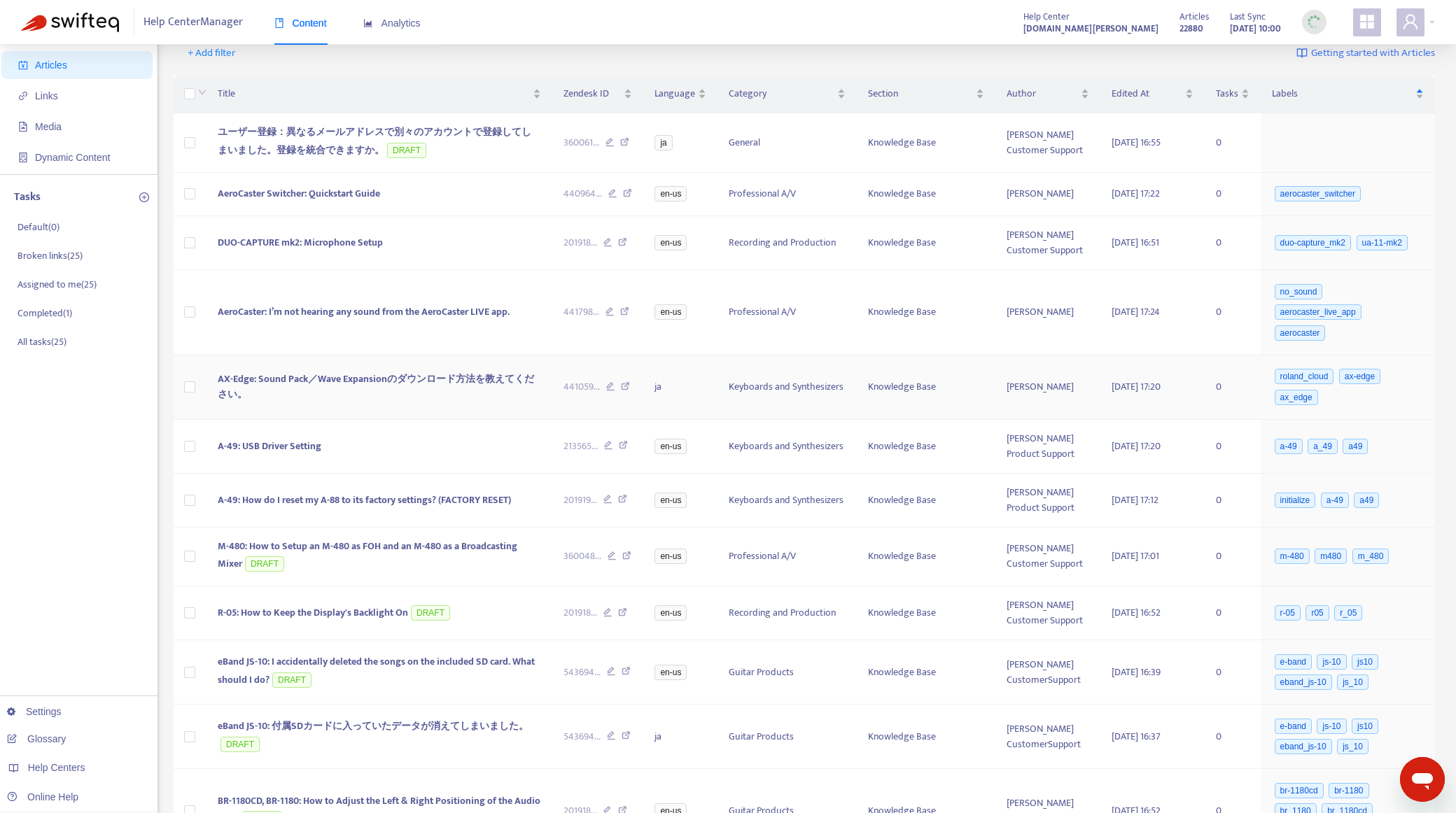
scroll to position [0, 0]
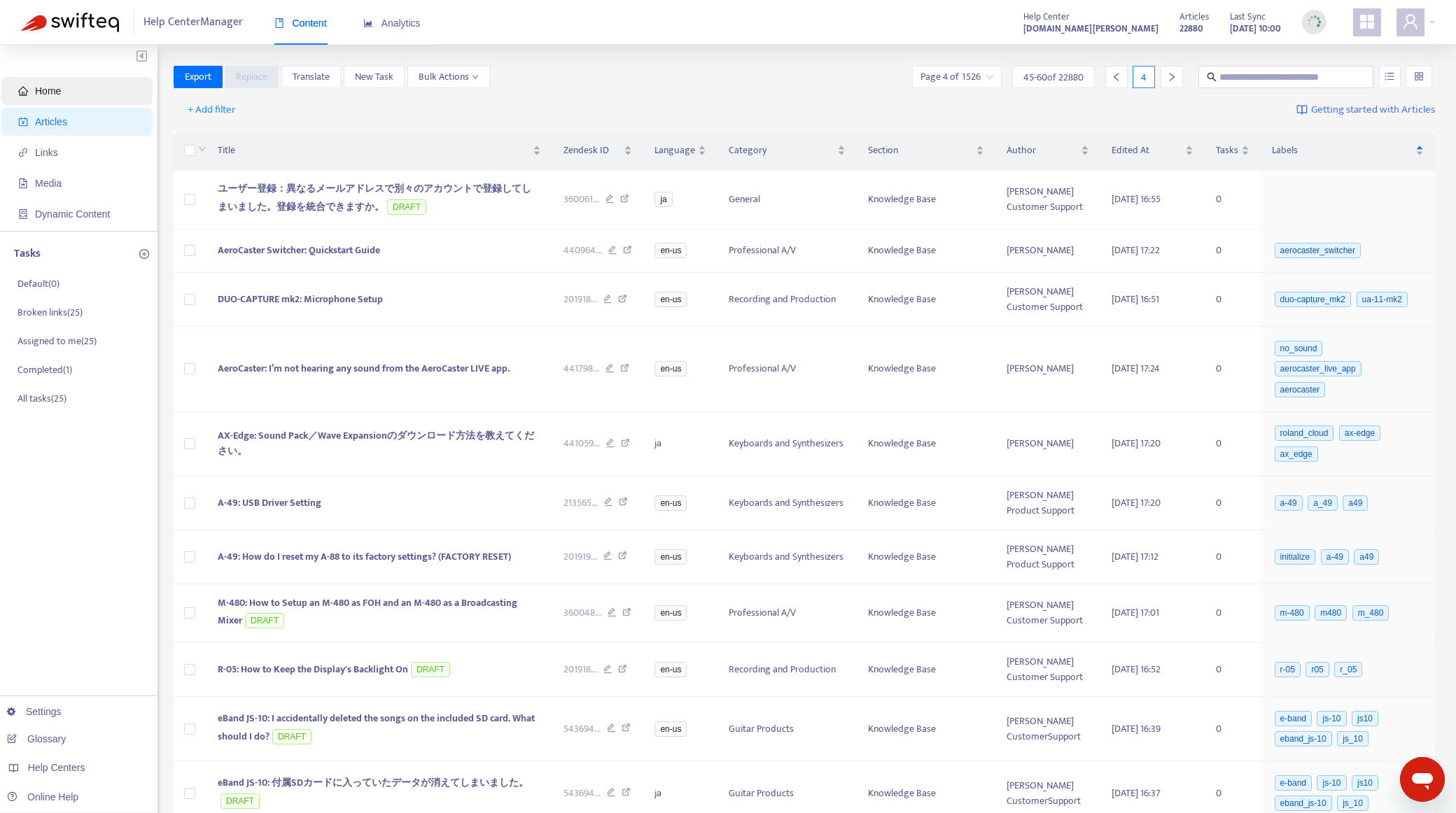
click at [71, 100] on span "Home" at bounding box center [79, 91] width 123 height 28
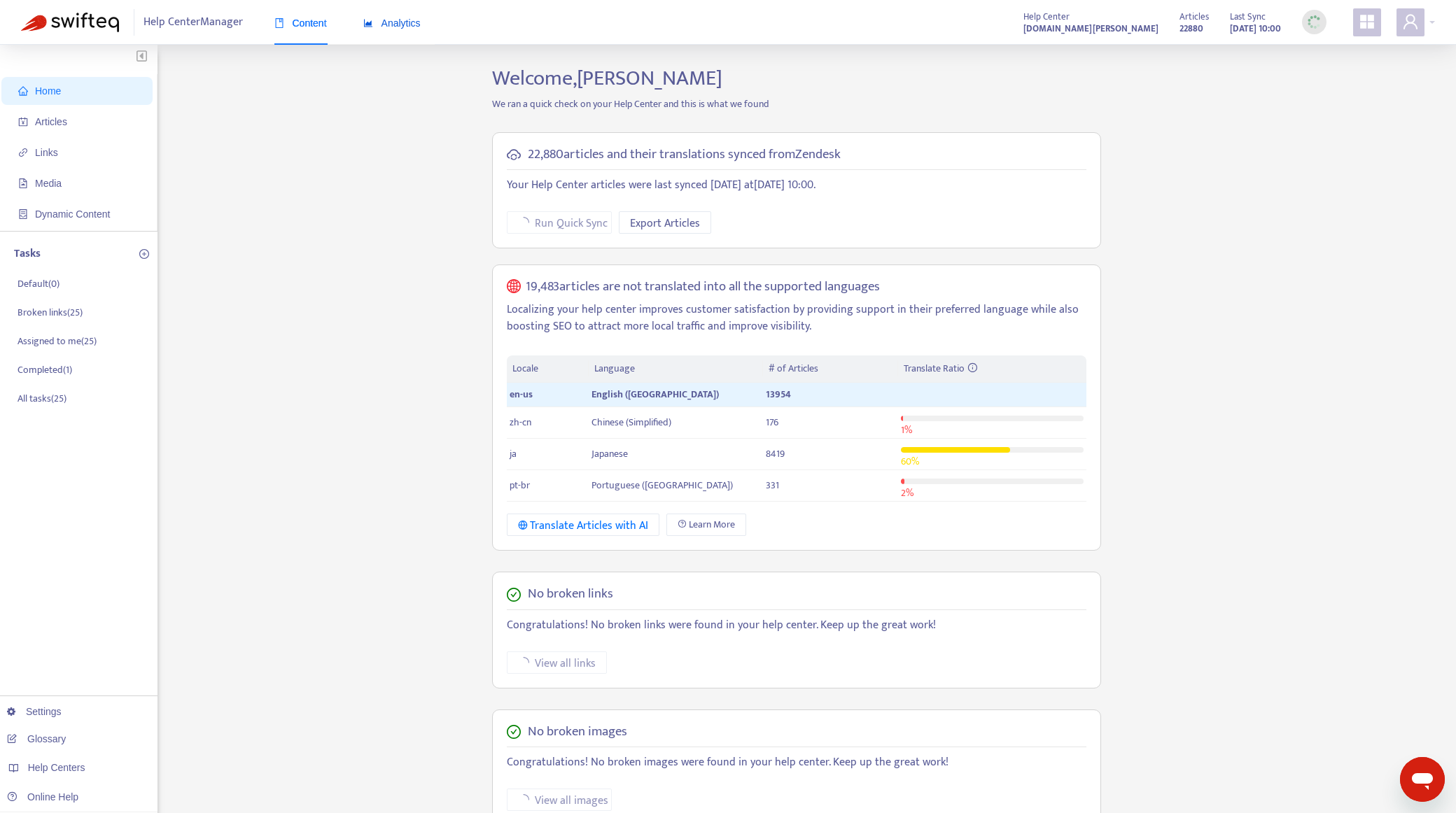
click at [386, 28] on span "Analytics" at bounding box center [392, 23] width 57 height 11
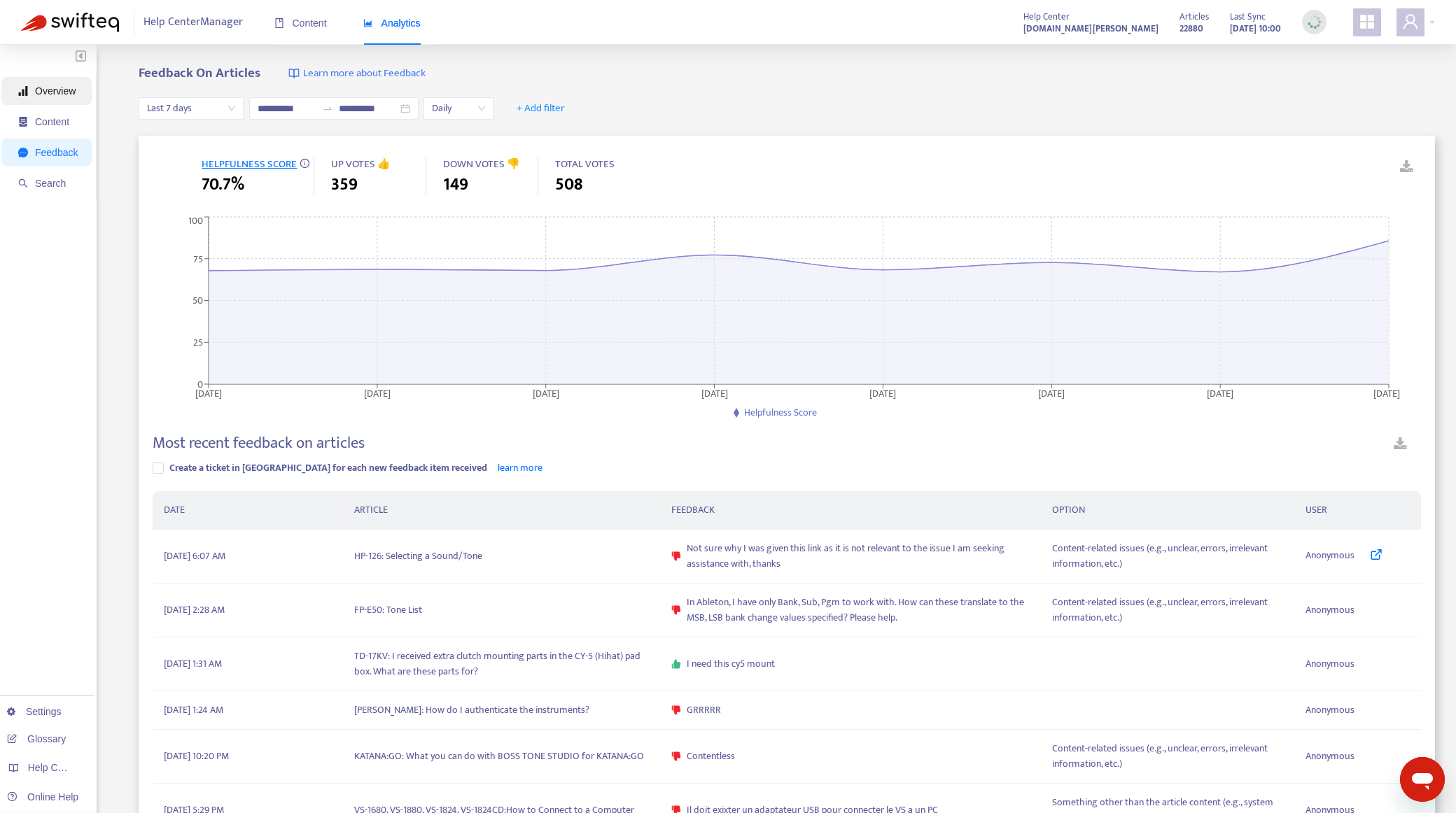
click at [74, 96] on span "Overview" at bounding box center [54, 91] width 40 height 11
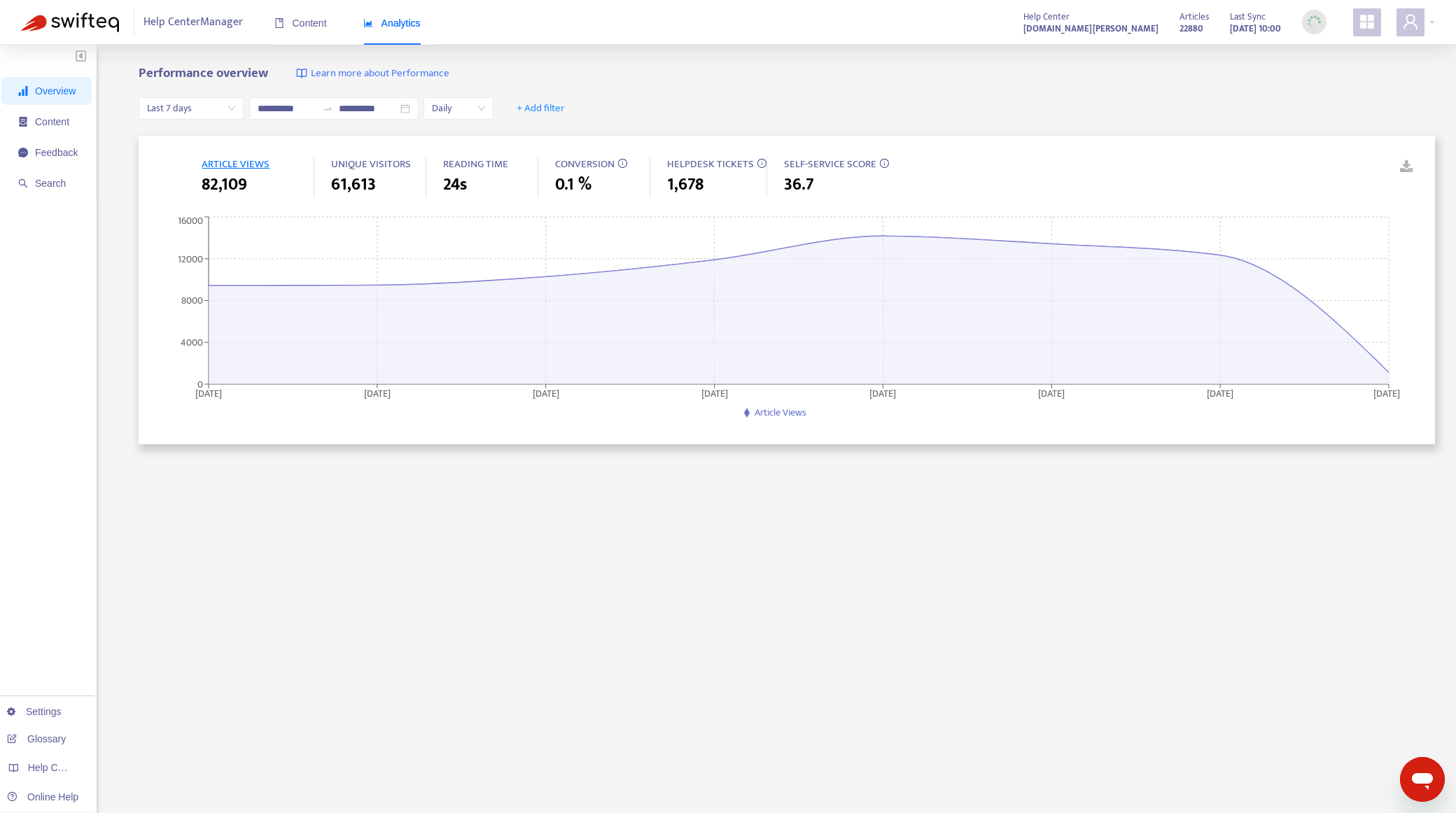
click at [216, 114] on span "Last 7 days" at bounding box center [192, 108] width 88 height 21
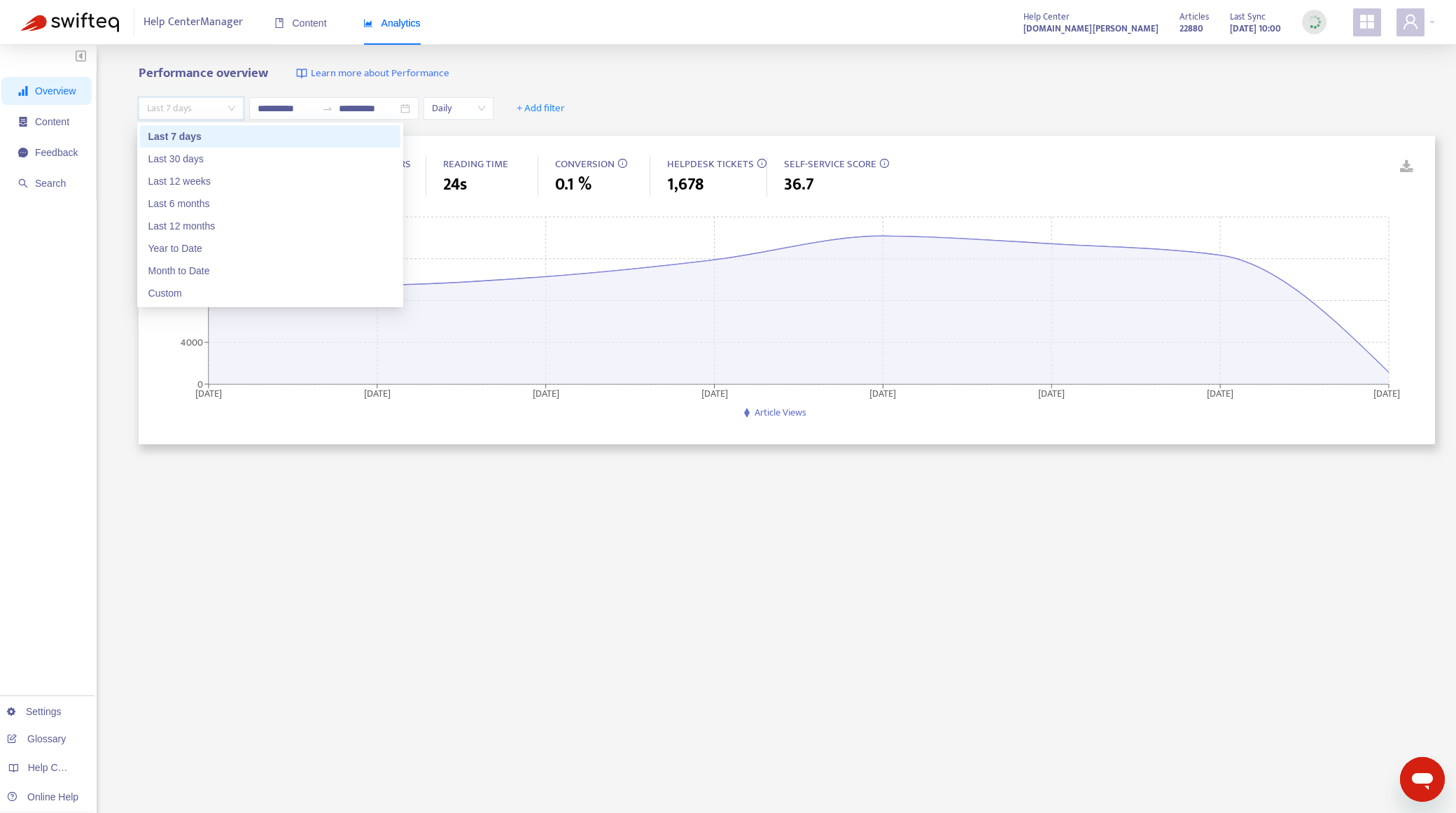
click at [653, 71] on div "Performance overview Learn more about Performance" at bounding box center [787, 73] width 1296 height 16
click at [205, 106] on span "Last 7 days" at bounding box center [192, 108] width 88 height 21
click at [205, 244] on div "Year to Date" at bounding box center [270, 248] width 243 height 15
type input "**********"
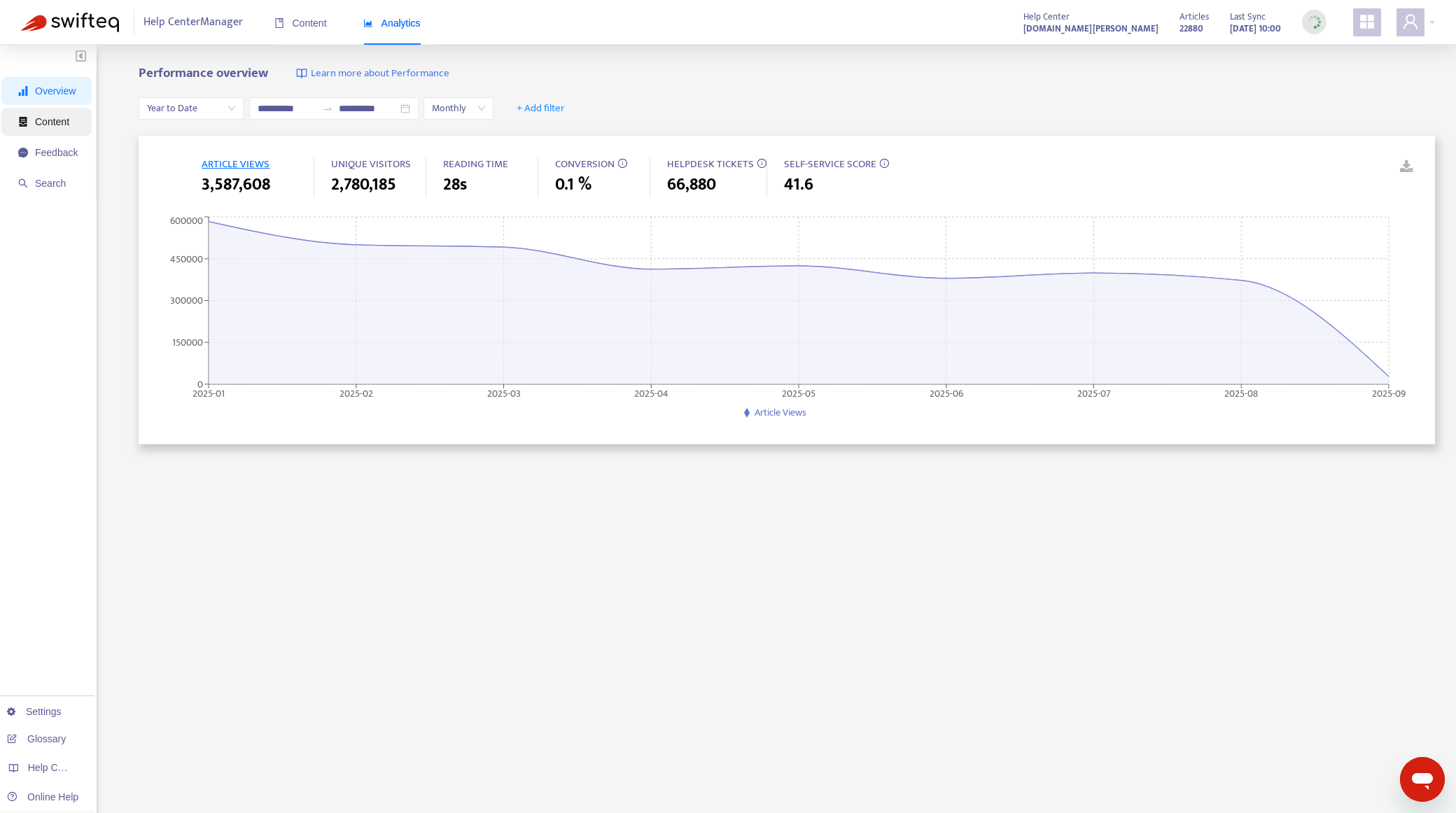
click at [52, 125] on span "Content" at bounding box center [52, 122] width 35 height 11
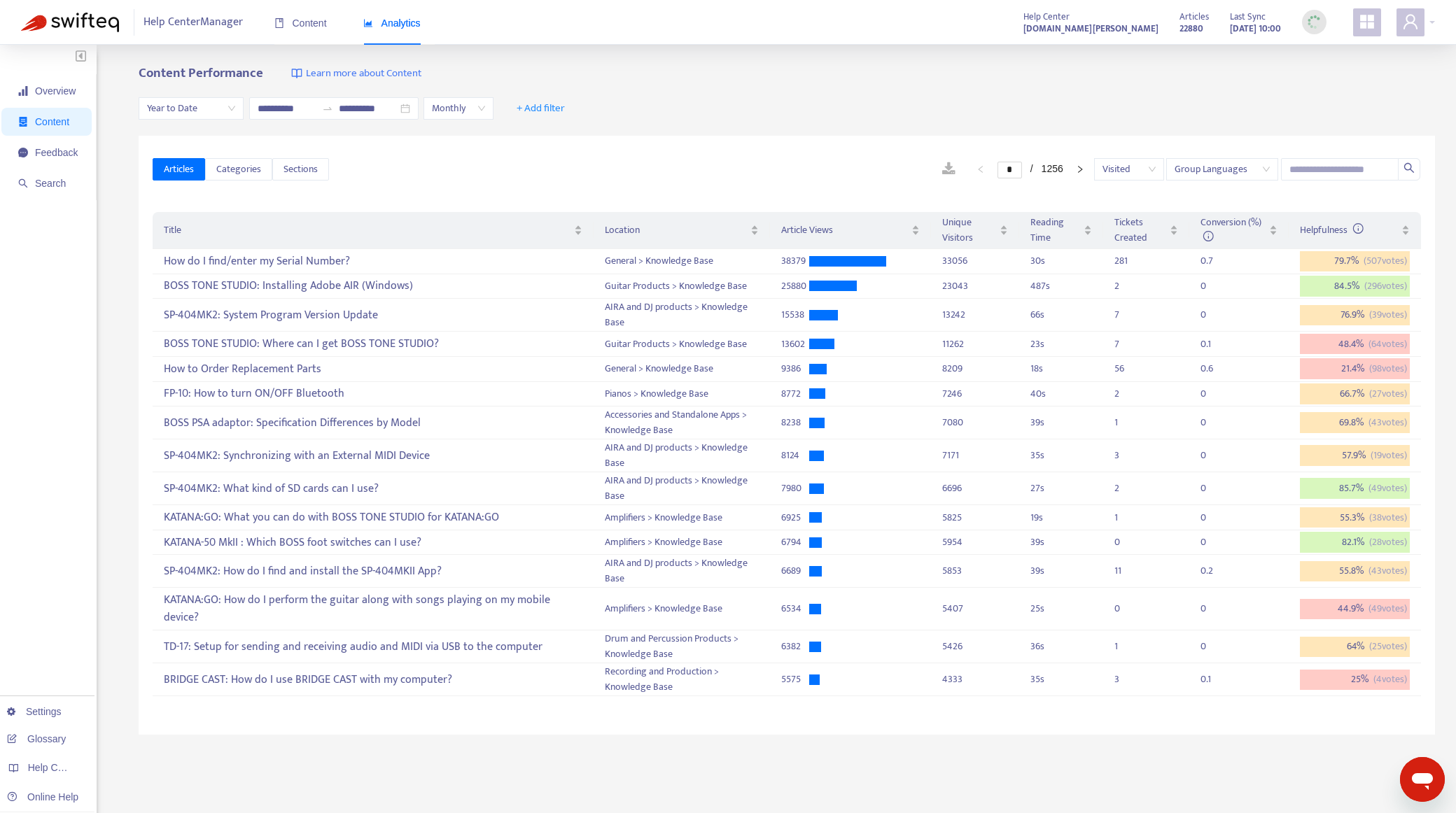
click at [783, 27] on div "Help Center Manager Content Analytics Help Center [DOMAIN_NAME][PERSON_NAME] Ar…" at bounding box center [728, 23] width 1456 height 45
click at [298, 26] on span "Content" at bounding box center [301, 23] width 53 height 11
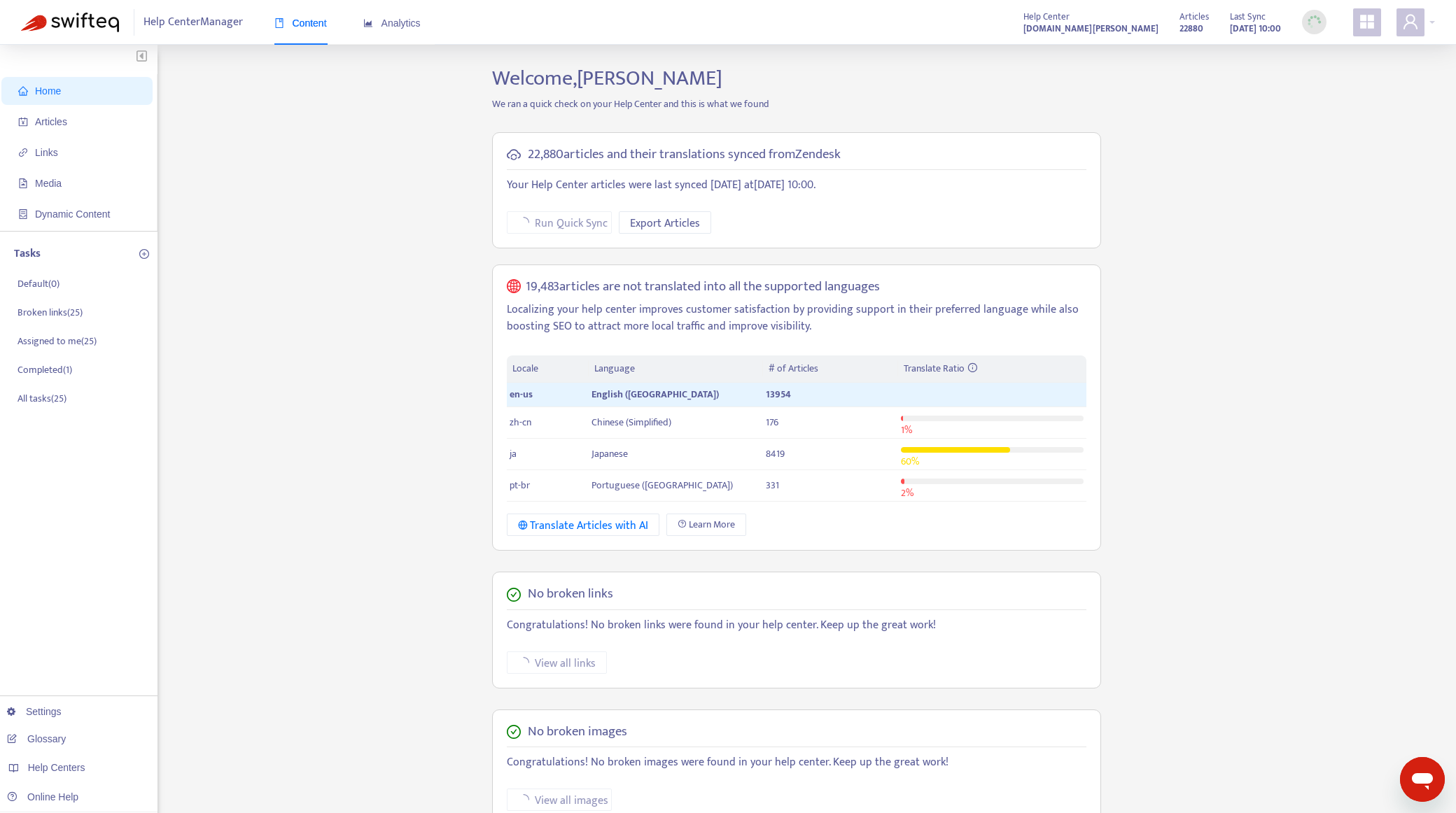
click at [463, 320] on div "Home Articles Links Media Dynamic Content Tasks Default ( 0 ) Broken links ( 25…" at bounding box center [727, 521] width 1414 height 911
click at [69, 123] on span "Articles" at bounding box center [79, 122] width 123 height 28
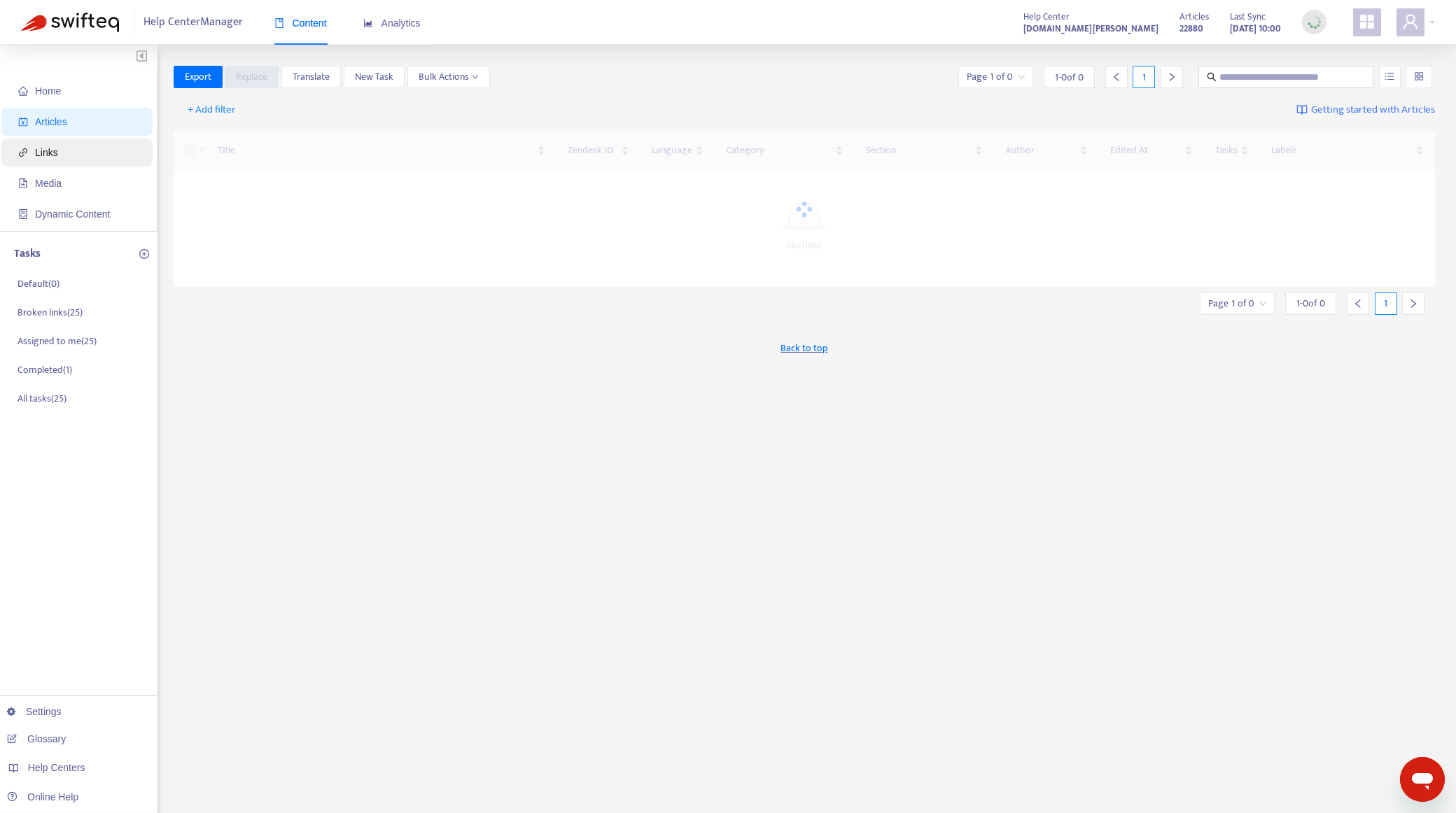
click at [70, 158] on span "Links" at bounding box center [79, 153] width 123 height 28
